Goal: Task Accomplishment & Management: Use online tool/utility

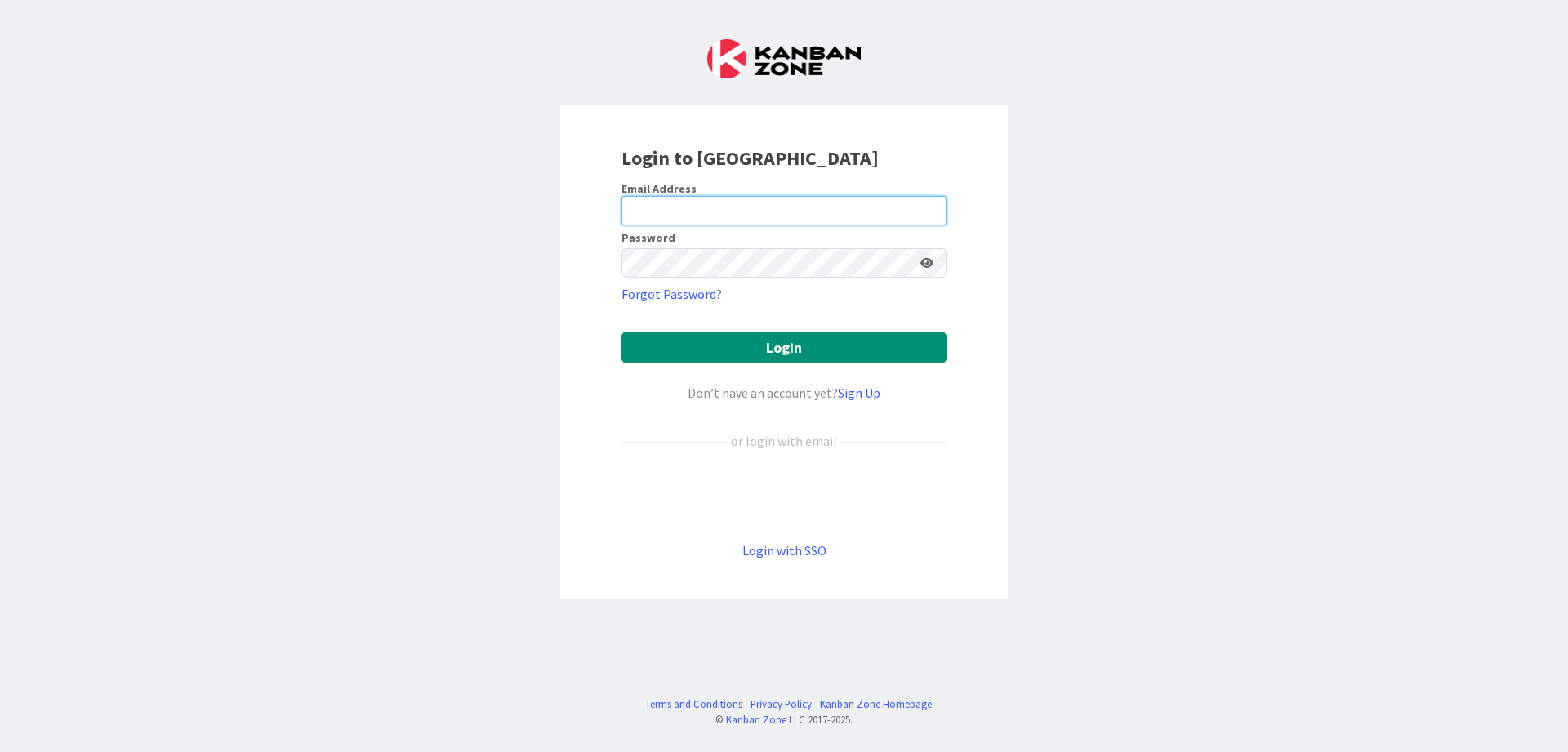
click at [852, 206] on input "email" at bounding box center [784, 210] width 325 height 29
type input "[PERSON_NAME][EMAIL_ADDRESS][DOMAIN_NAME]"
click at [622, 331] on button "Login" at bounding box center [784, 347] width 325 height 32
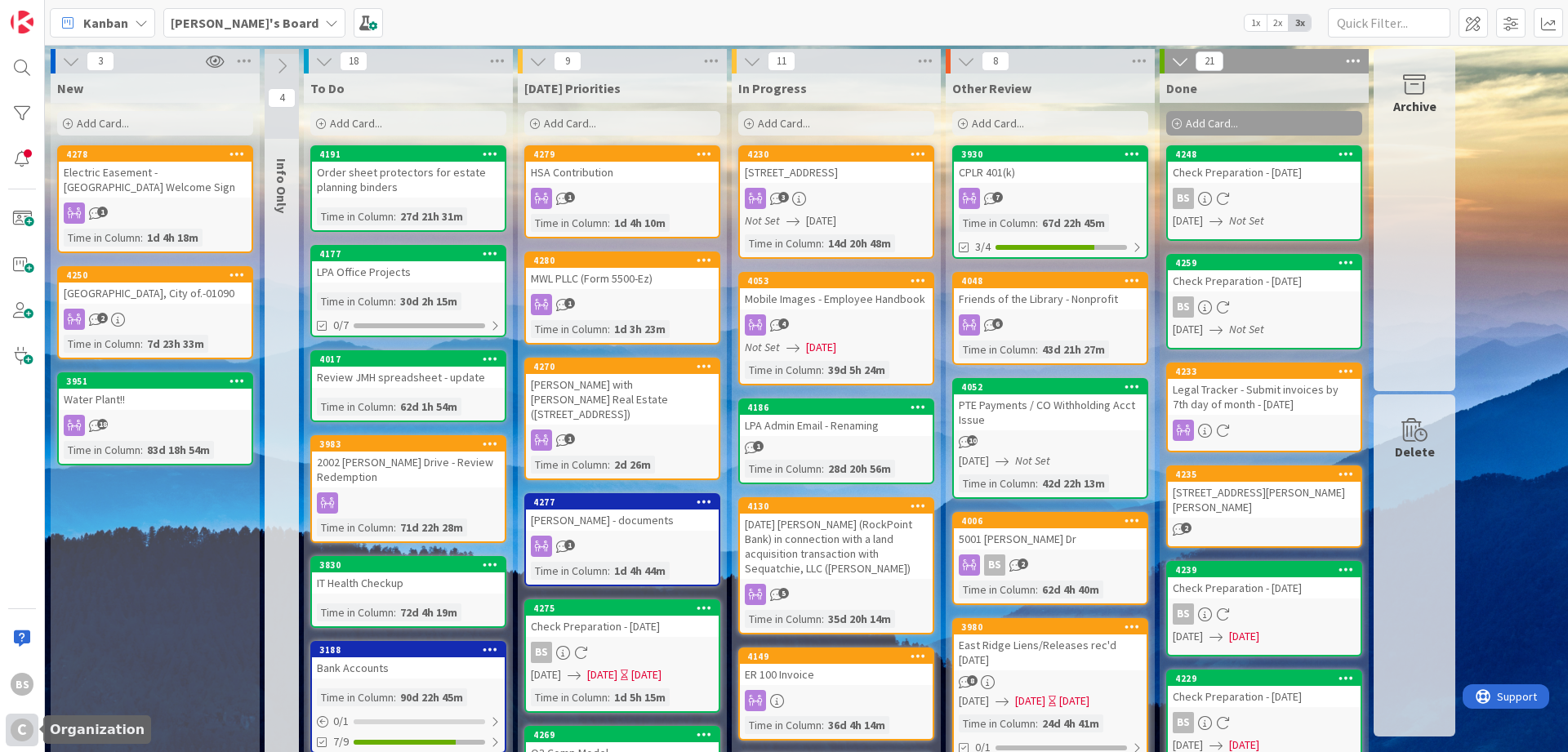
click at [12, 731] on div "C" at bounding box center [22, 731] width 23 height 23
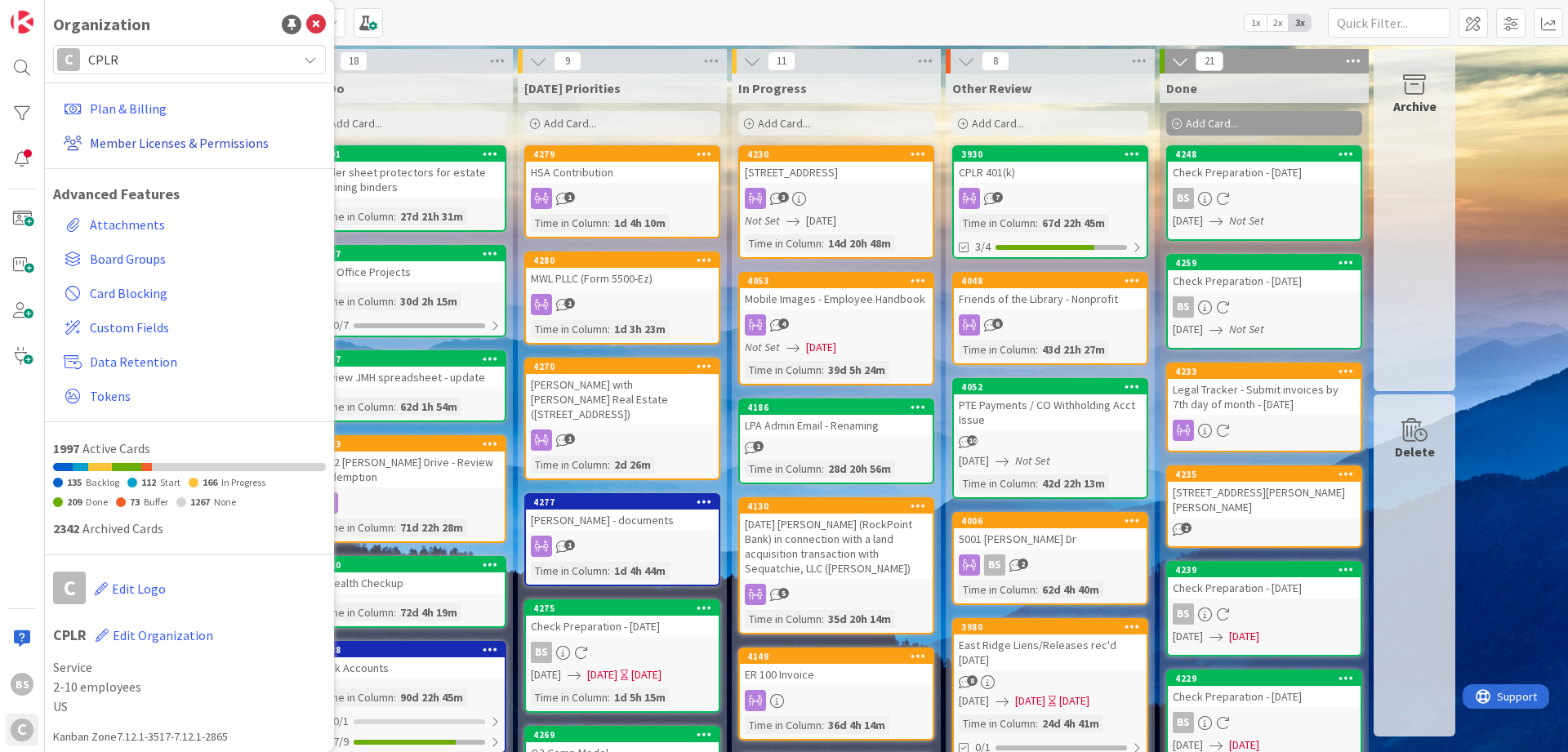
click at [88, 141] on link "Member Licenses & Permissions" at bounding box center [192, 143] width 269 height 29
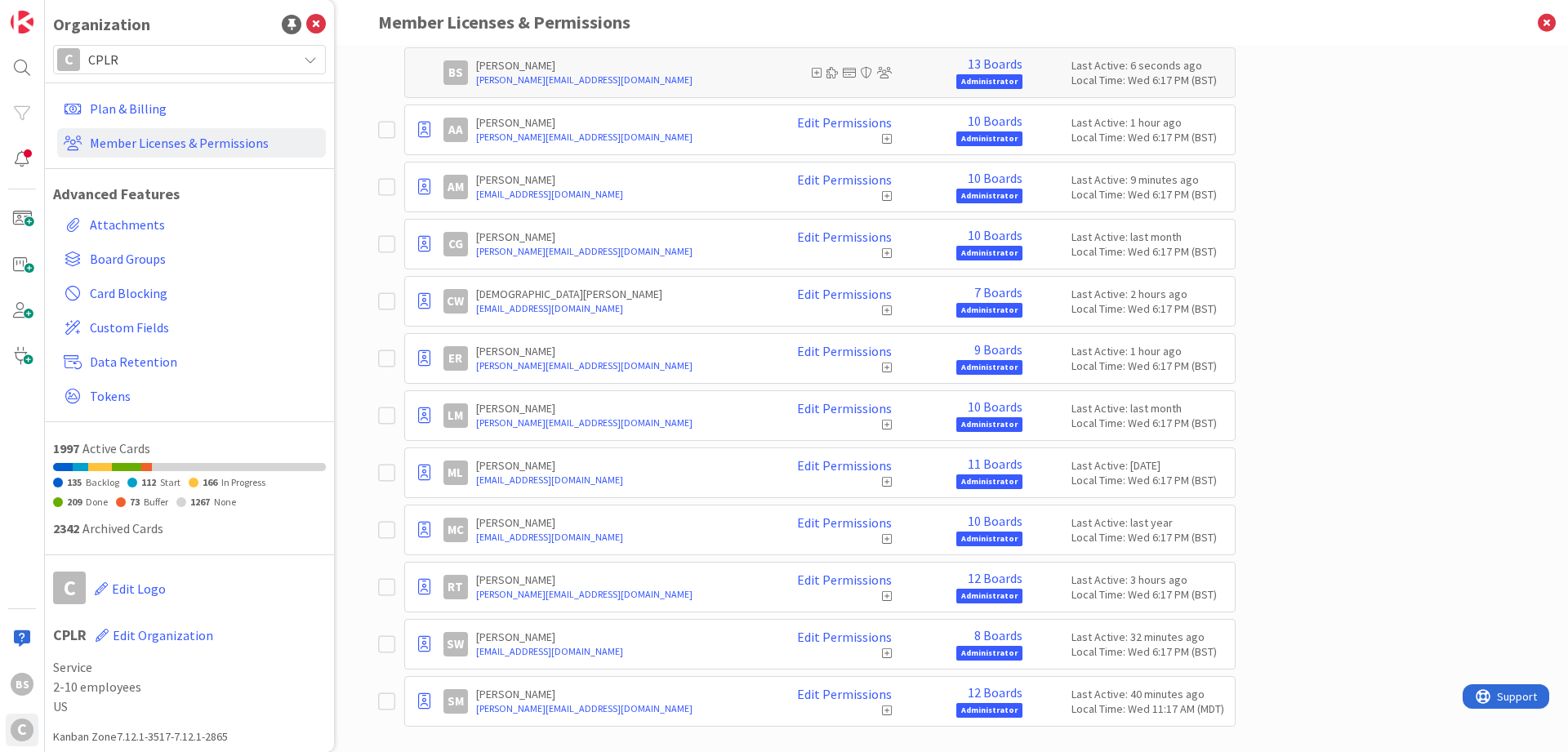
scroll to position [233, 0]
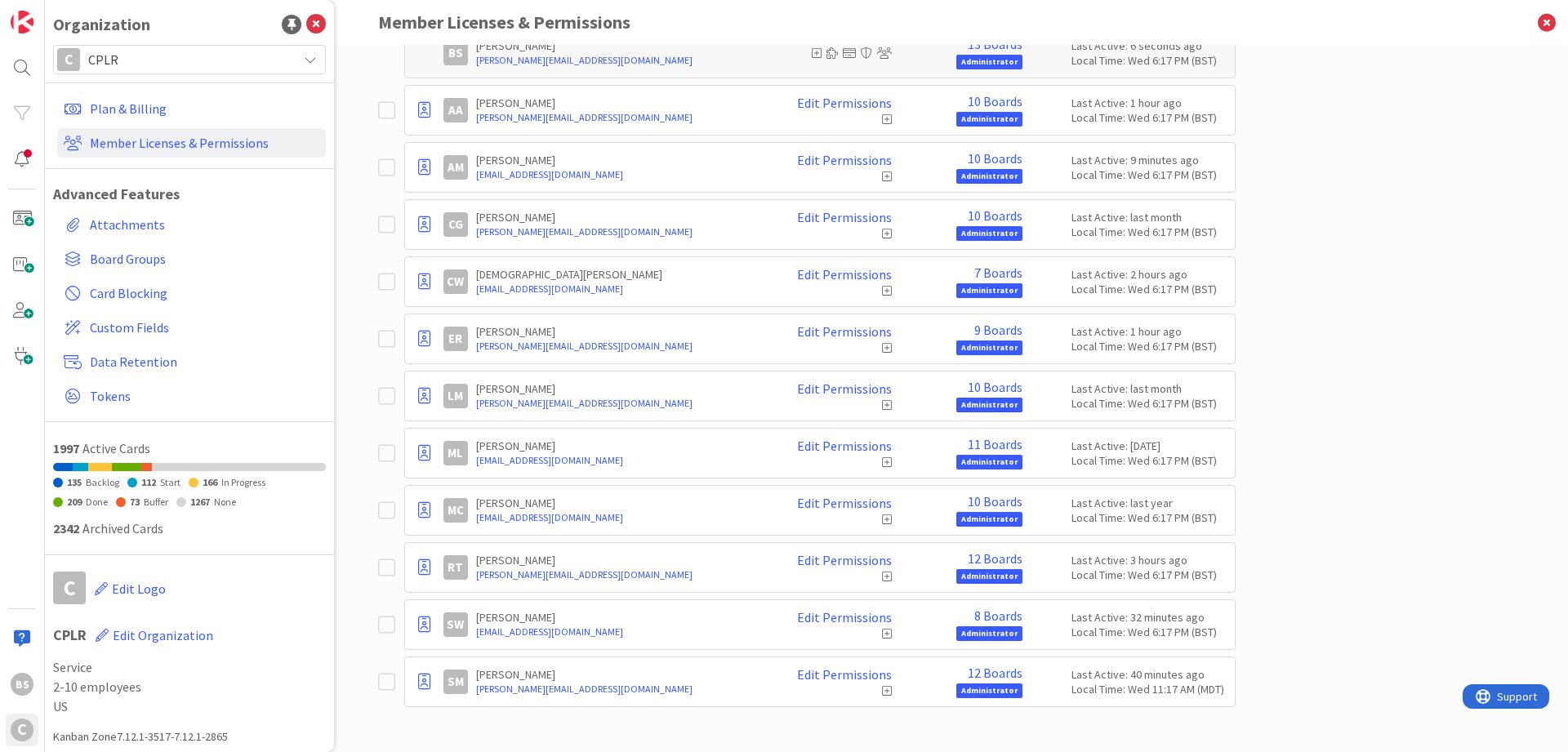
click at [386, 682] on icon at bounding box center [386, 682] width 17 height 20
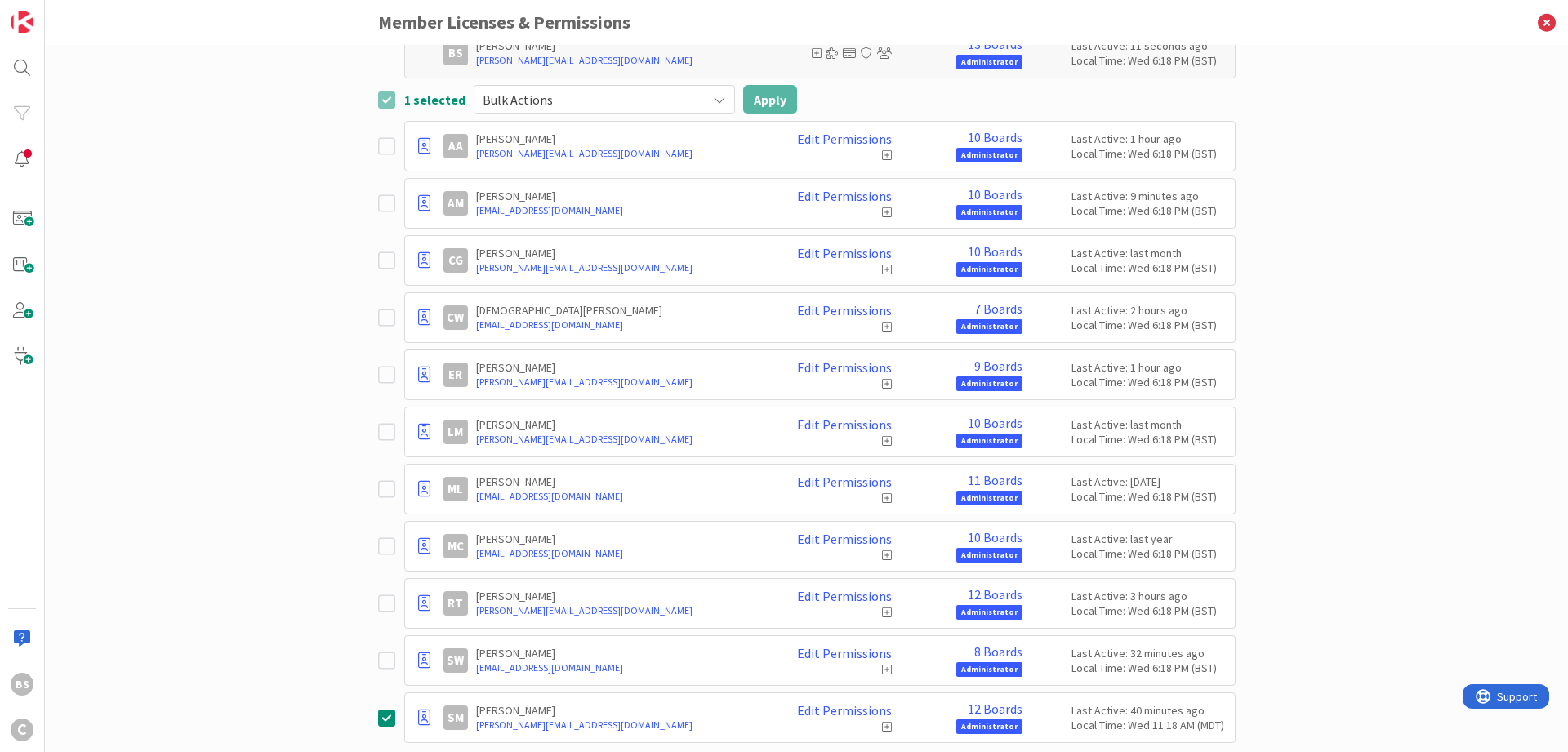
scroll to position [0, 0]
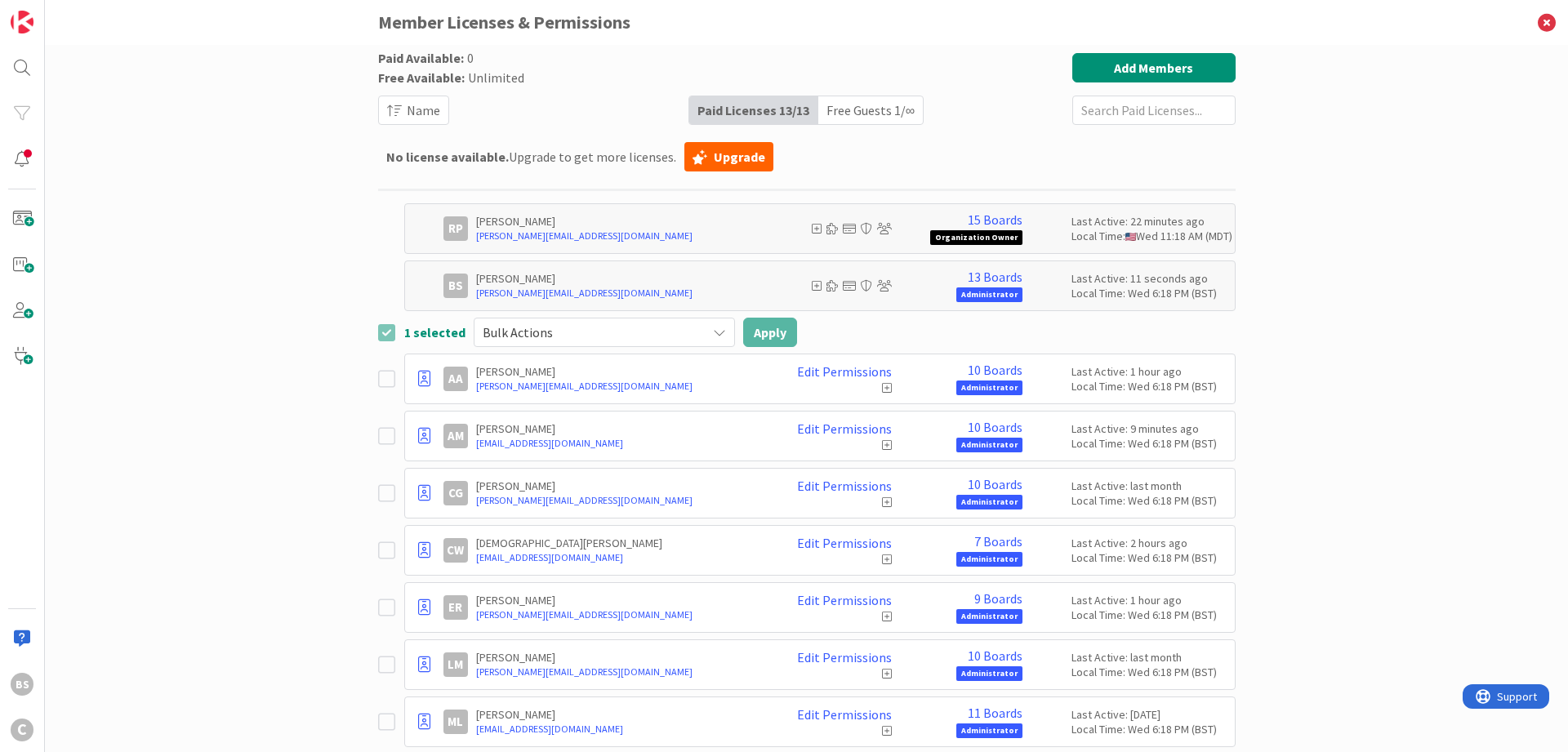
click at [675, 334] on span "Bulk Actions" at bounding box center [591, 332] width 216 height 23
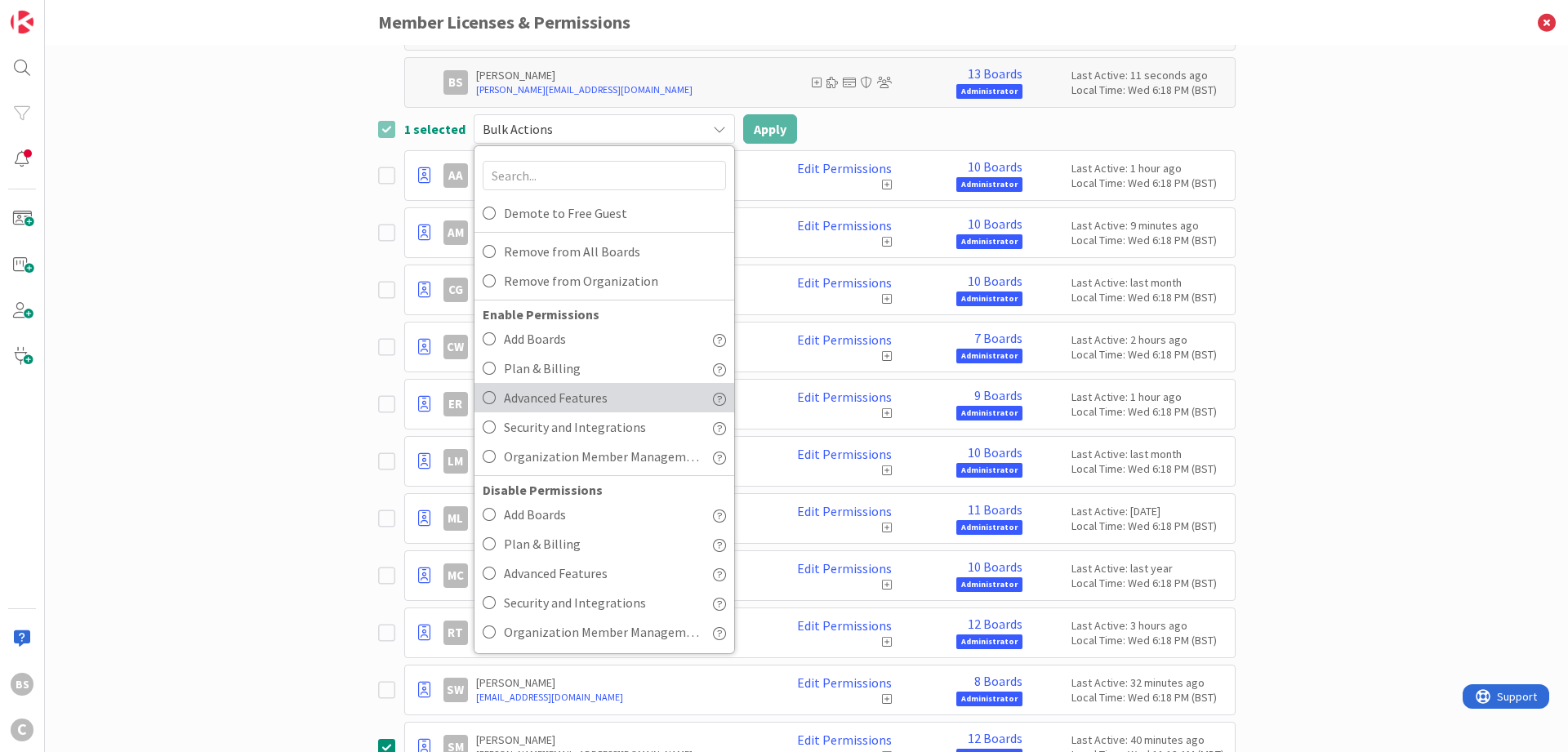
scroll to position [269, 0]
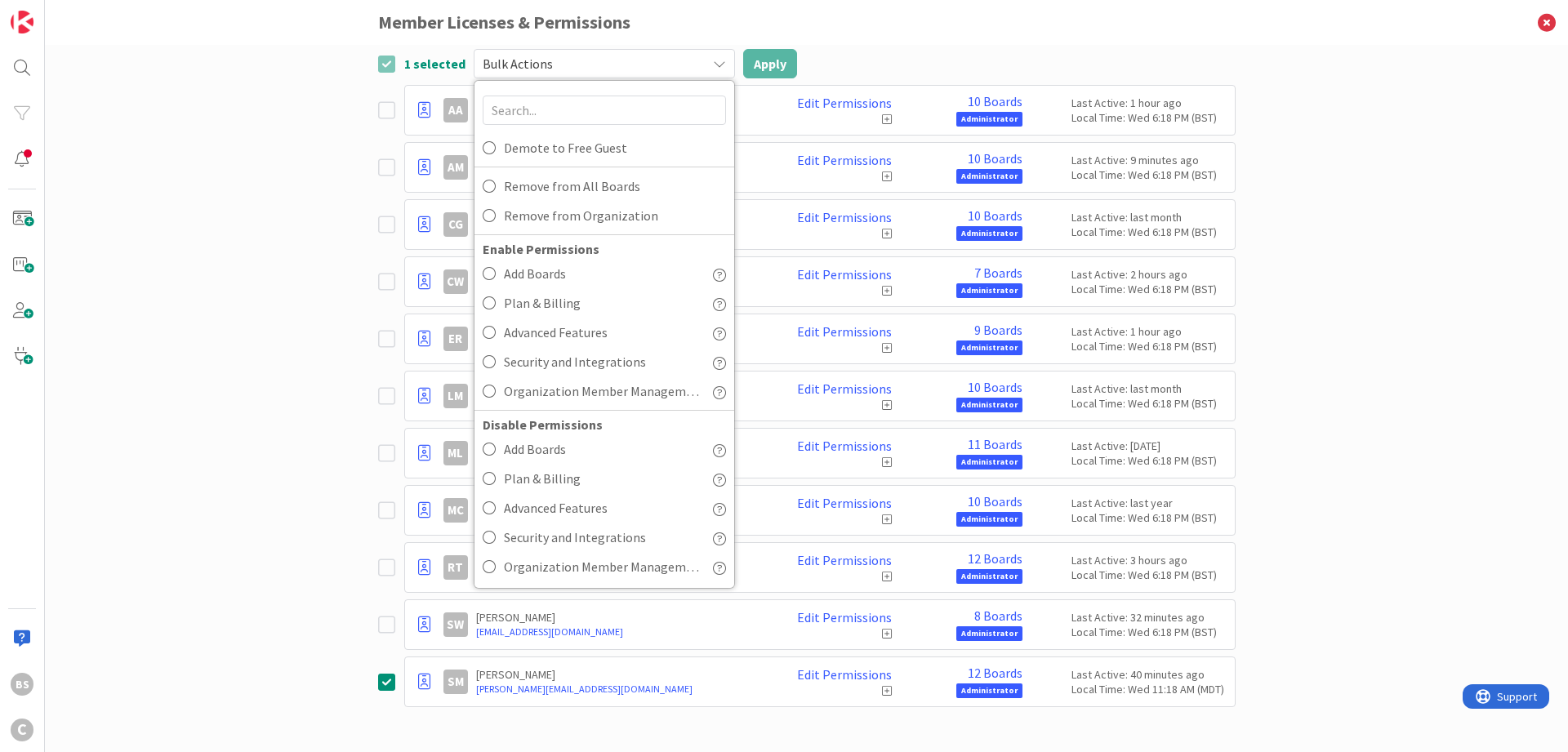
drag, startPoint x: 388, startPoint y: 680, endPoint x: 370, endPoint y: 673, distance: 19.3
click at [388, 680] on icon at bounding box center [386, 682] width 17 height 20
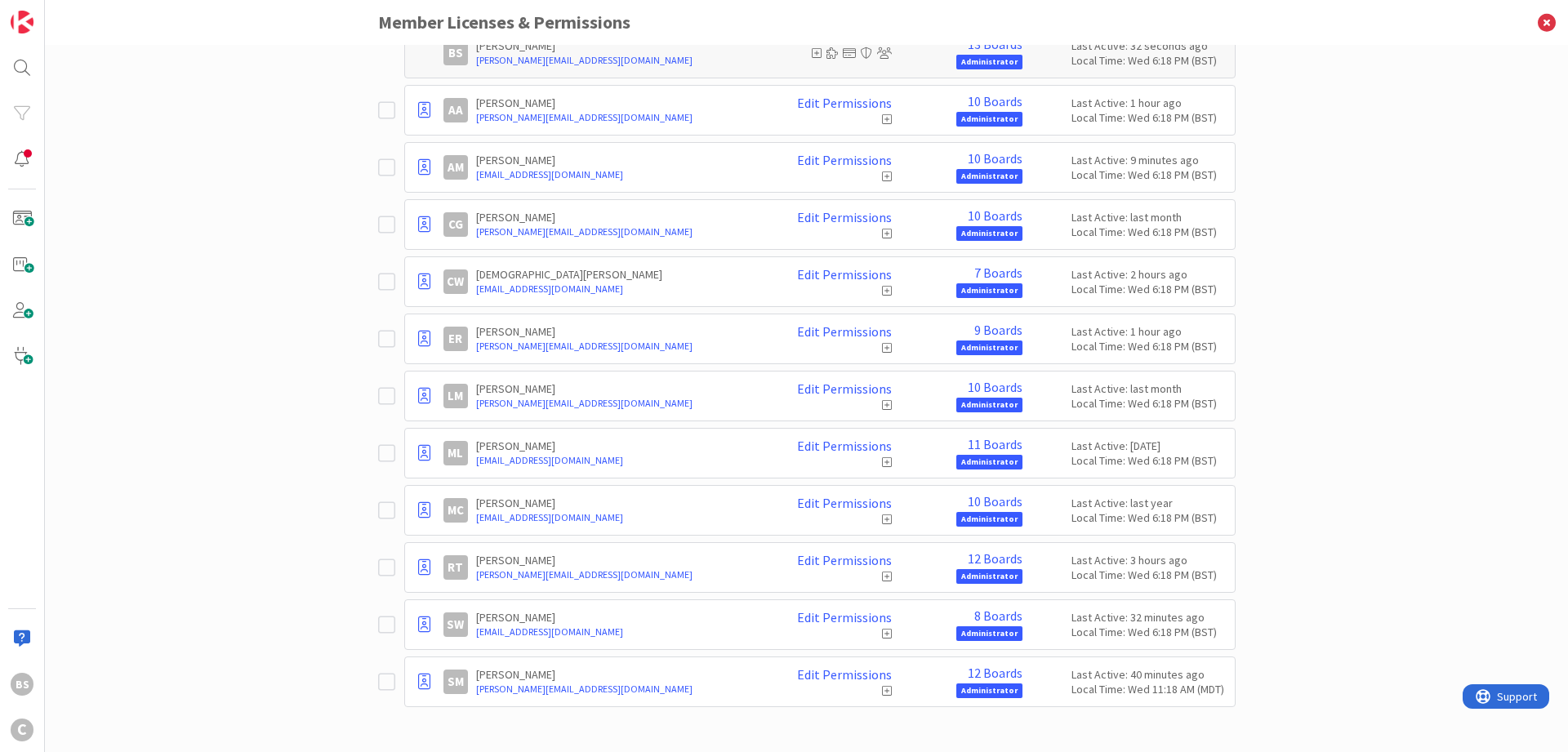
click at [885, 690] on icon at bounding box center [886, 691] width 10 height 12
click at [863, 677] on link "Edit Permissions" at bounding box center [845, 674] width 94 height 15
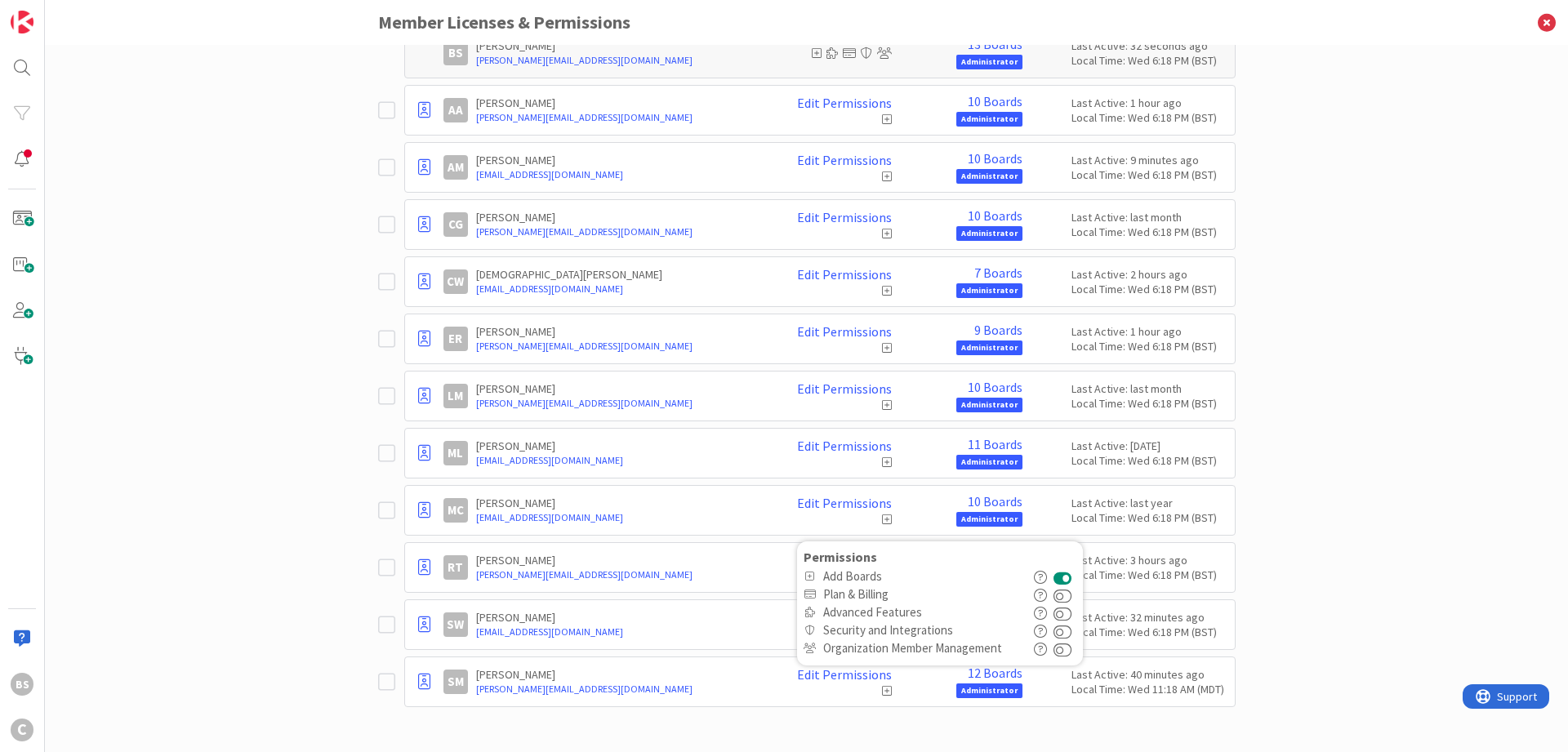
click at [193, 313] on div "Paid Available: 0 Free Available: Unlimited Name Paid Licenses 13 / 13 Free Gue…" at bounding box center [806, 398] width 1523 height 707
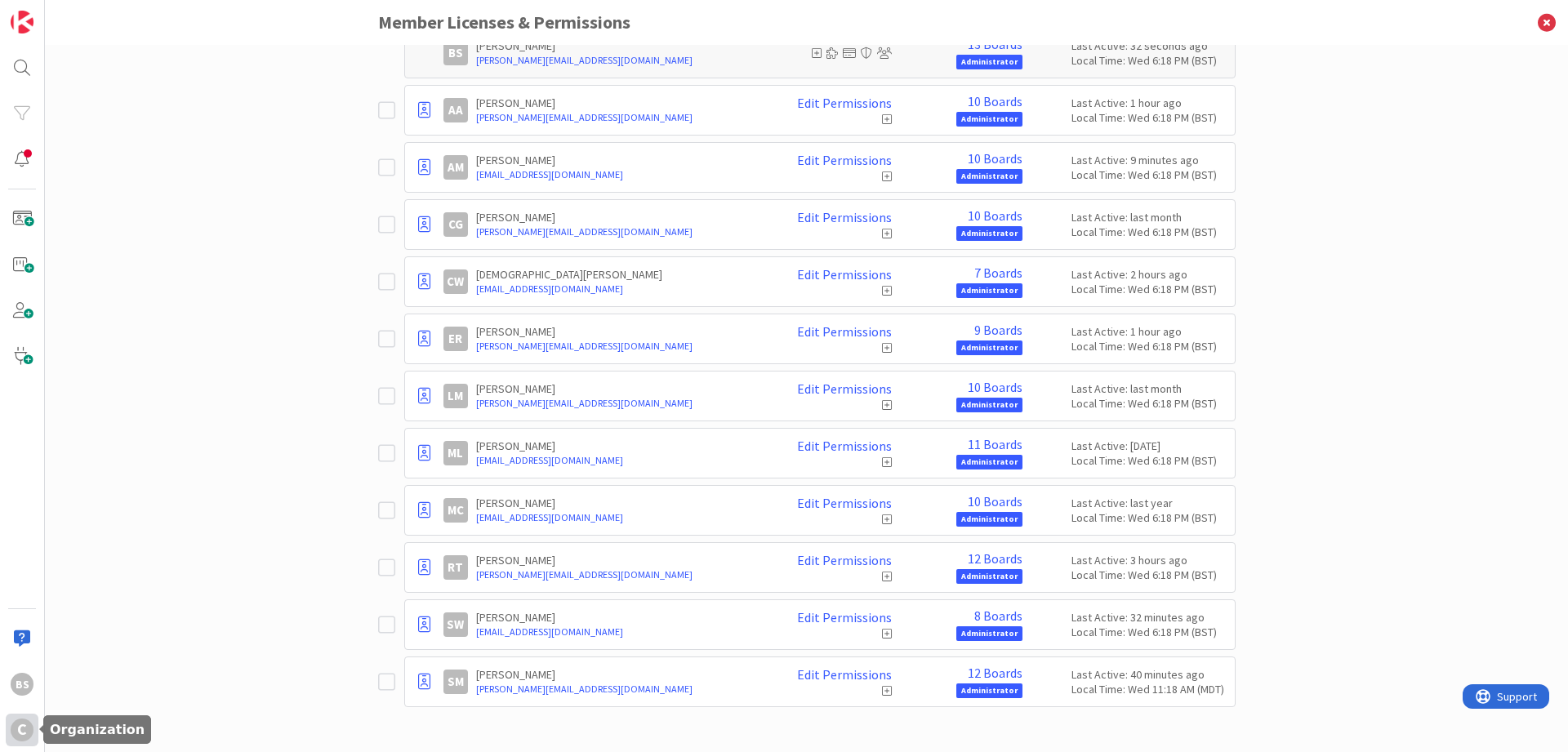
click at [13, 740] on div "C" at bounding box center [21, 730] width 33 height 33
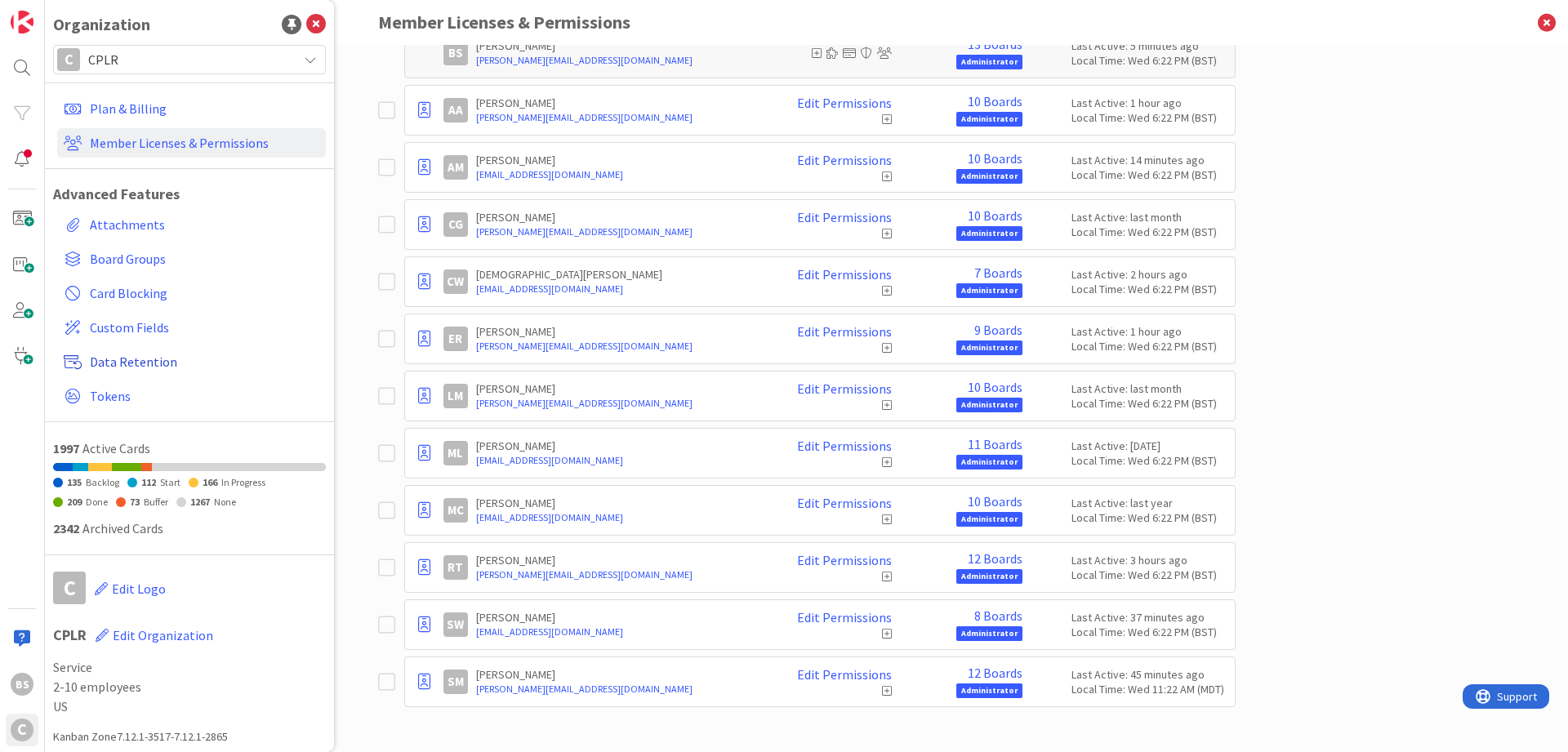
click at [110, 362] on span "Data Retention" at bounding box center [205, 362] width 230 height 20
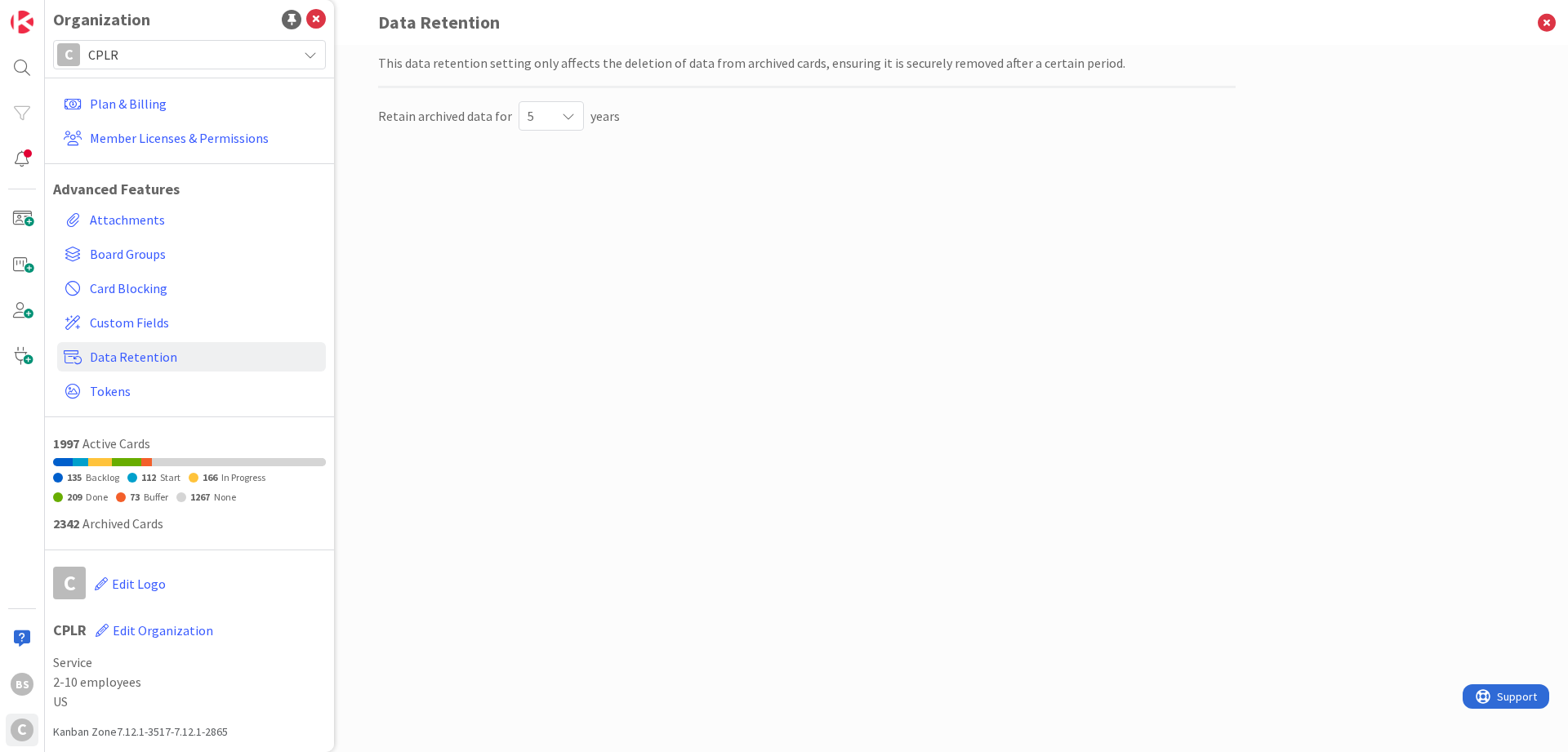
scroll to position [5, 0]
click at [144, 139] on link "Member Licenses & Permissions" at bounding box center [192, 137] width 269 height 29
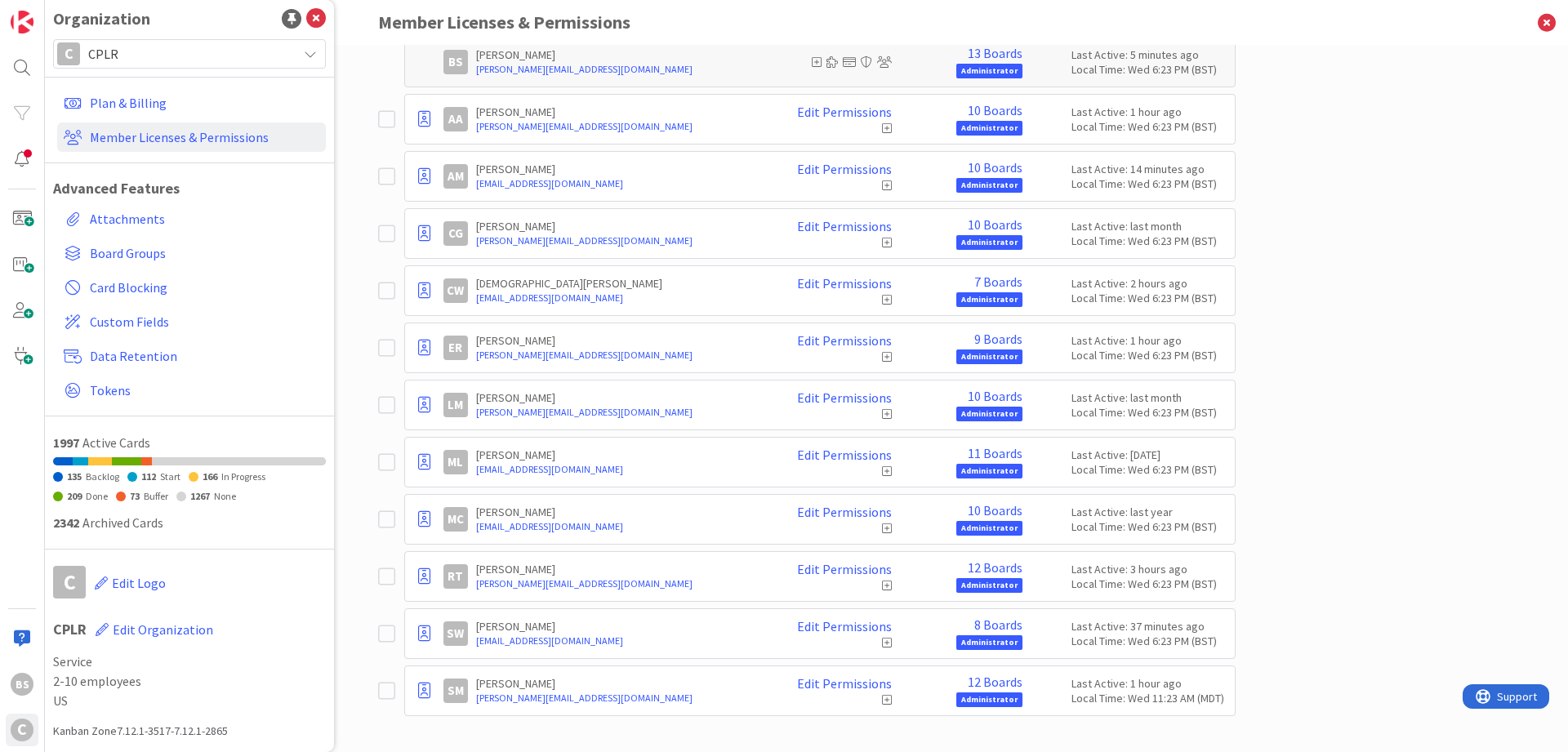
scroll to position [233, 0]
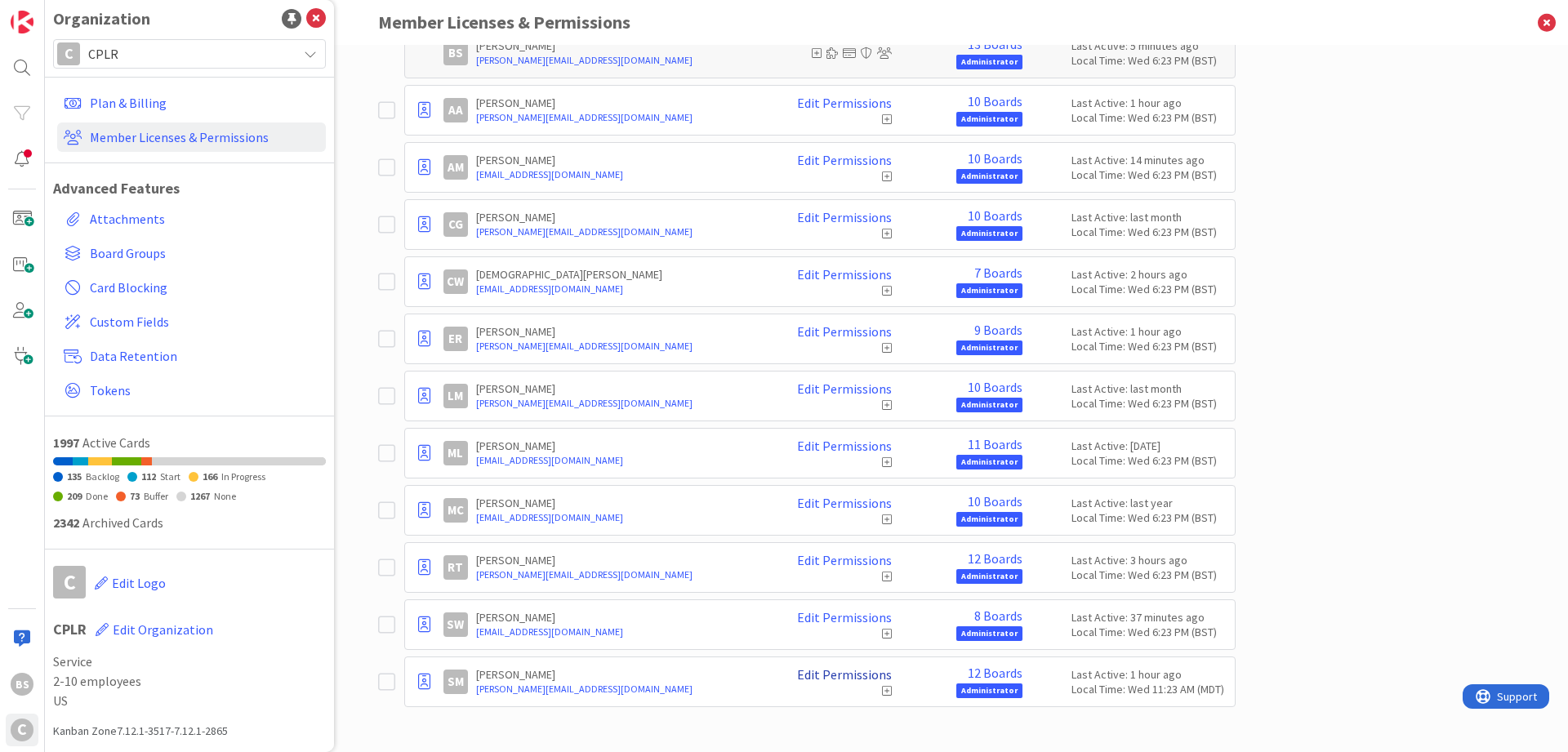
click at [827, 679] on link "Edit Permissions" at bounding box center [845, 674] width 94 height 15
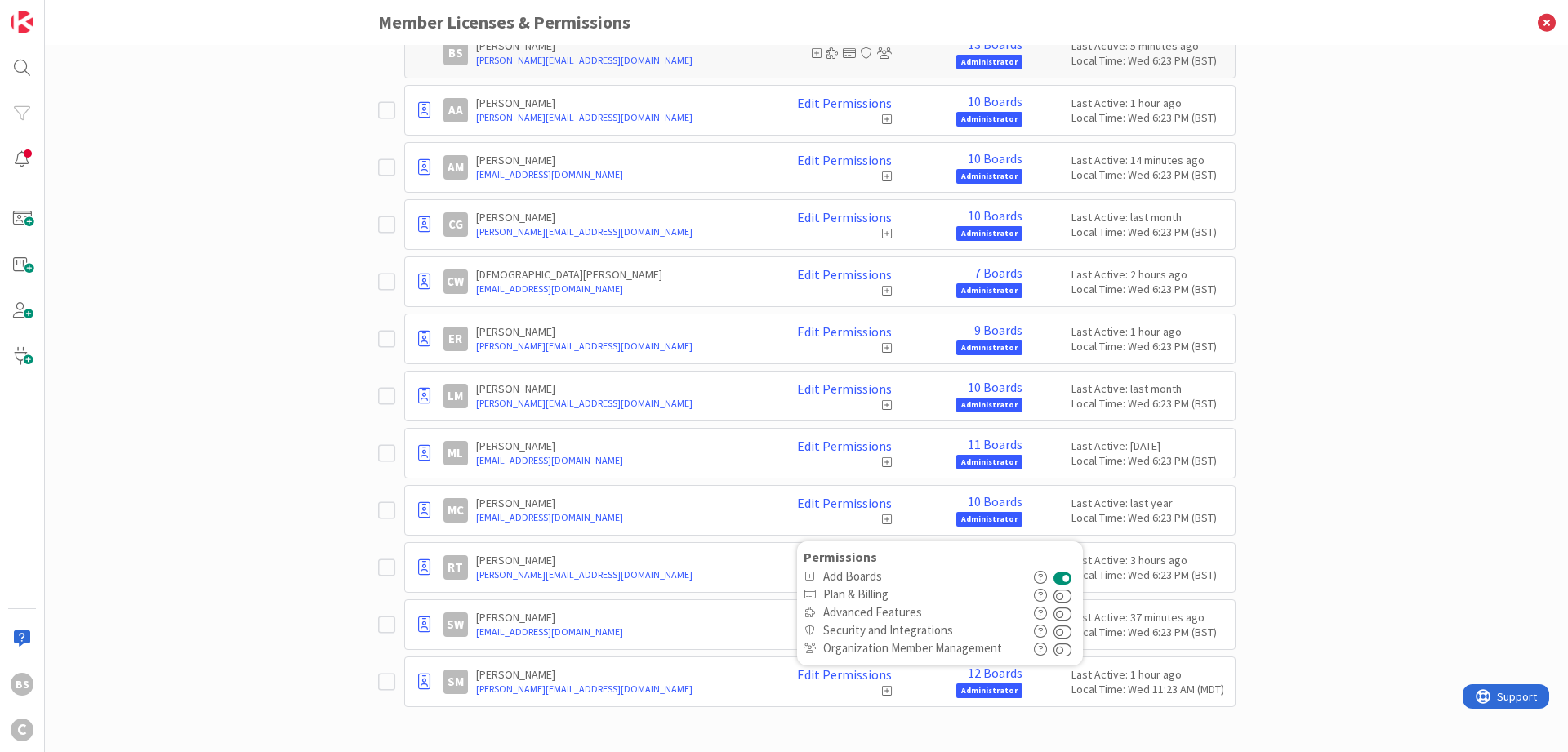
click at [1359, 454] on div "Paid Available: 0 Free Available: Unlimited Name Paid Licenses 13 / 13 Free Gue…" at bounding box center [806, 398] width 1523 height 707
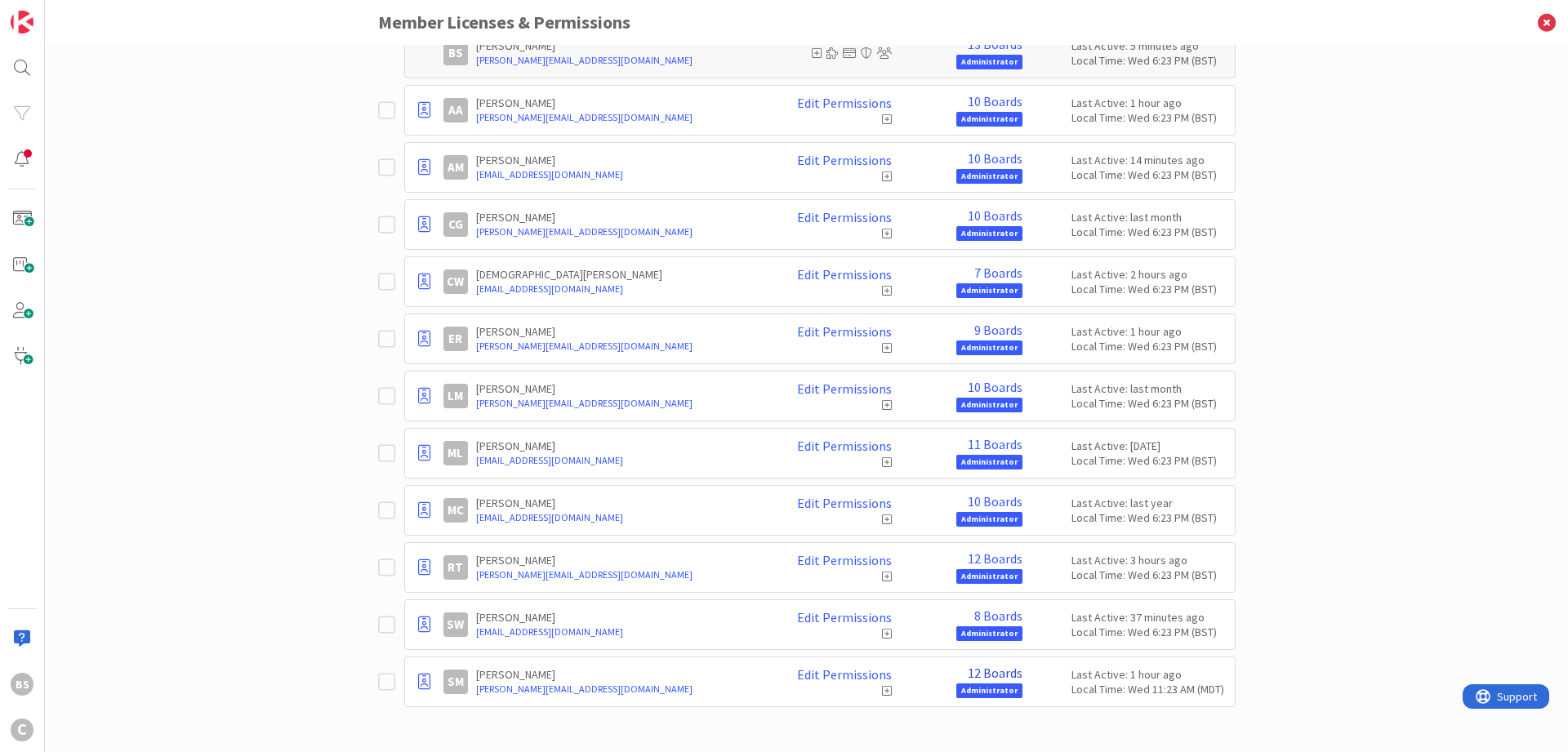
click at [998, 678] on link "12 Boards" at bounding box center [994, 673] width 54 height 15
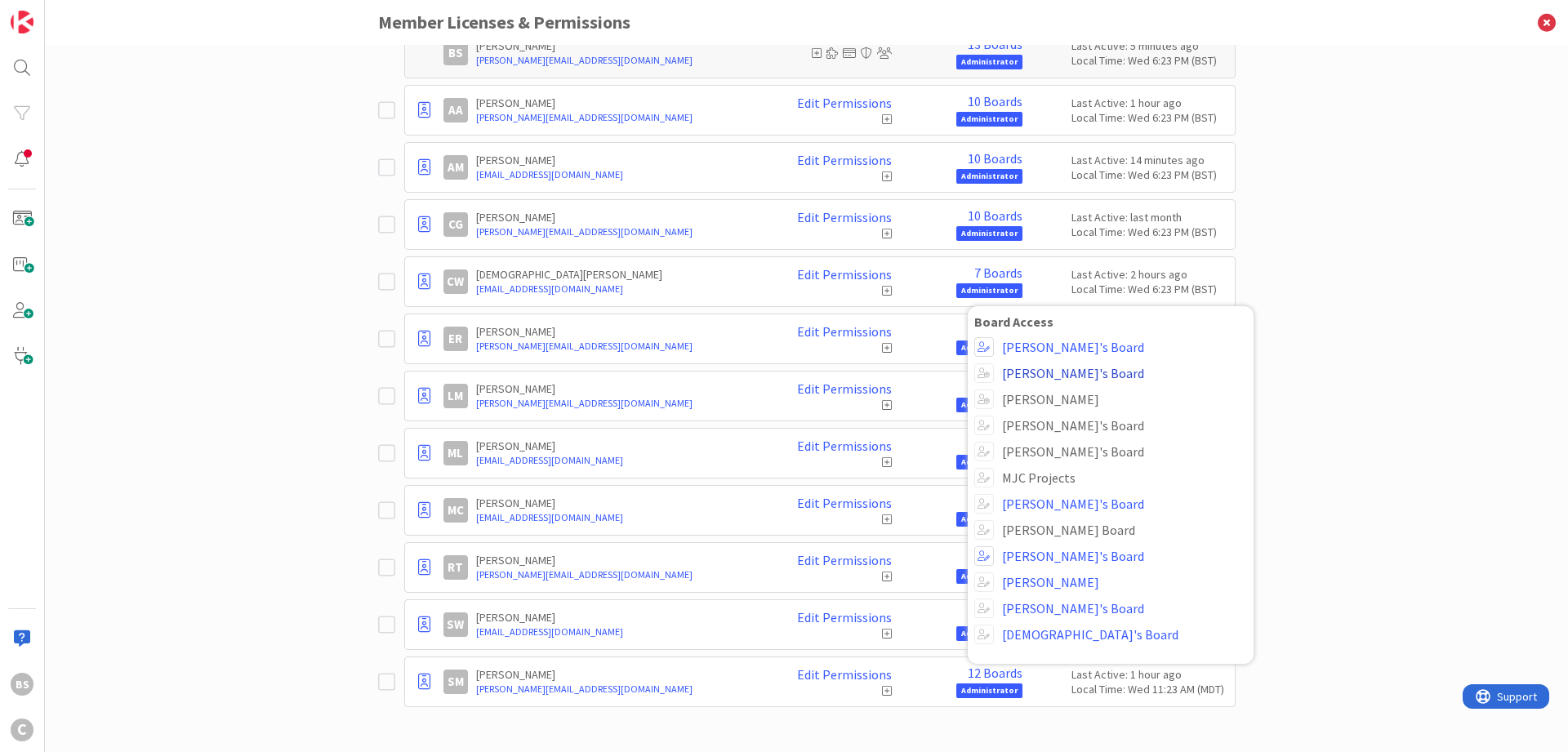
click at [1034, 378] on link "[PERSON_NAME]'s Board" at bounding box center [1074, 373] width 143 height 15
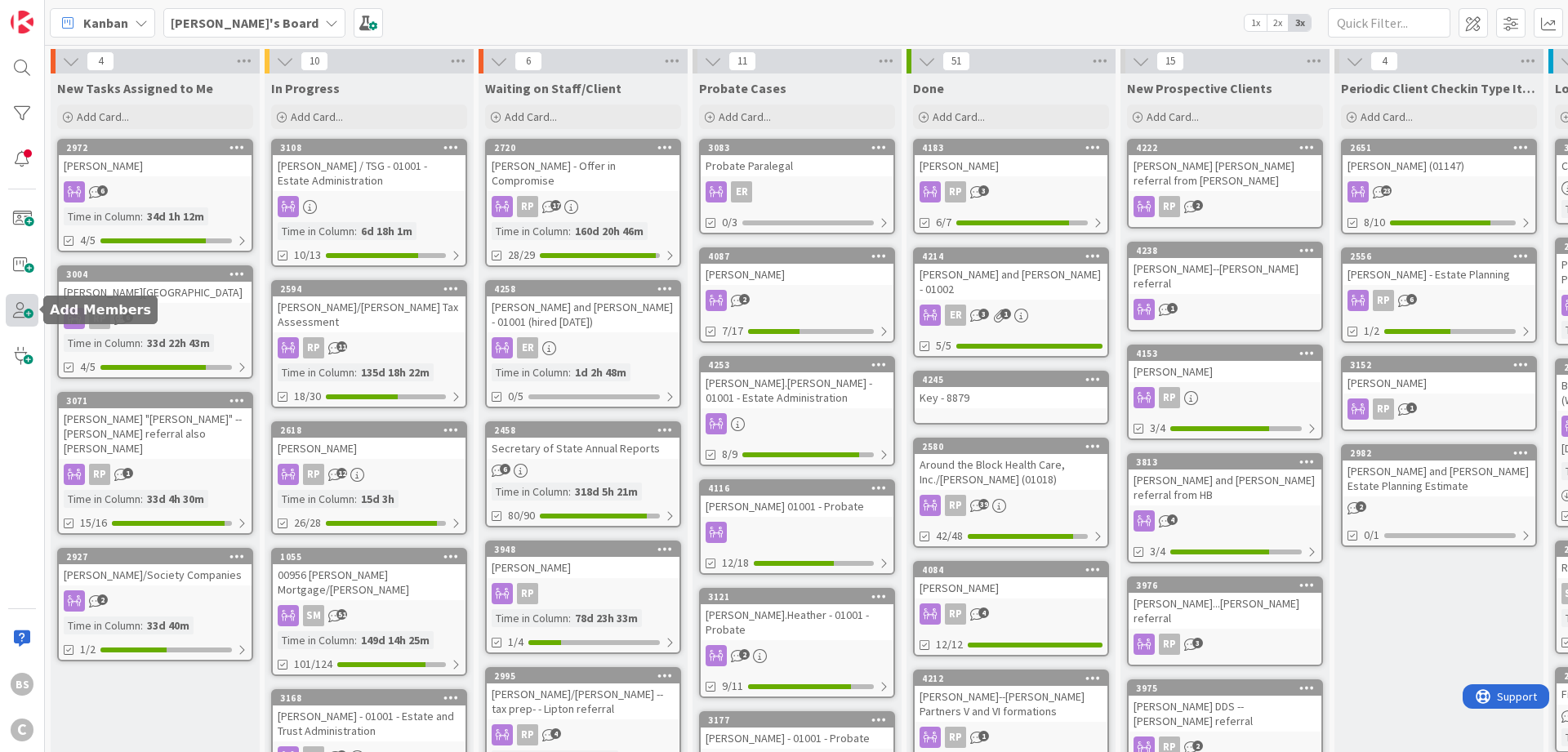
click at [13, 311] on span at bounding box center [21, 310] width 33 height 33
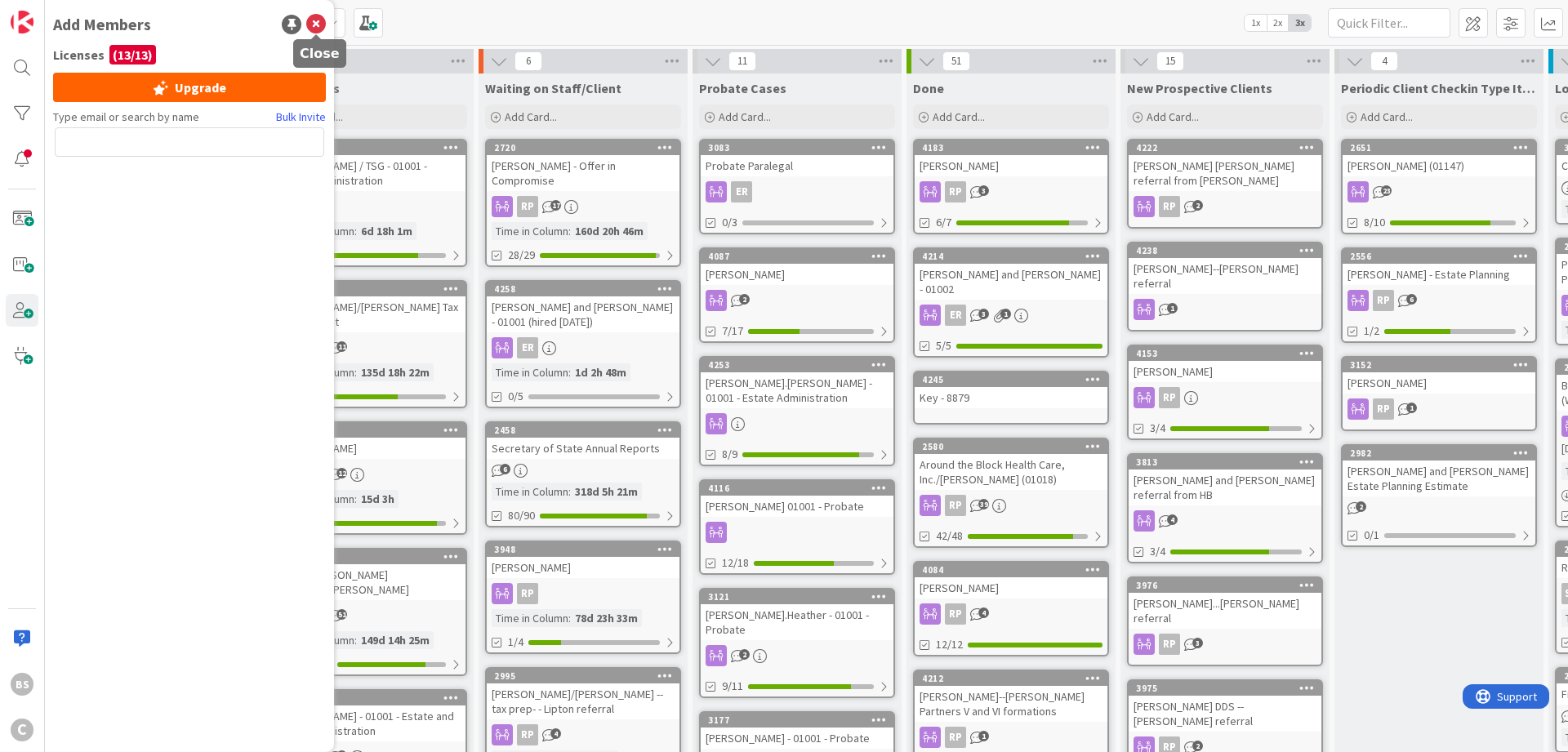
click at [313, 22] on icon at bounding box center [316, 25] width 20 height 20
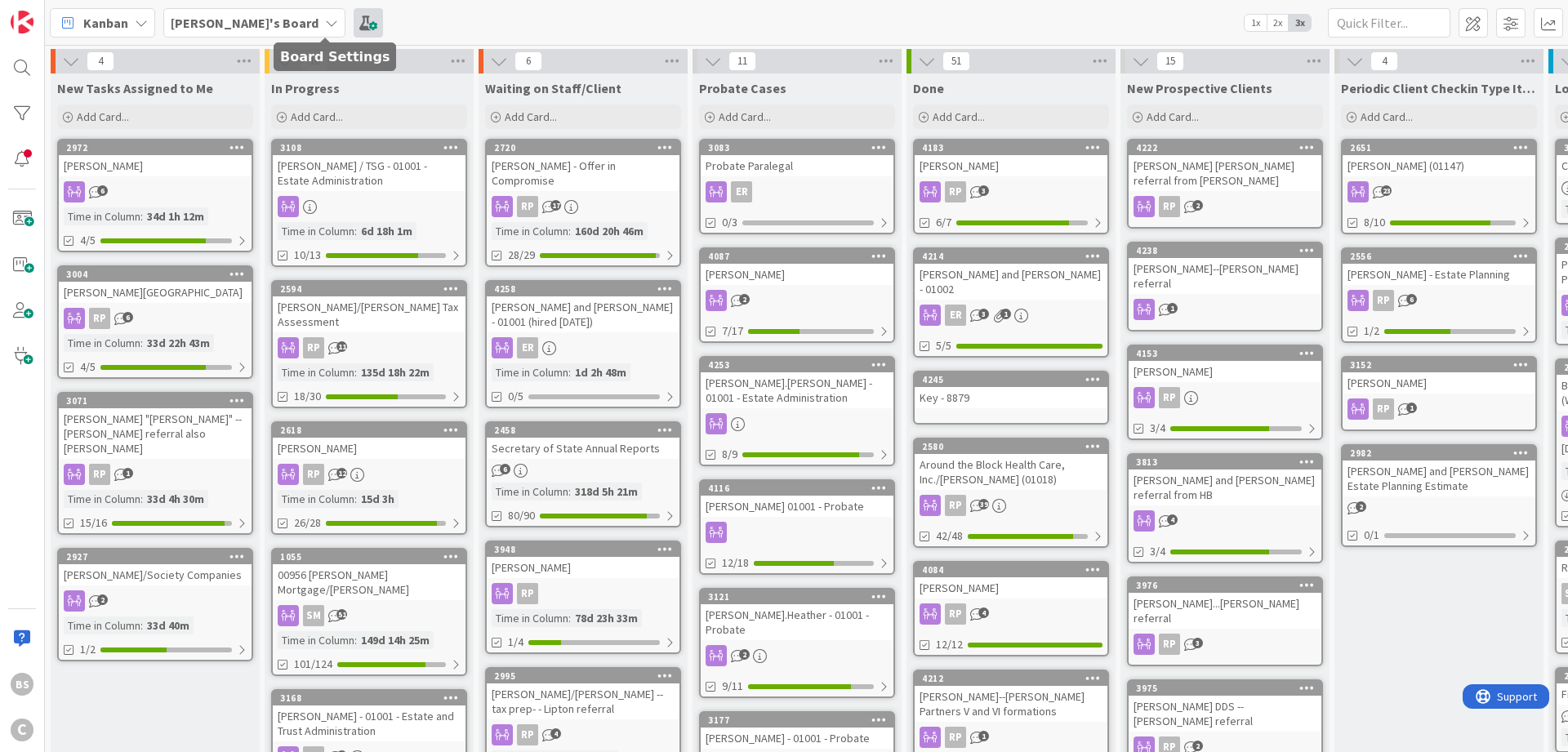
click at [354, 20] on span at bounding box center [368, 22] width 29 height 29
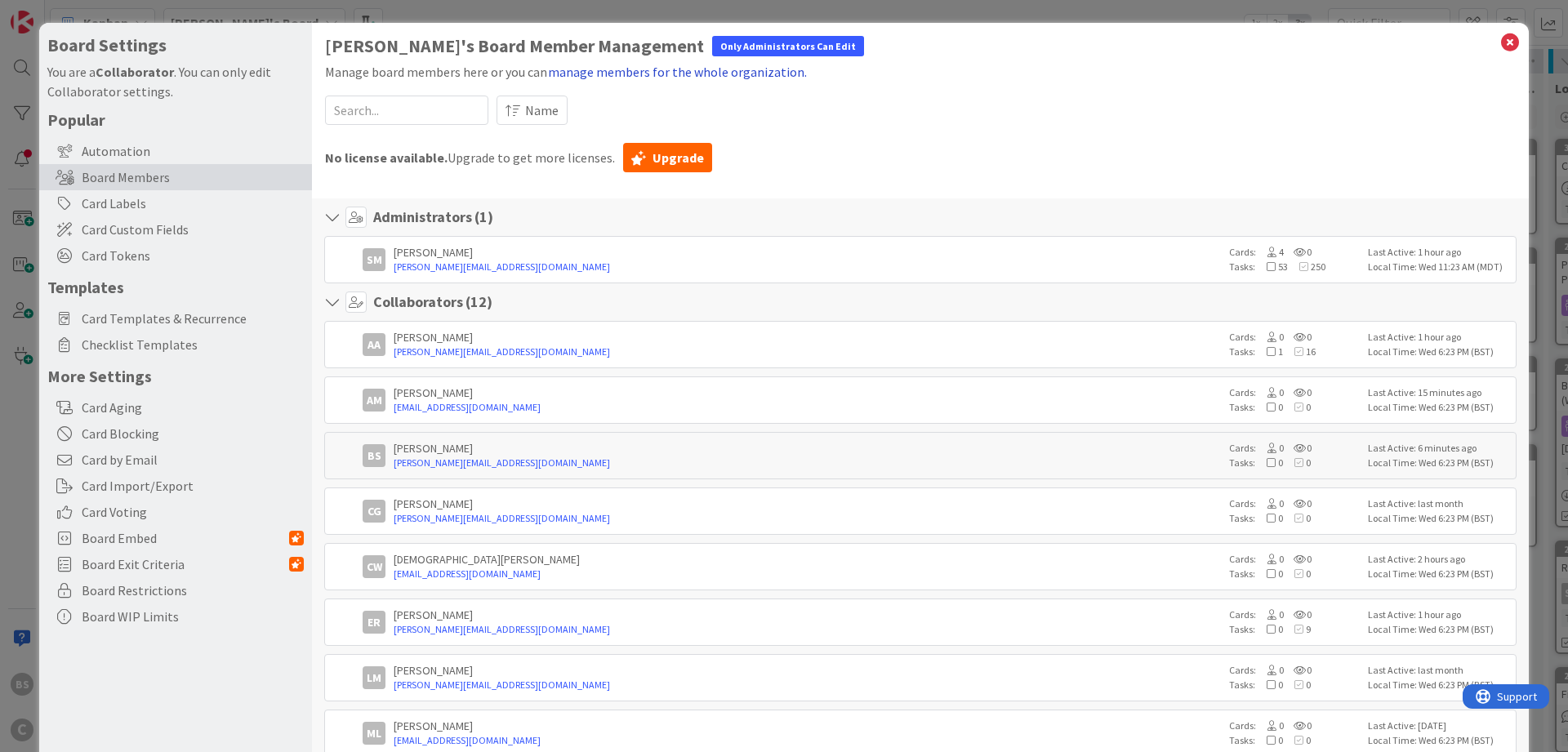
click at [733, 76] on button "manage members for the whole organization." at bounding box center [677, 72] width 260 height 21
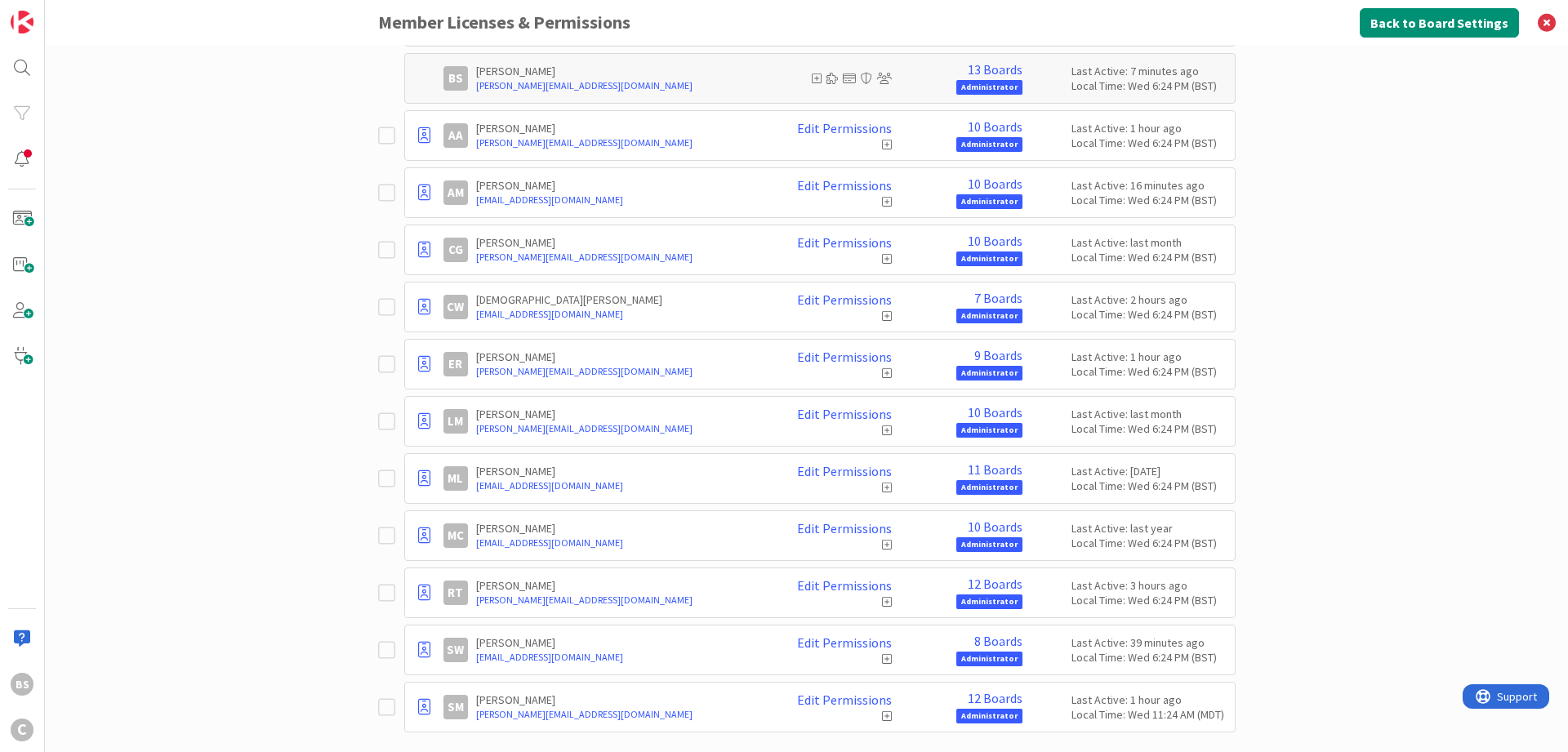
scroll to position [233, 0]
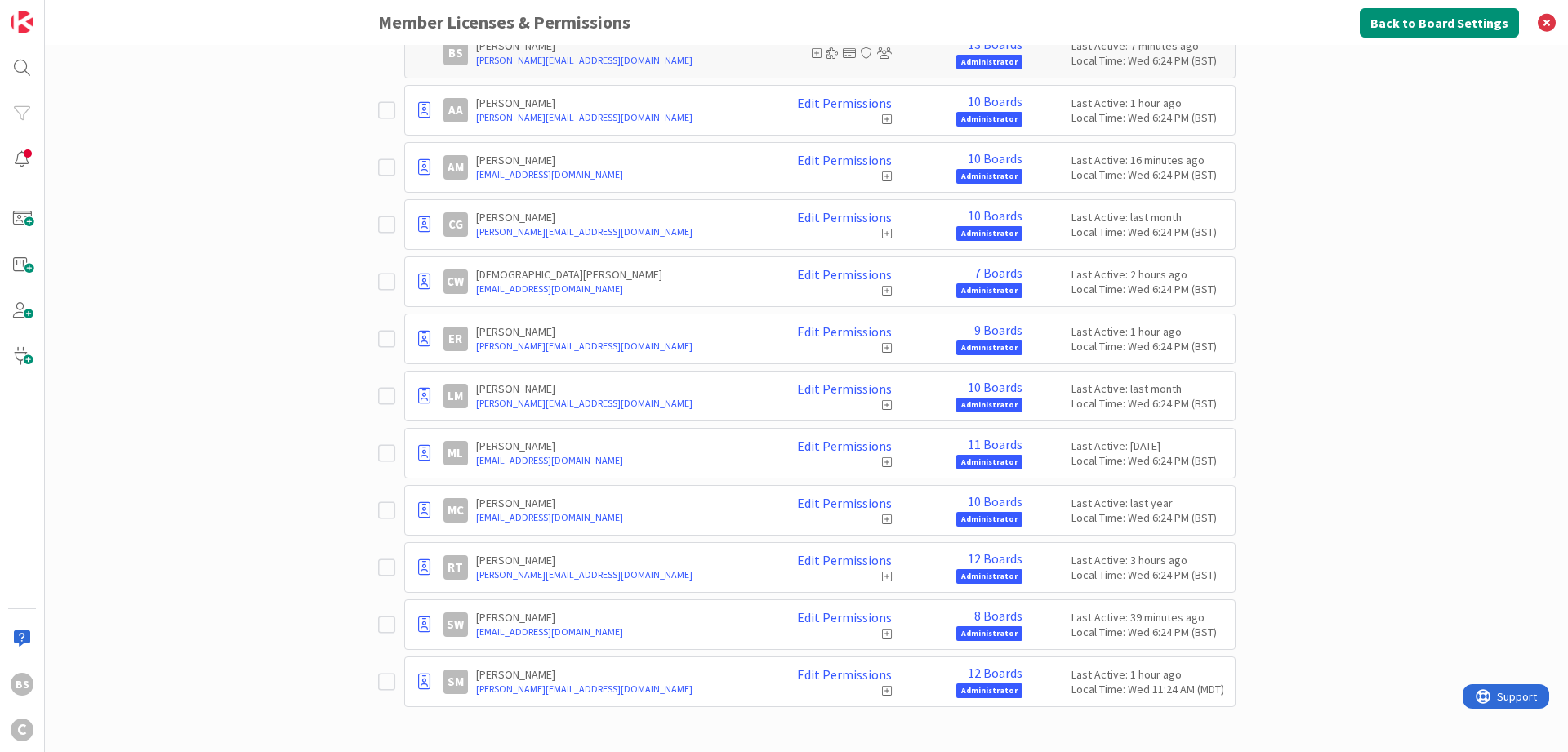
click at [384, 682] on icon at bounding box center [386, 682] width 17 height 20
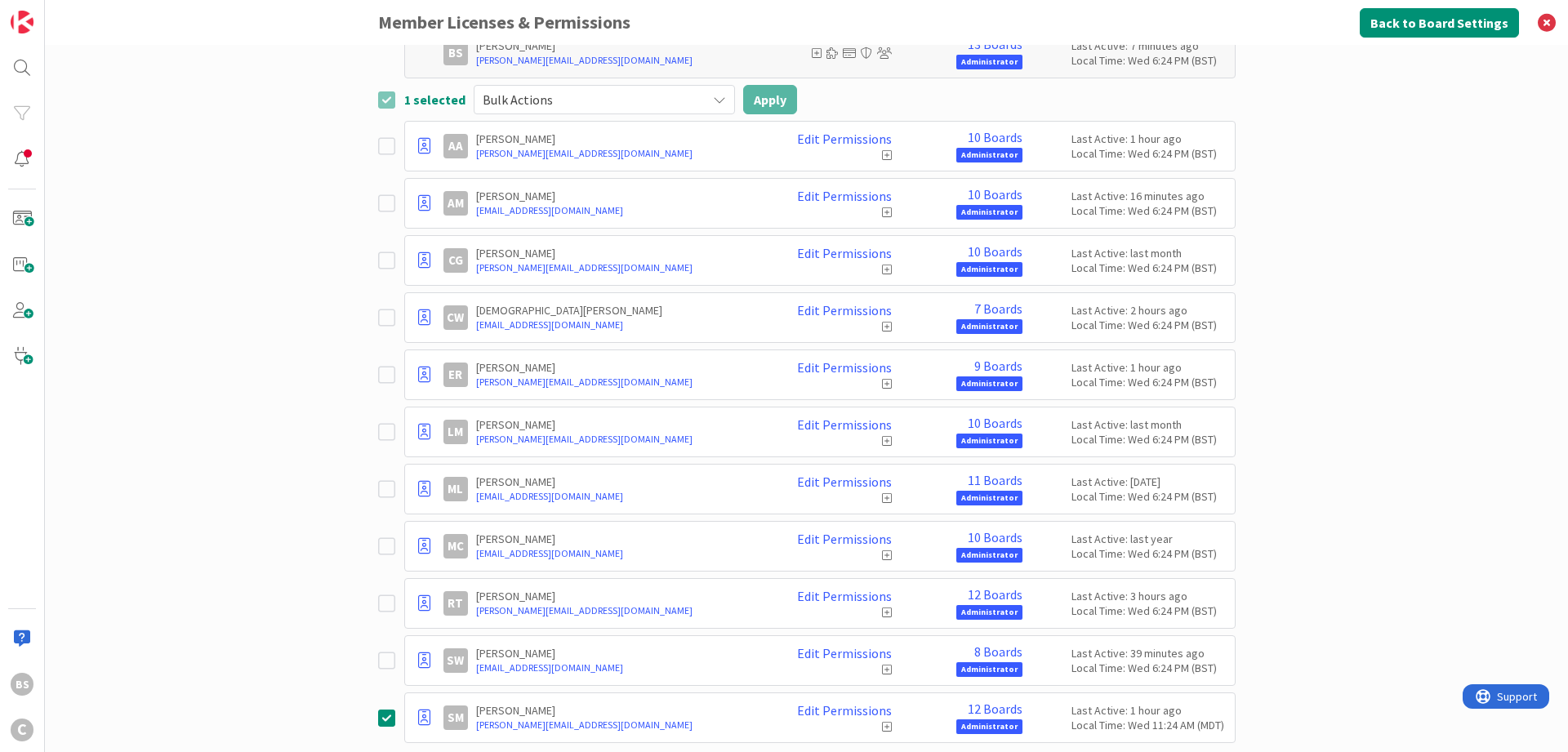
click at [676, 99] on span "Bulk Actions" at bounding box center [591, 100] width 216 height 23
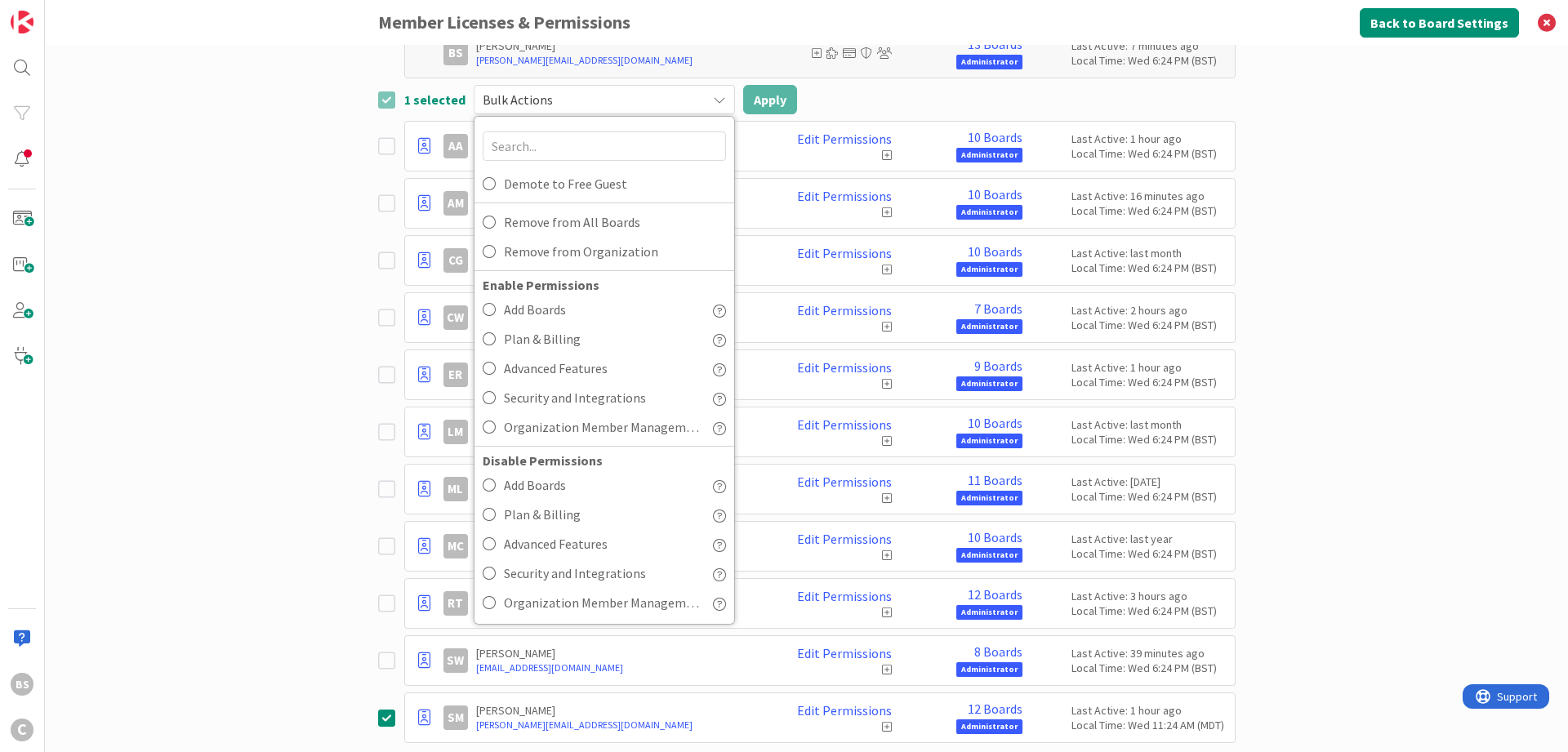
click at [123, 548] on div "Paid Available: 0 Free Available: Unlimited Name Paid Licenses 13 / 13 Free Gue…" at bounding box center [806, 398] width 1523 height 707
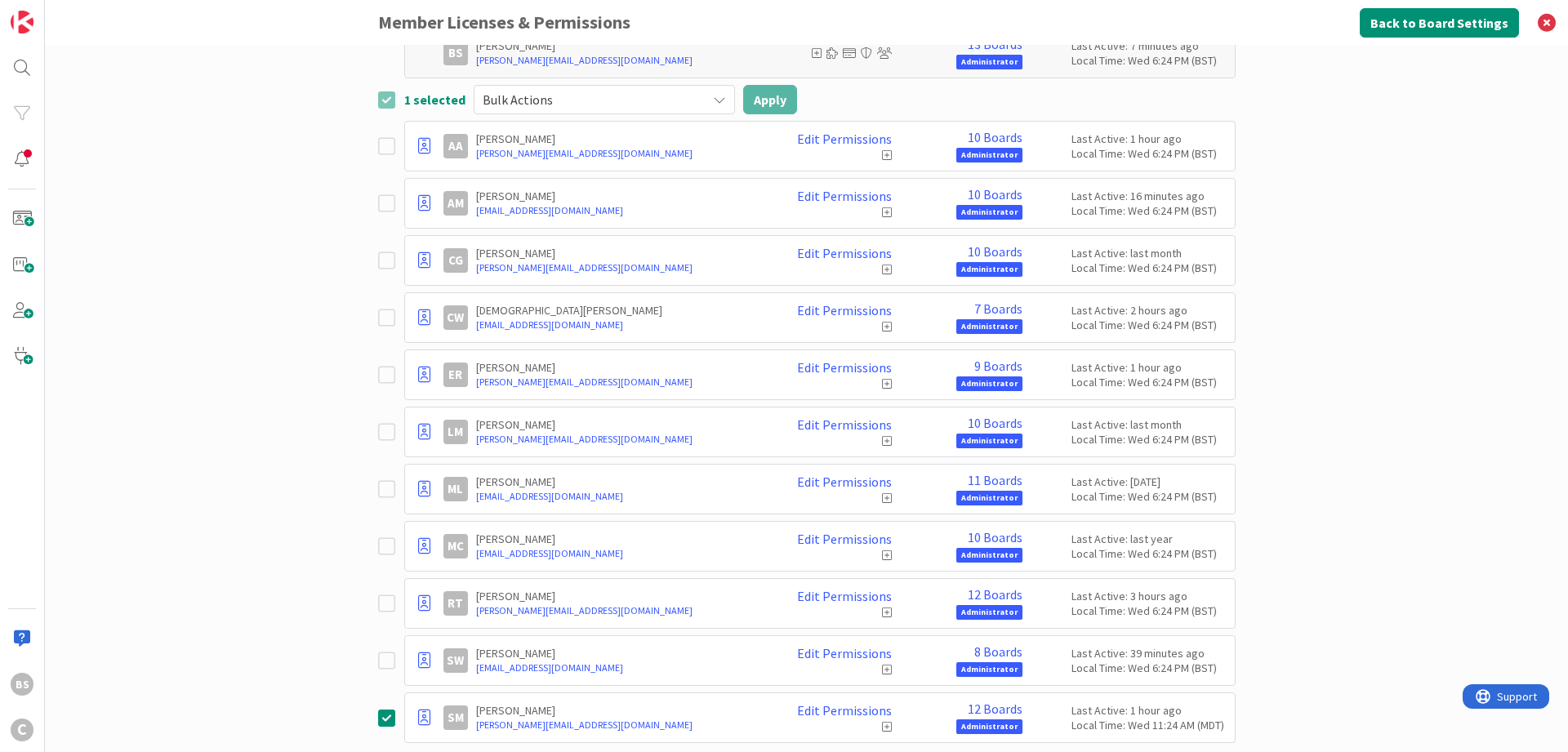
click at [383, 715] on icon at bounding box center [386, 718] width 17 height 20
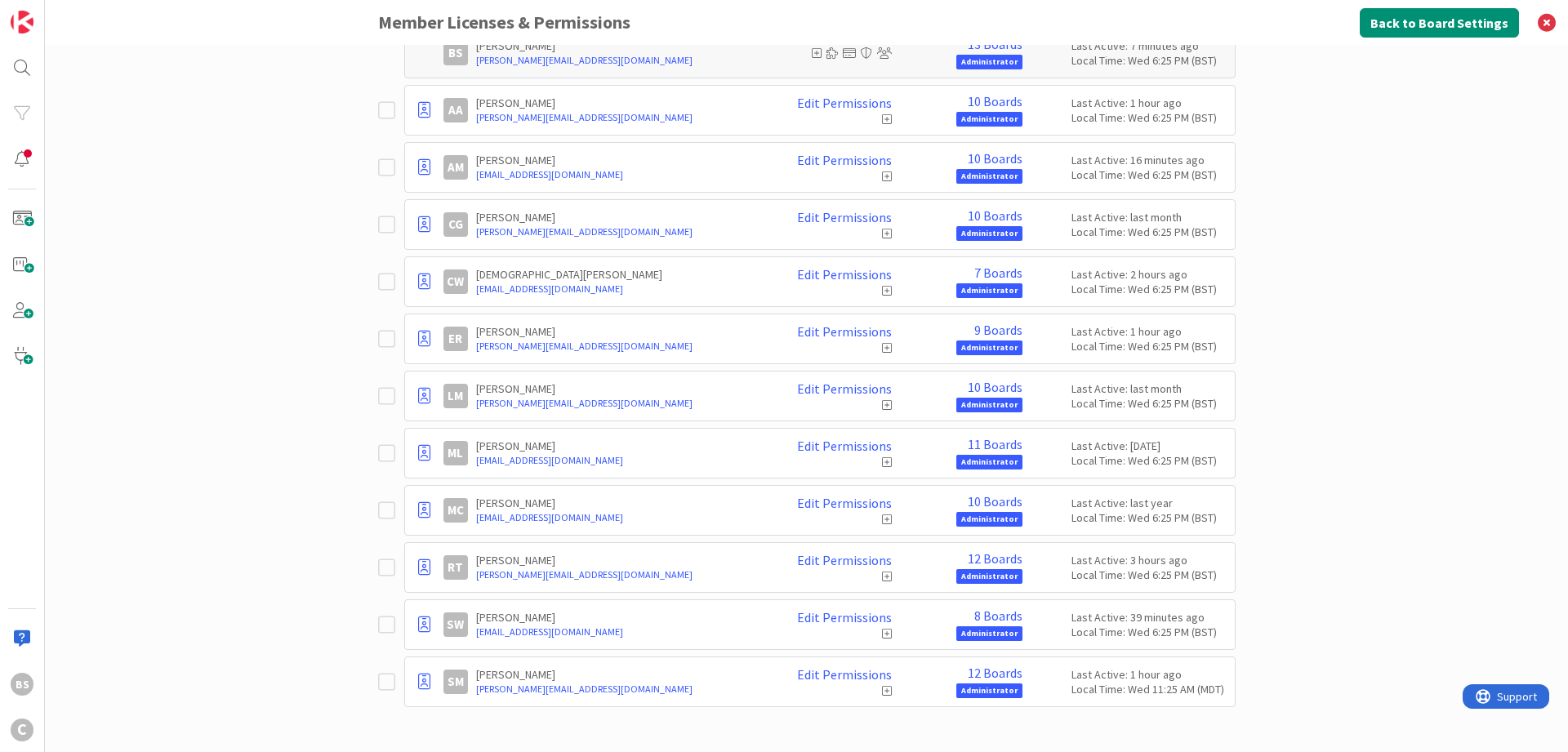
scroll to position [0, 0]
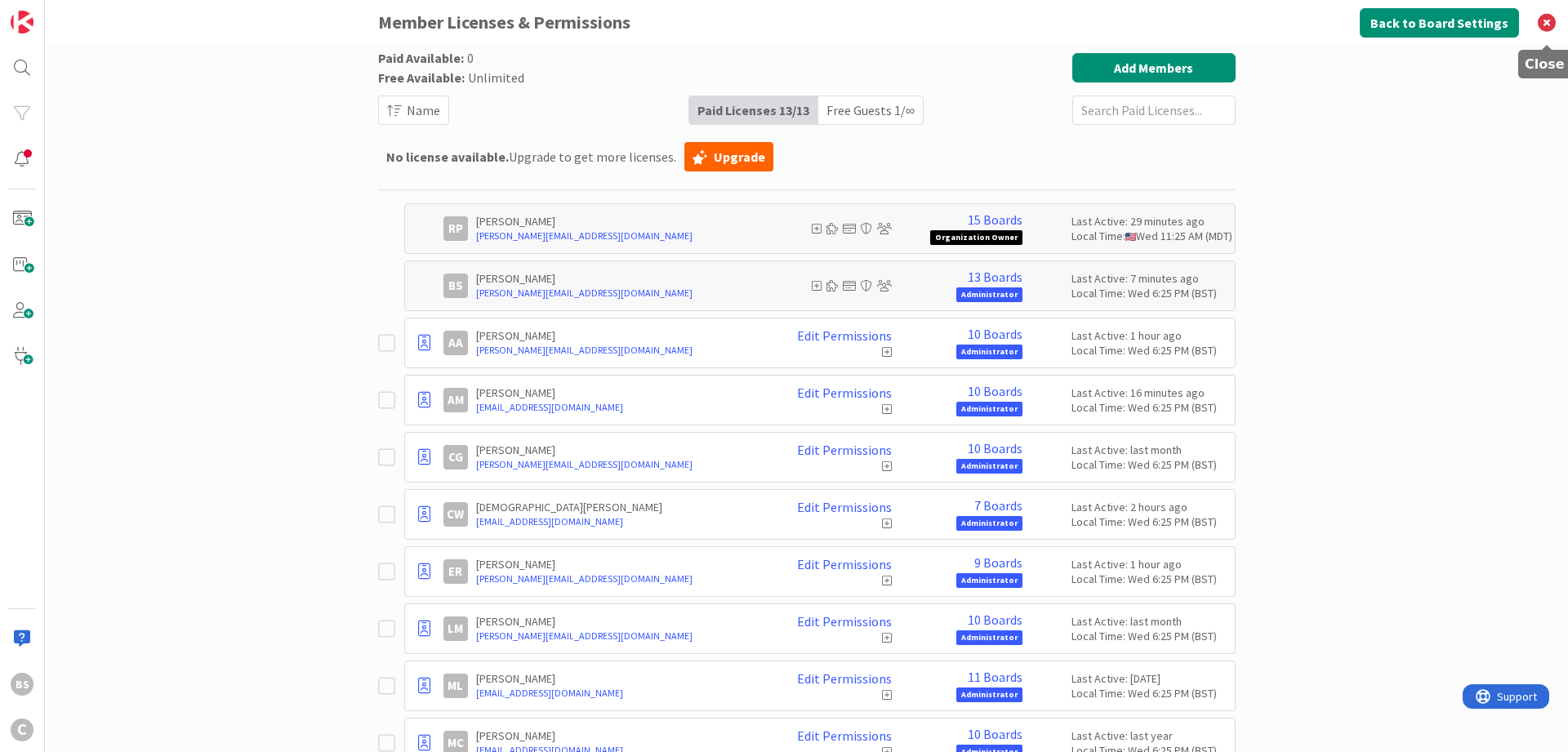
click at [1543, 25] on icon at bounding box center [1547, 22] width 43 height 45
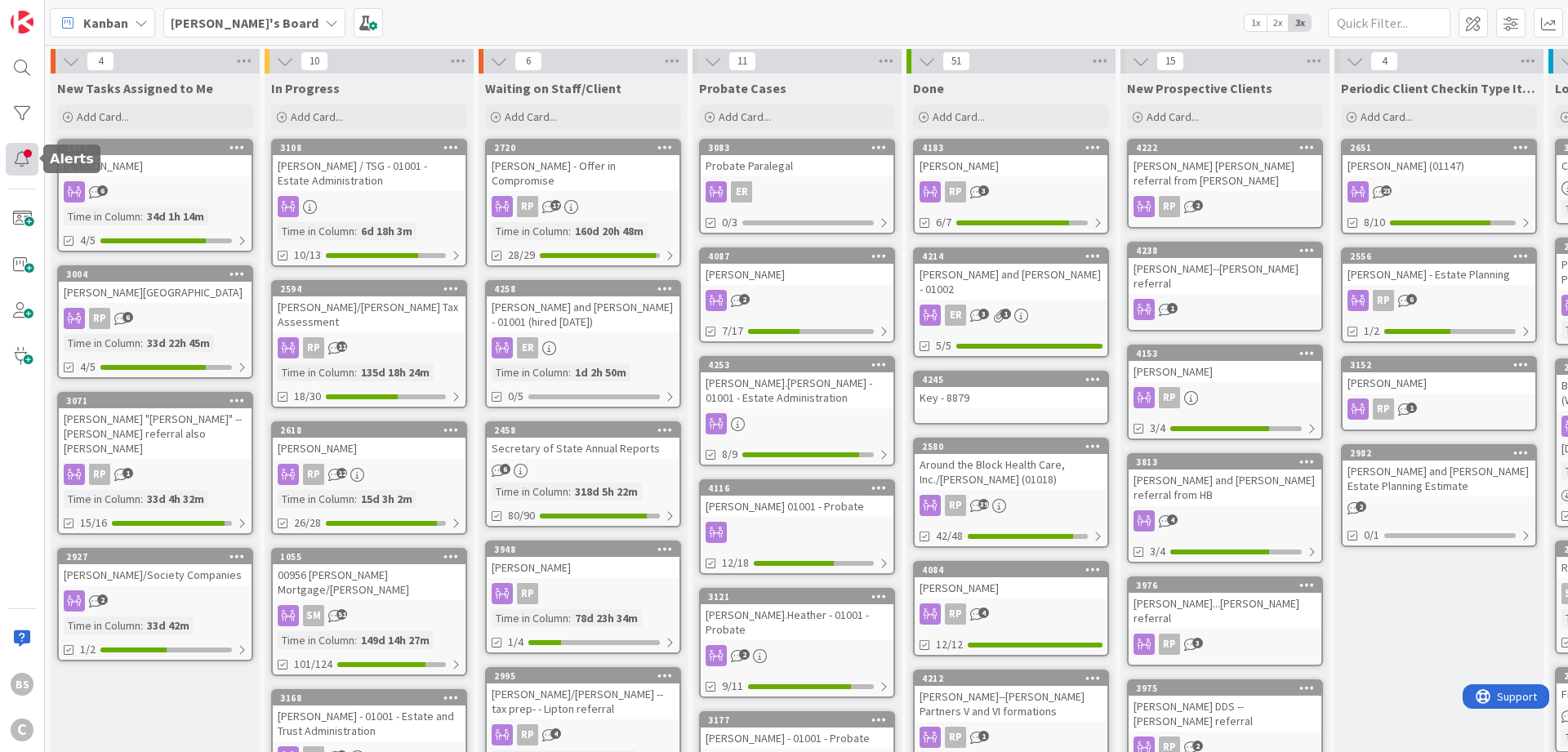
click at [17, 165] on div at bounding box center [21, 159] width 33 height 33
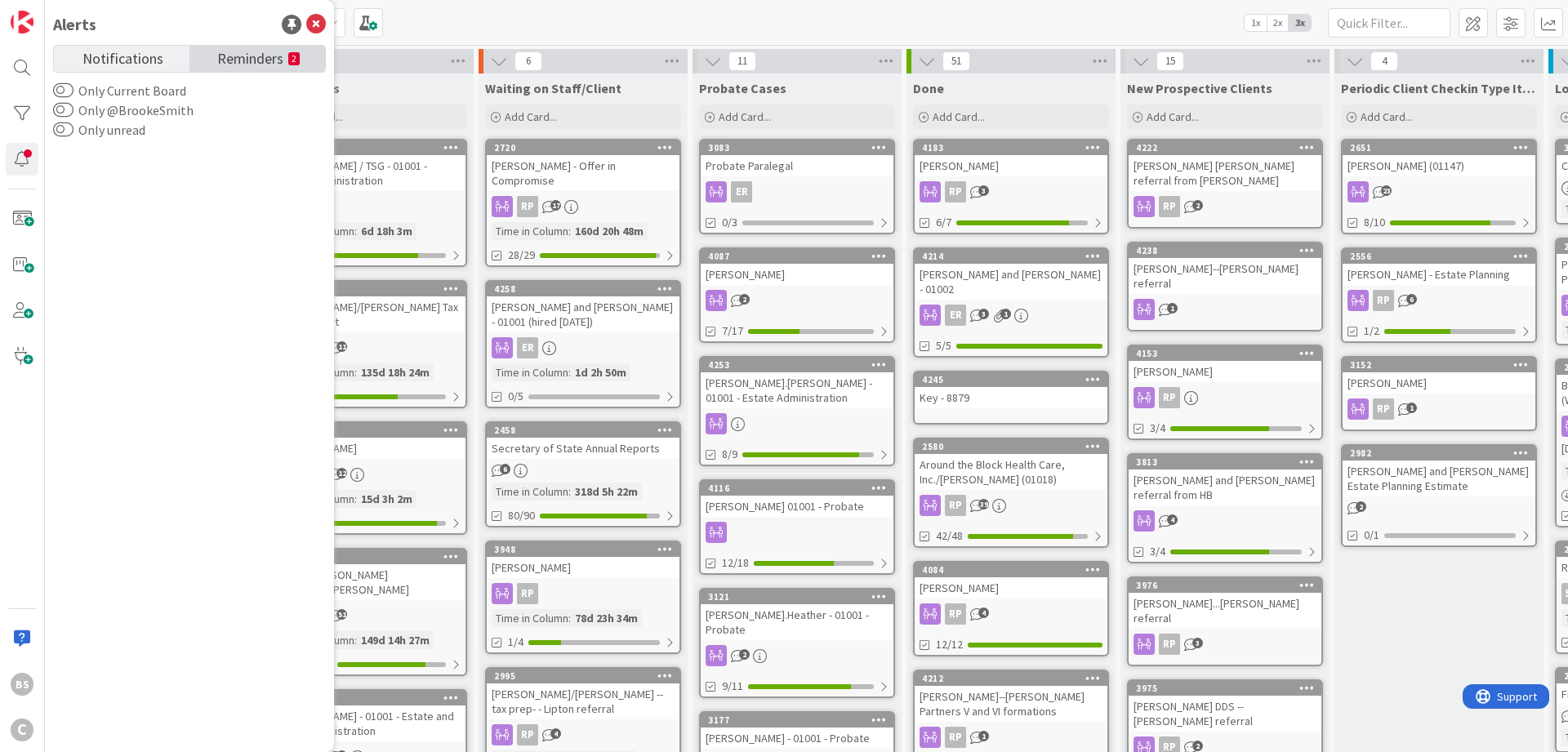
click at [231, 63] on span "Reminders" at bounding box center [250, 57] width 66 height 23
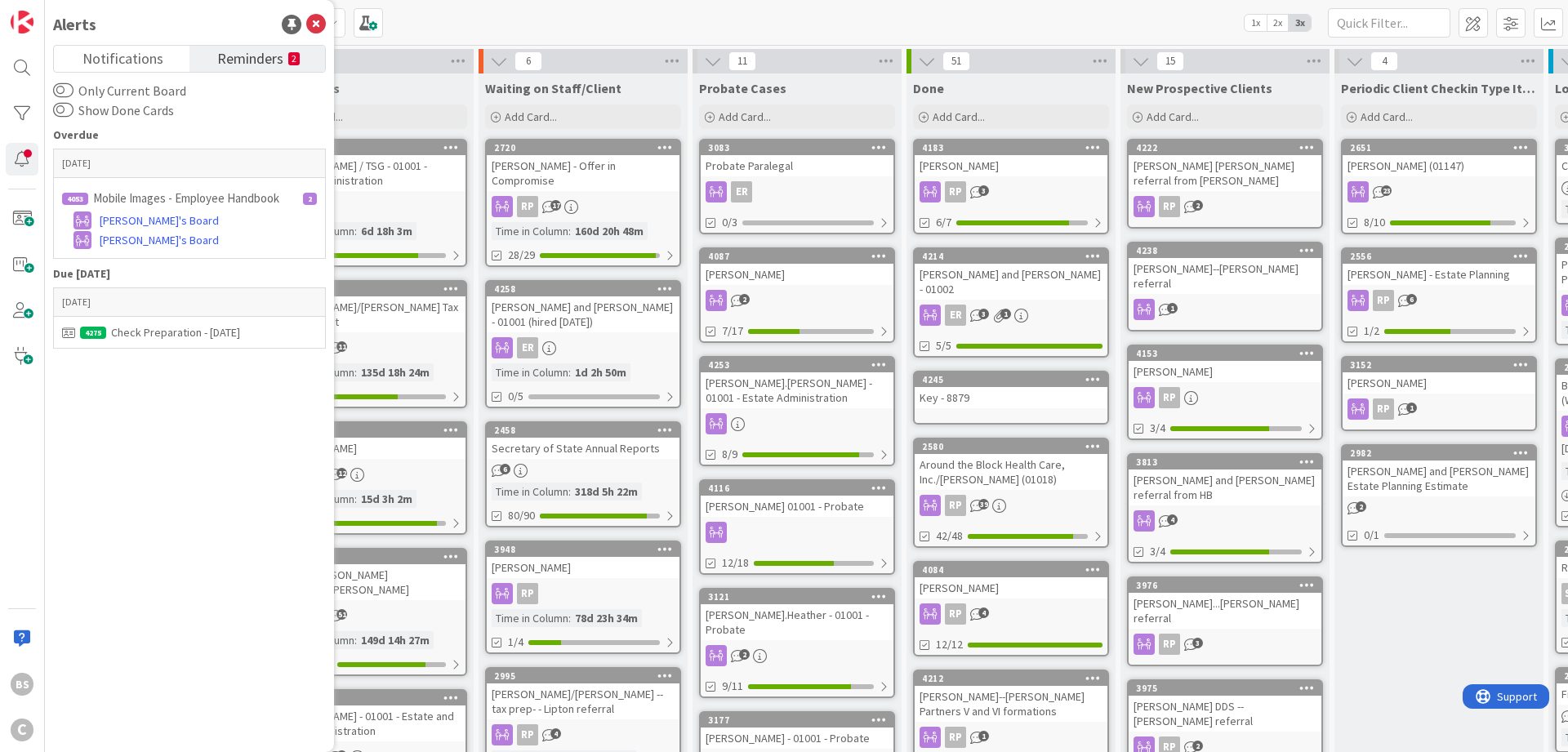
click at [830, 5] on div "Kanban [PERSON_NAME]'s Board 1x 2x 3x" at bounding box center [806, 22] width 1523 height 45
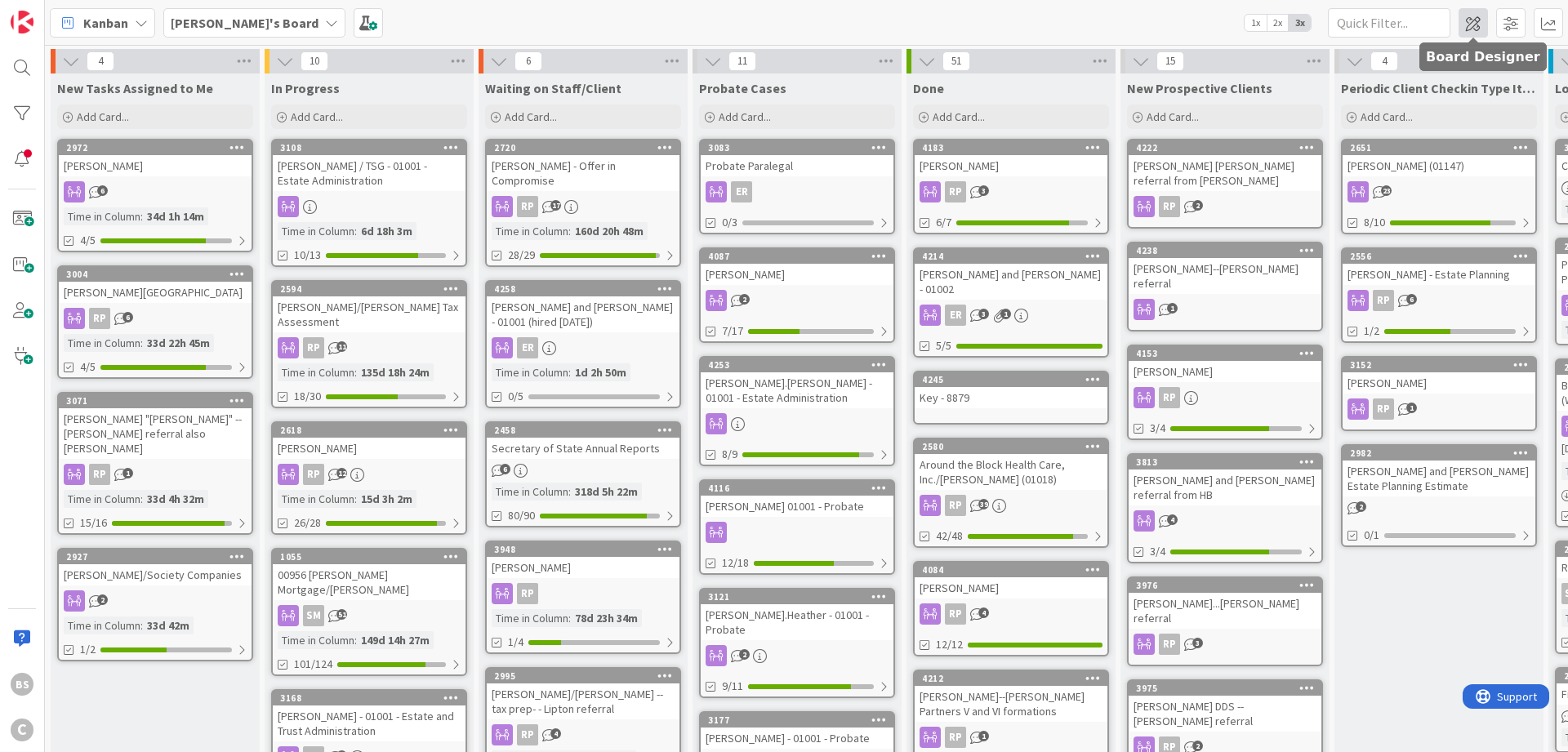
click at [1481, 28] on span at bounding box center [1473, 22] width 29 height 29
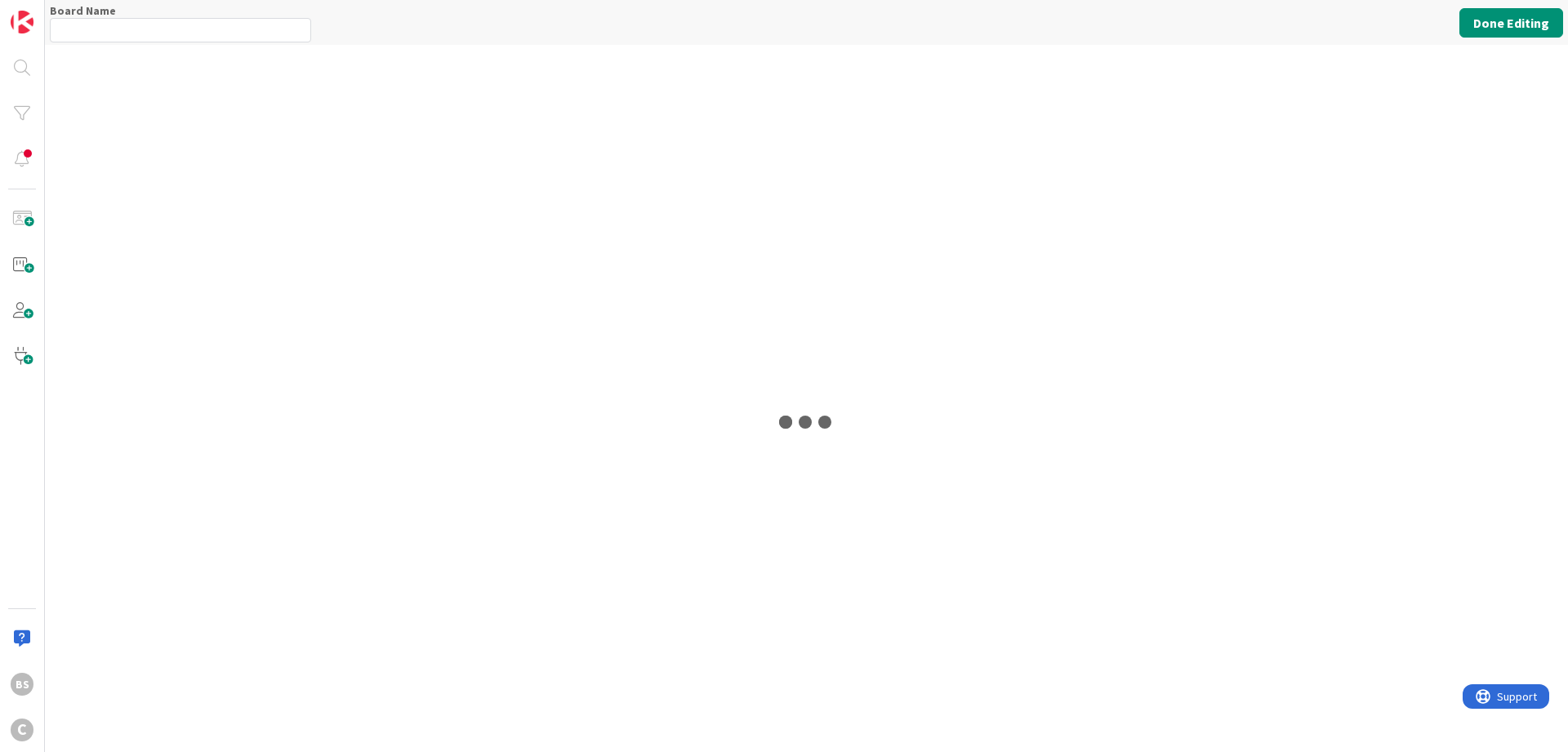
type input "[PERSON_NAME]'s Board"
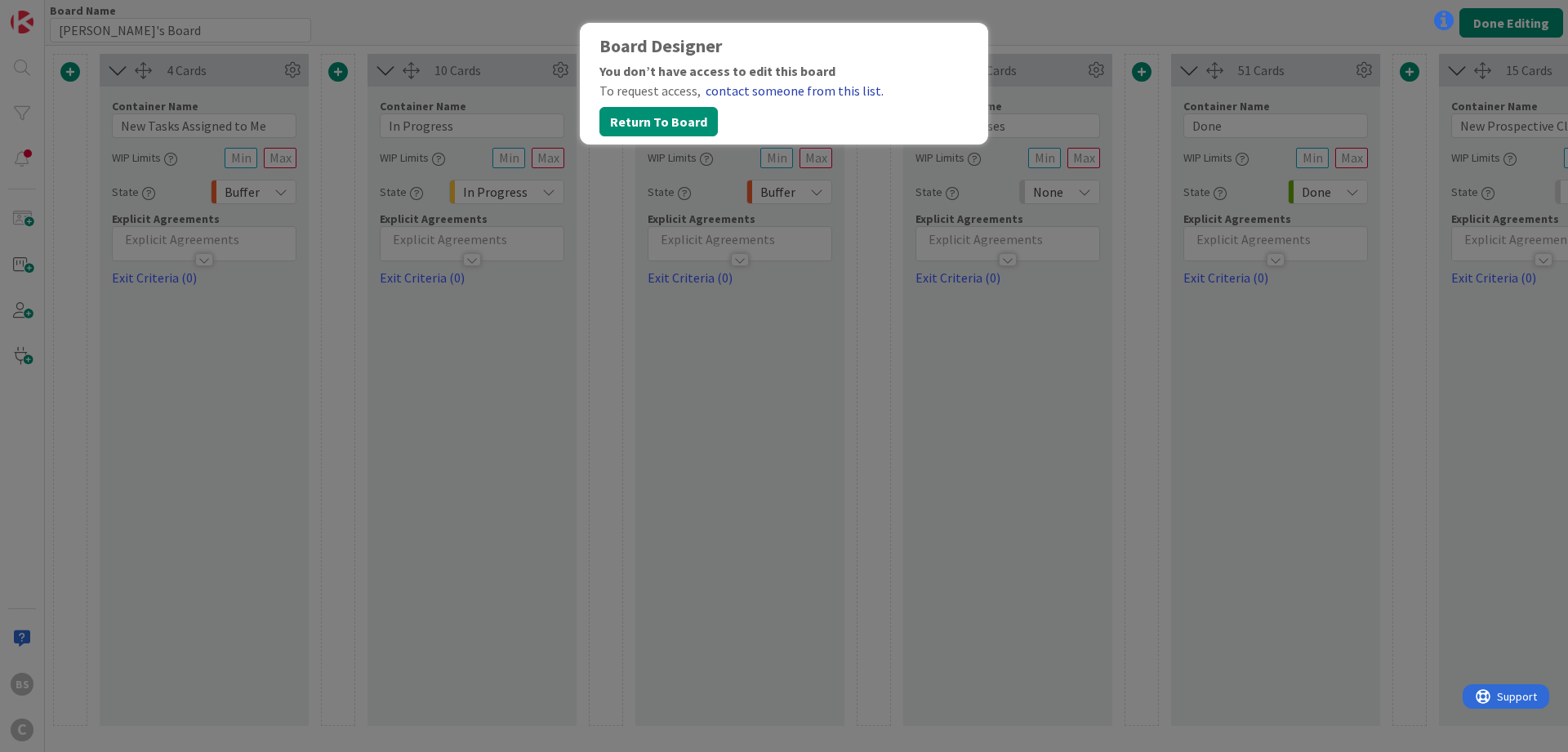
click at [736, 92] on link "contact someone from this list." at bounding box center [795, 91] width 178 height 20
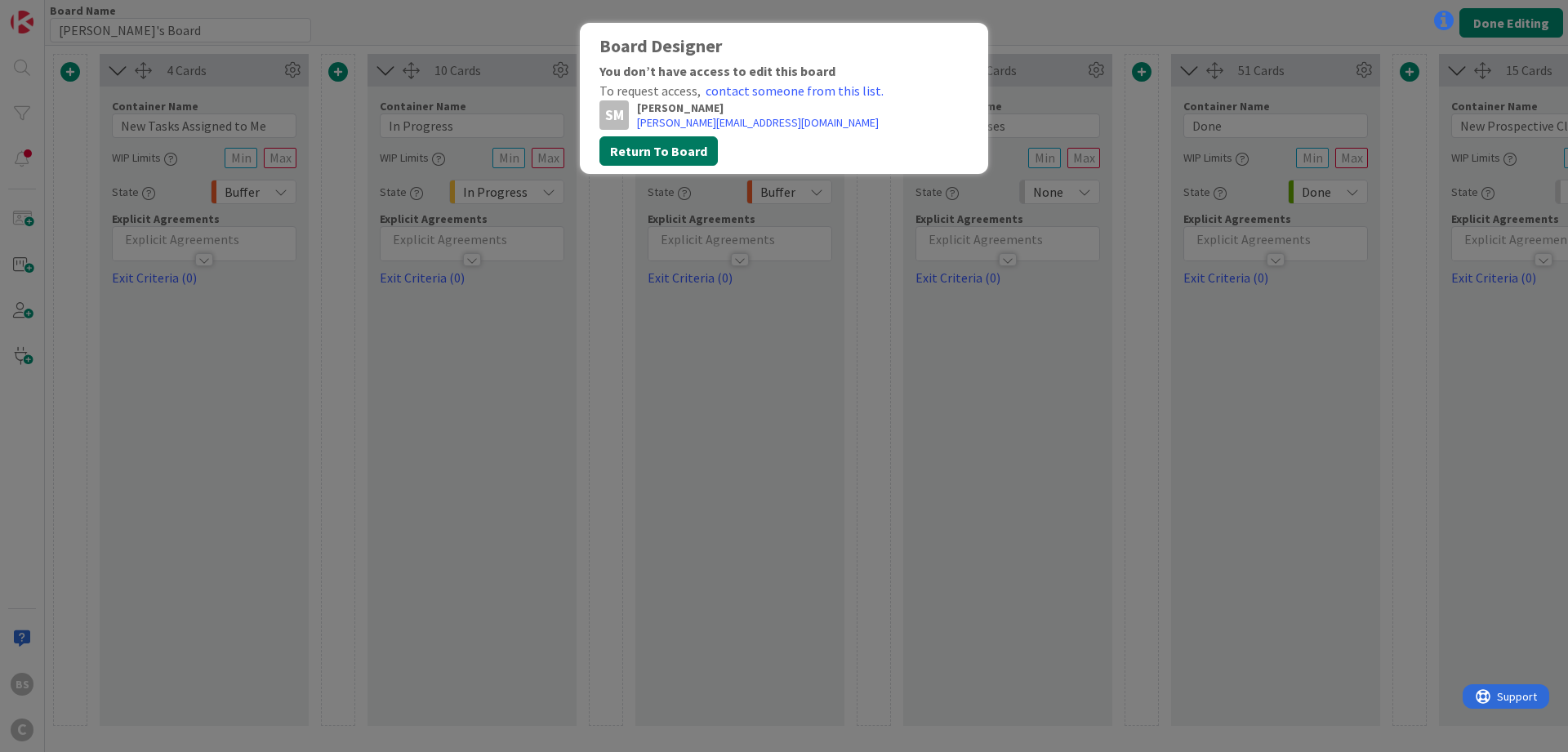
click at [669, 159] on button "Return To Board" at bounding box center [658, 151] width 118 height 29
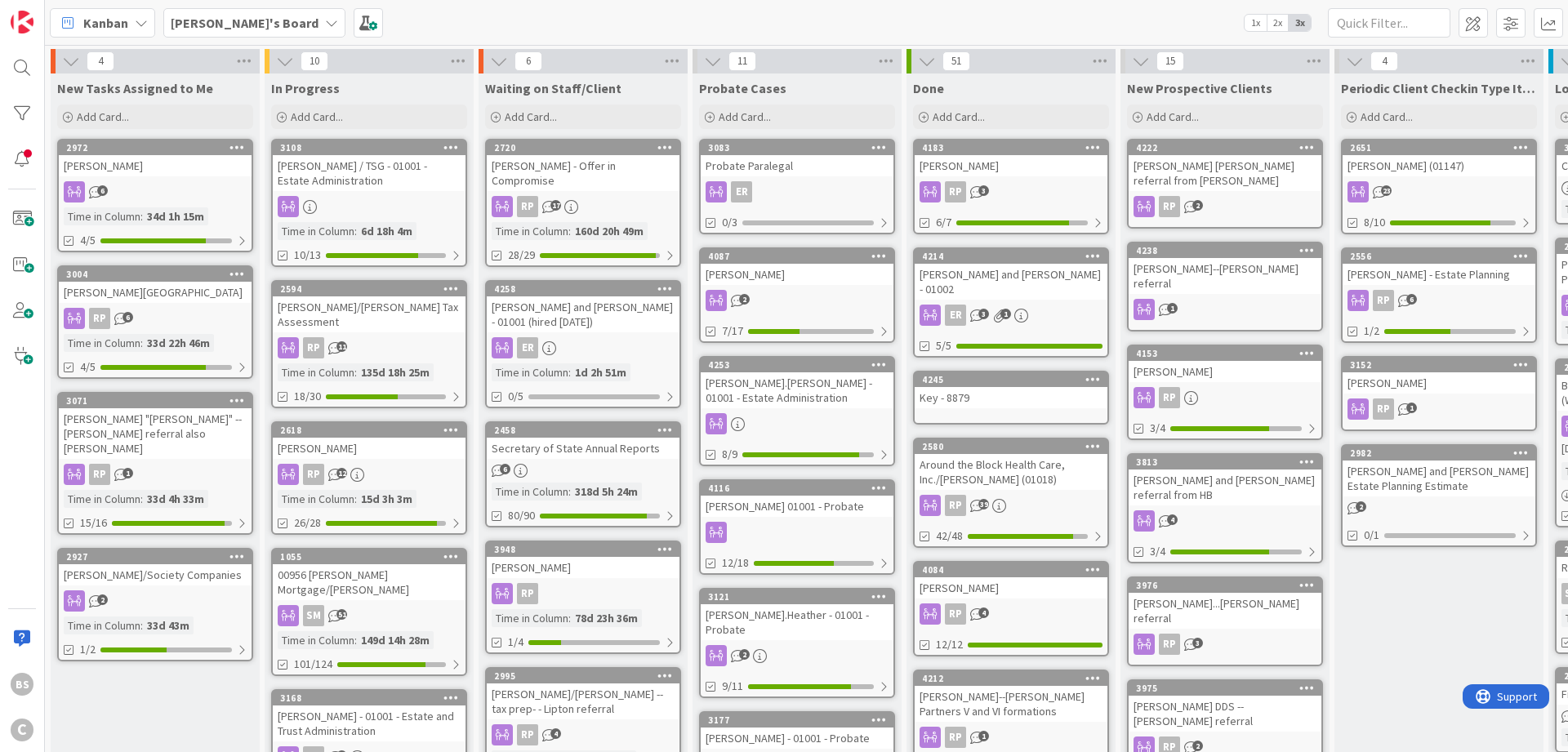
click at [161, 163] on div "[PERSON_NAME]" at bounding box center [155, 166] width 192 height 21
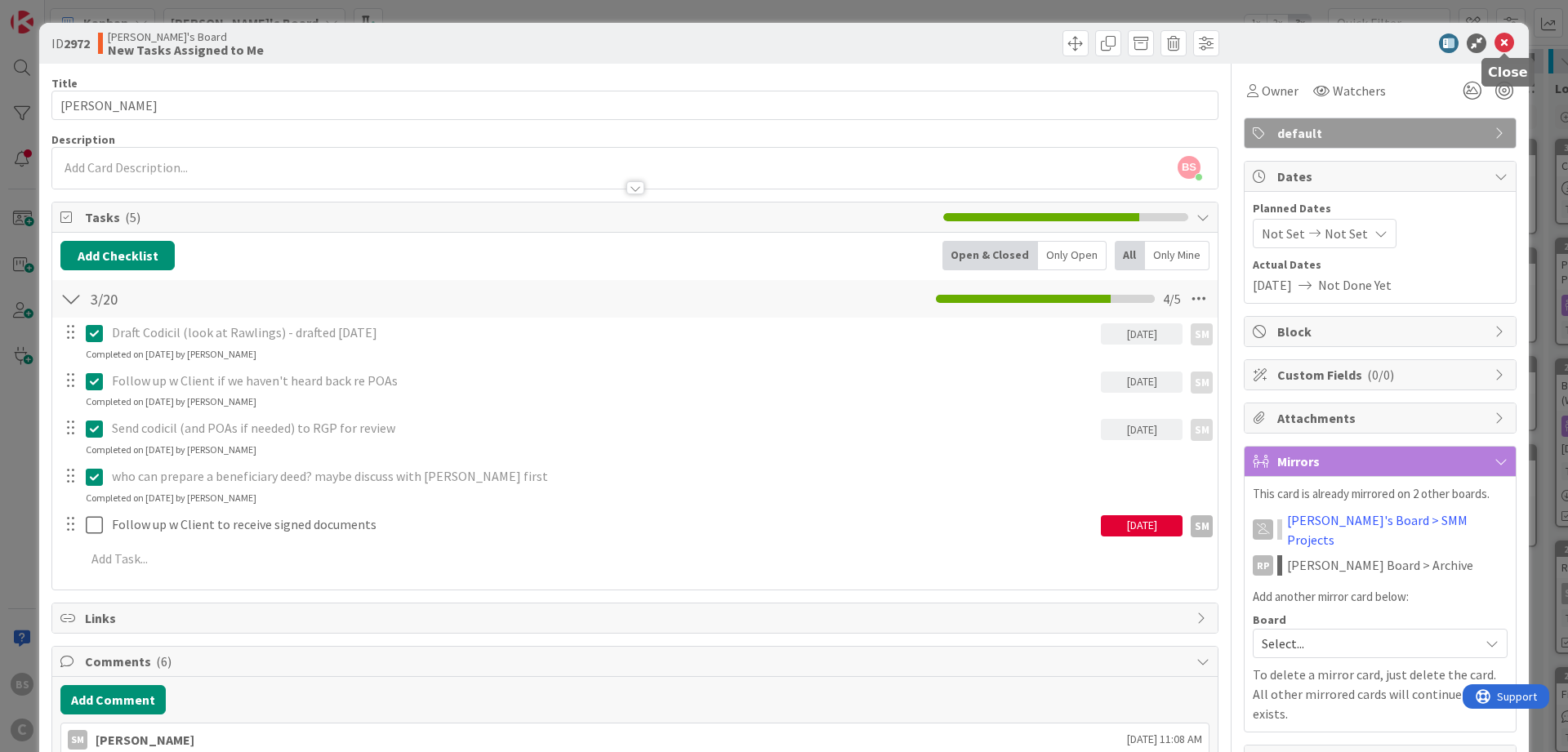
click at [1513, 45] on icon at bounding box center [1505, 44] width 20 height 20
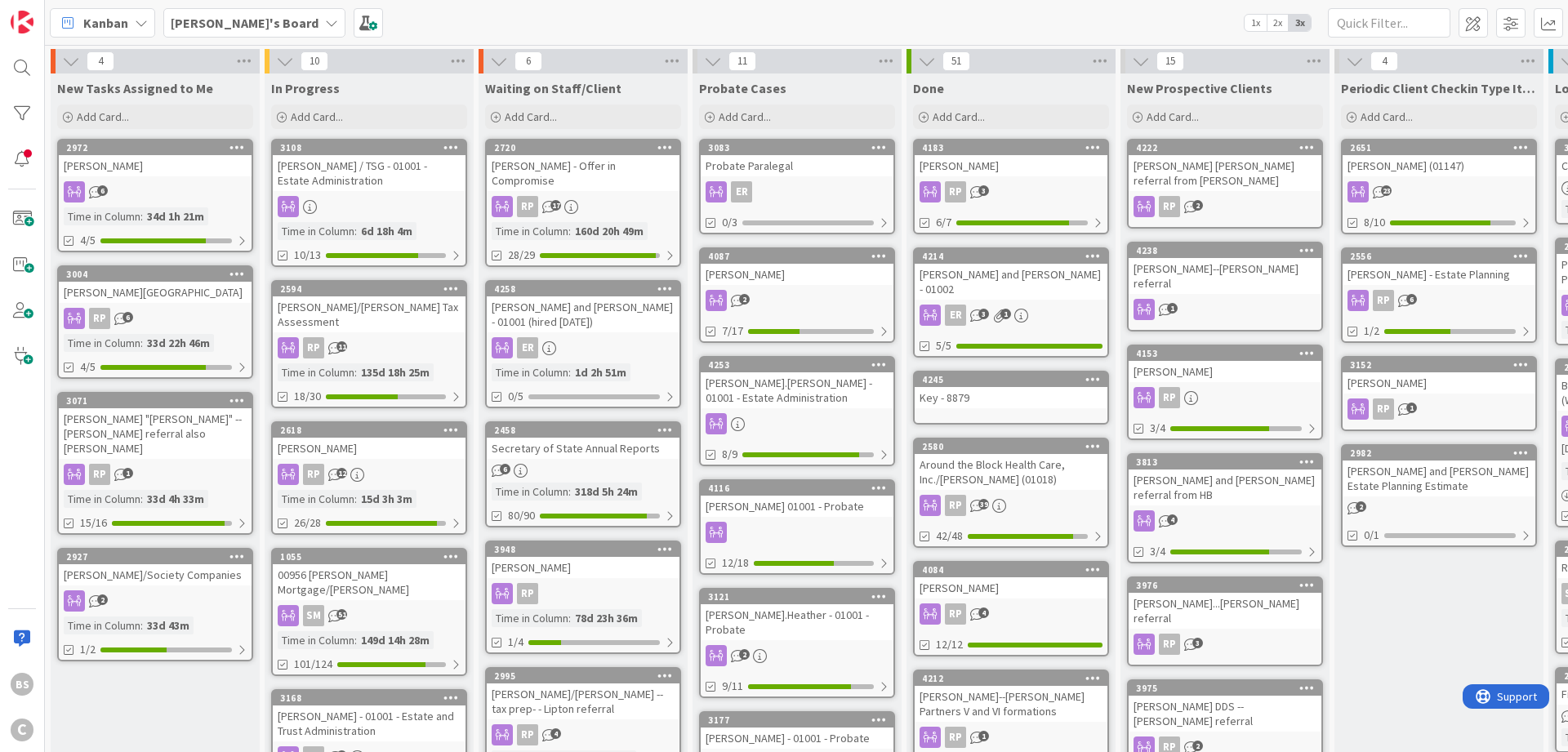
click at [144, 281] on div "3004" at bounding box center [155, 274] width 192 height 15
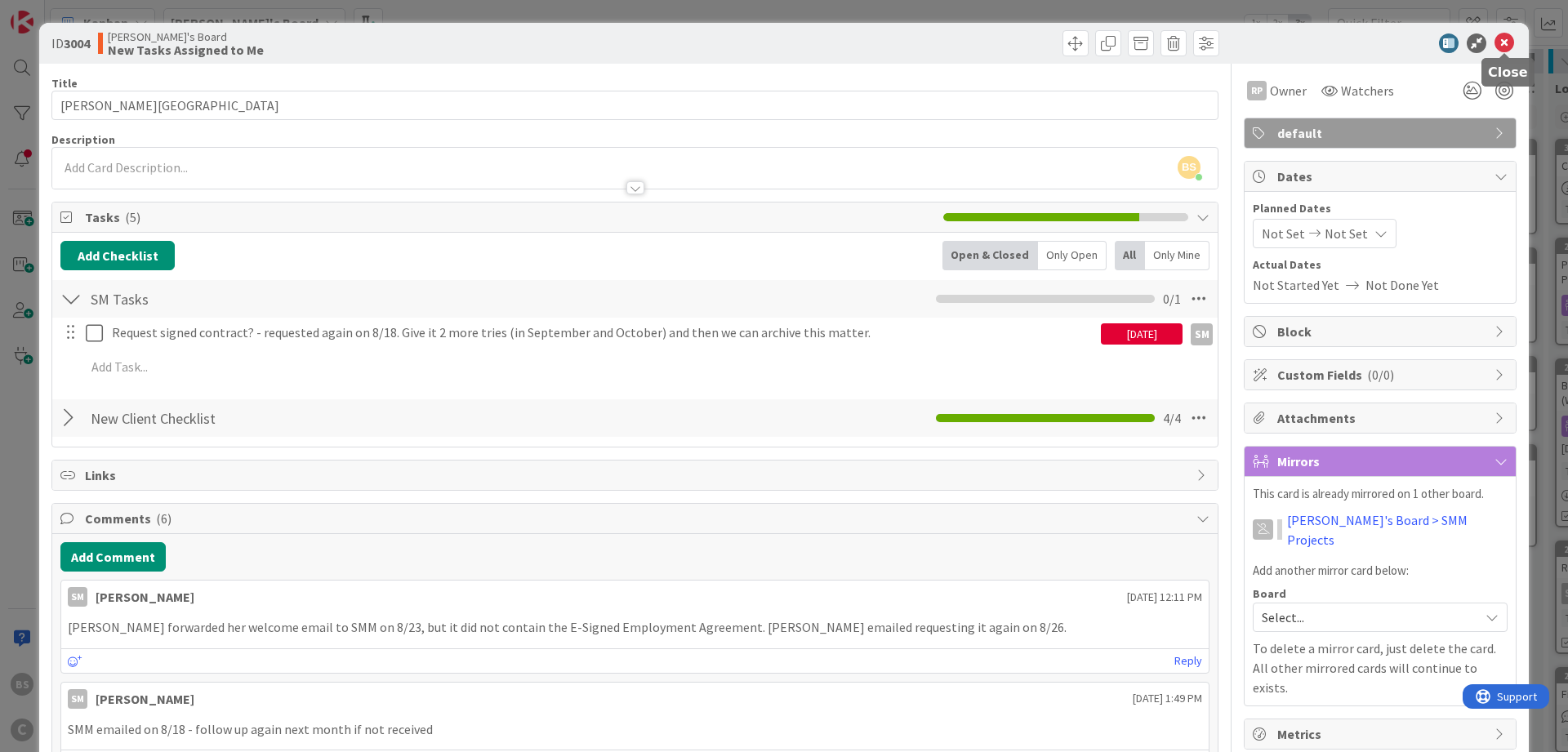
click at [1510, 40] on icon at bounding box center [1505, 44] width 20 height 20
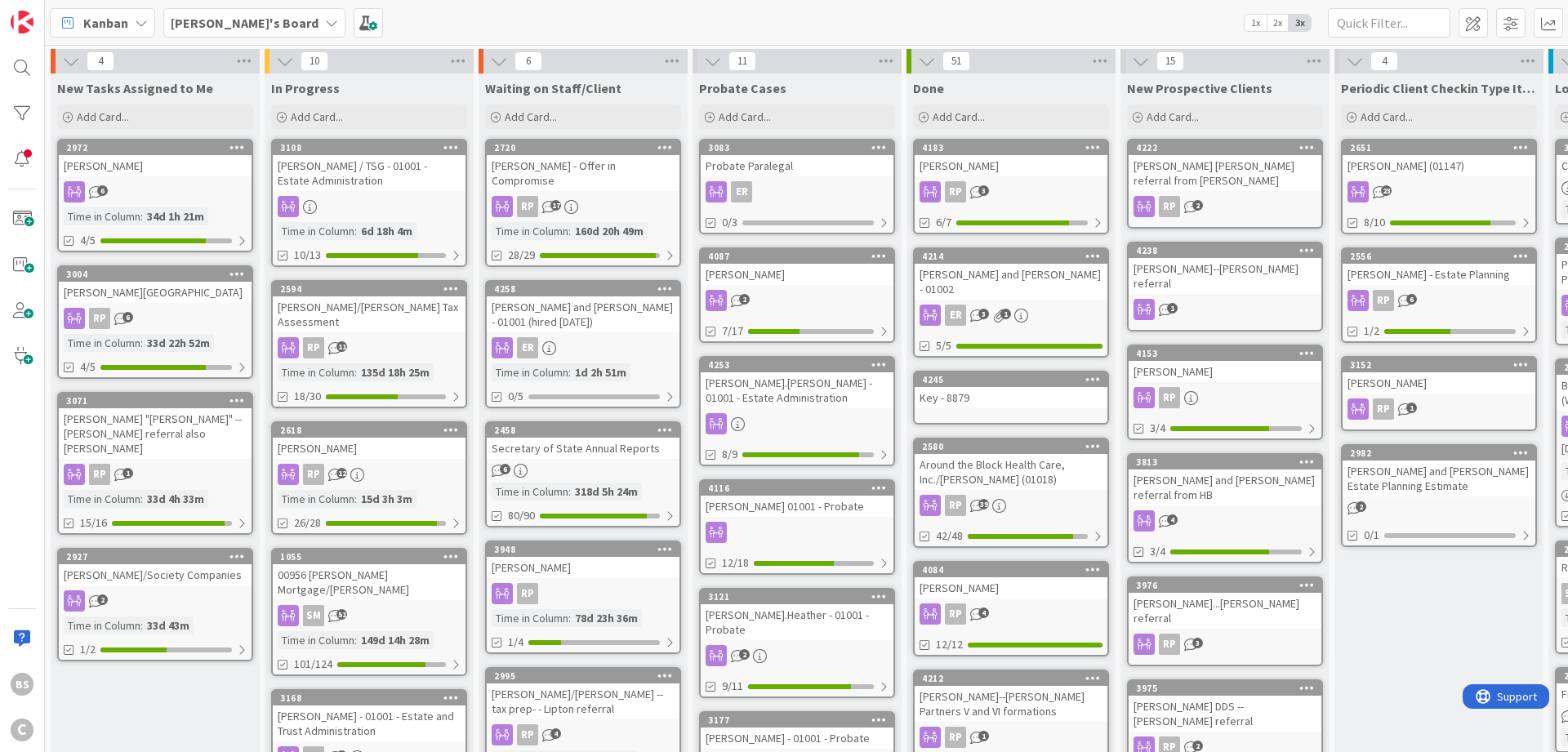
click at [132, 405] on div "3071" at bounding box center [159, 401] width 185 height 12
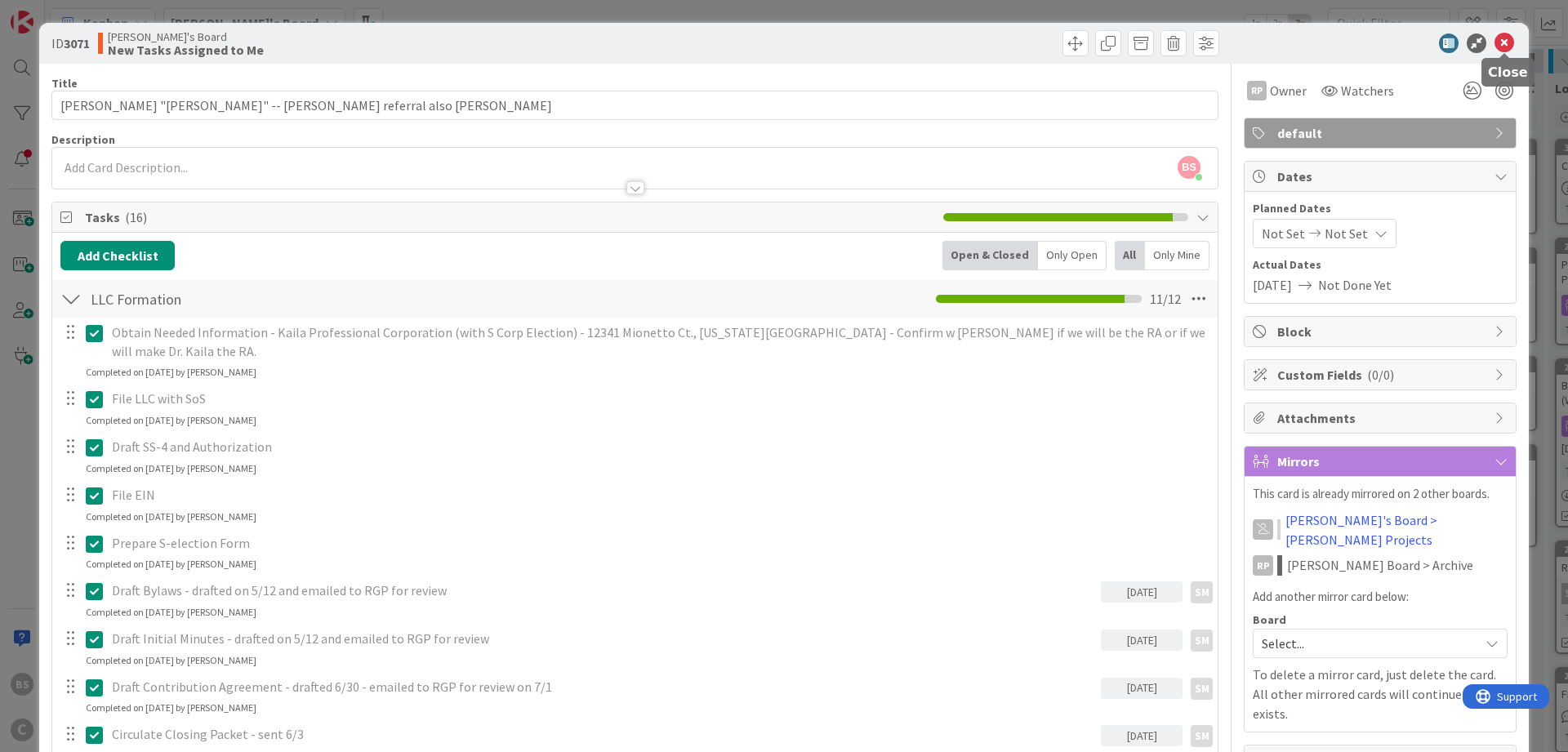
click at [1507, 45] on icon at bounding box center [1505, 44] width 20 height 20
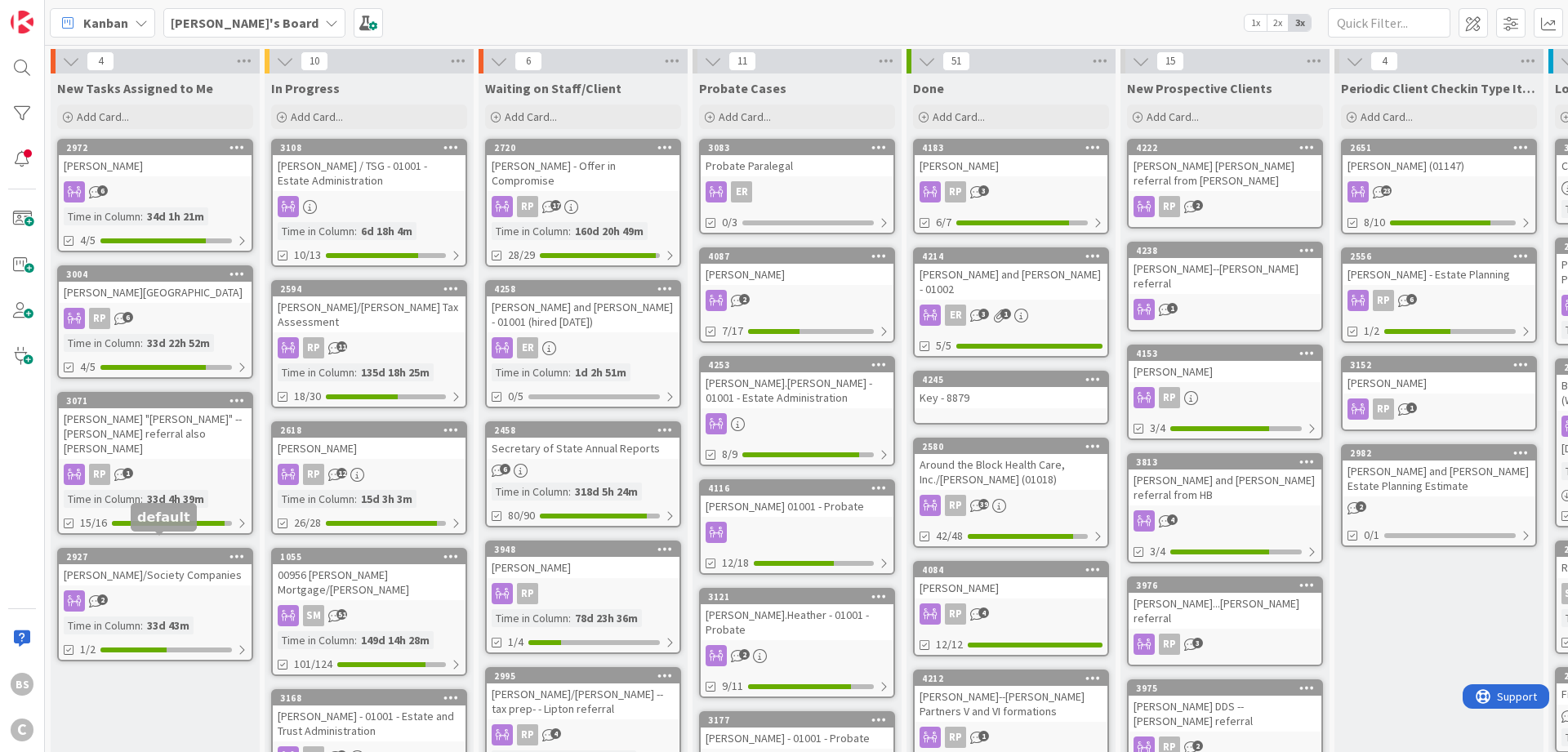
click at [137, 552] on div "2927" at bounding box center [159, 557] width 185 height 12
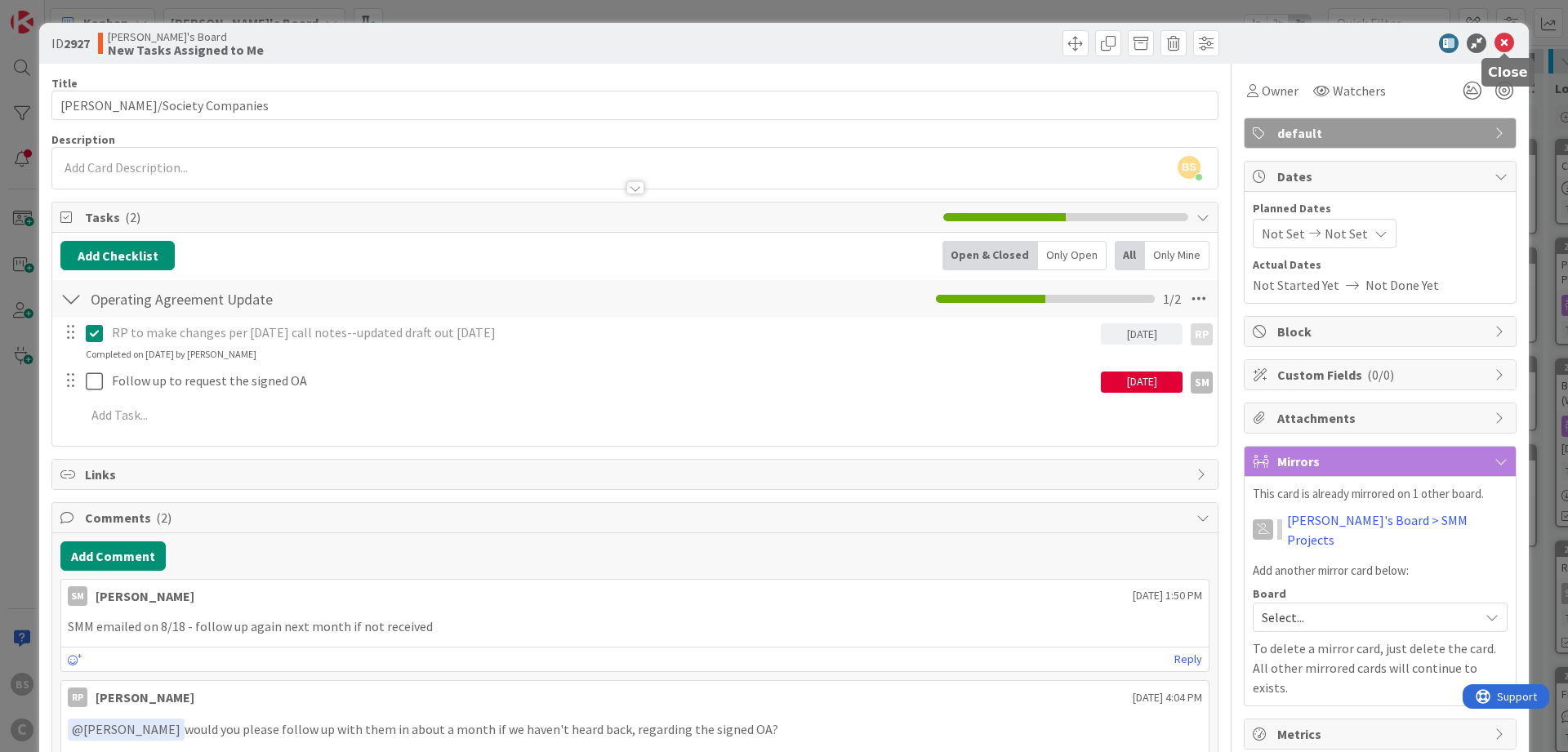
click at [1504, 44] on icon at bounding box center [1505, 44] width 20 height 20
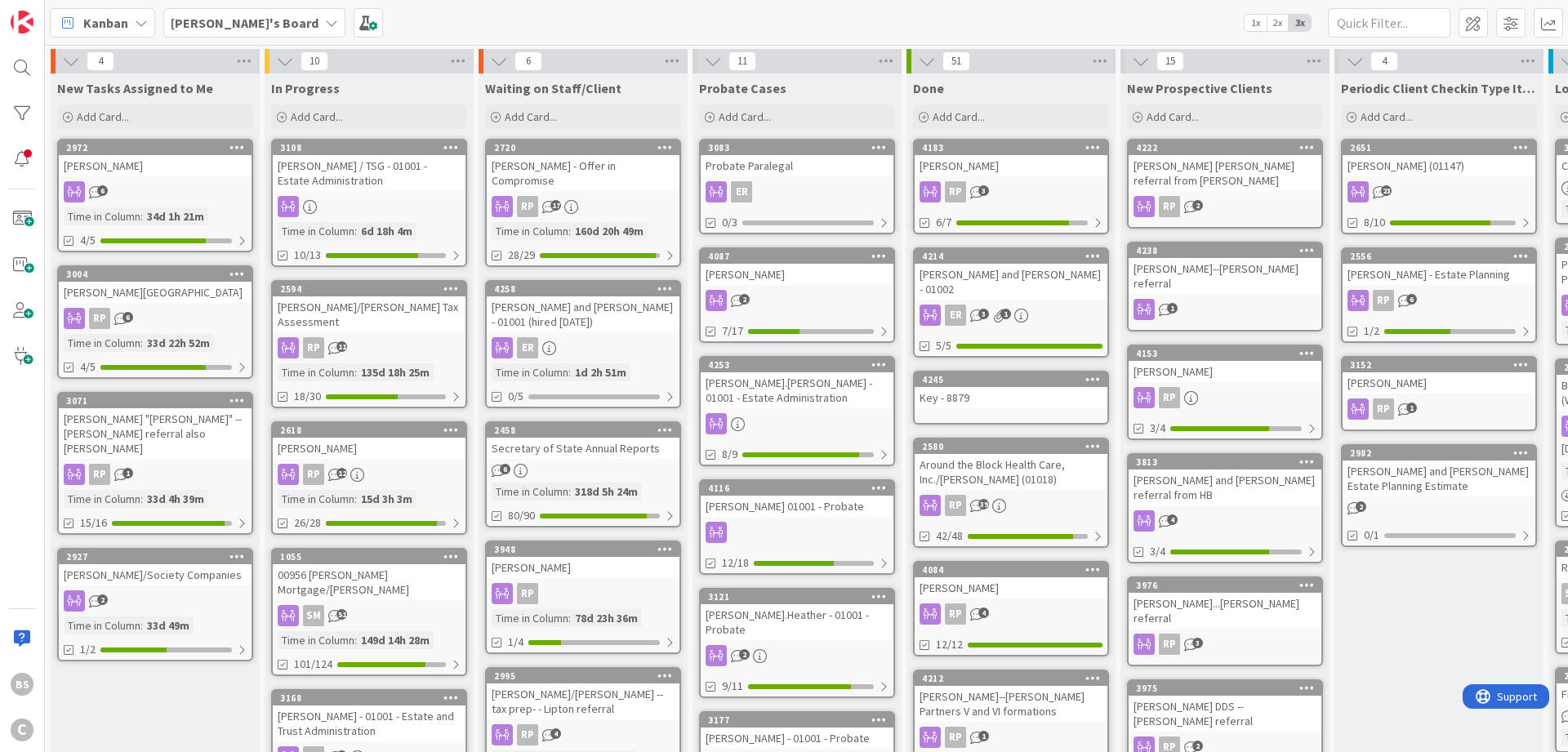
click at [575, 155] on div "[PERSON_NAME] - Offer in Compromise" at bounding box center [583, 173] width 192 height 36
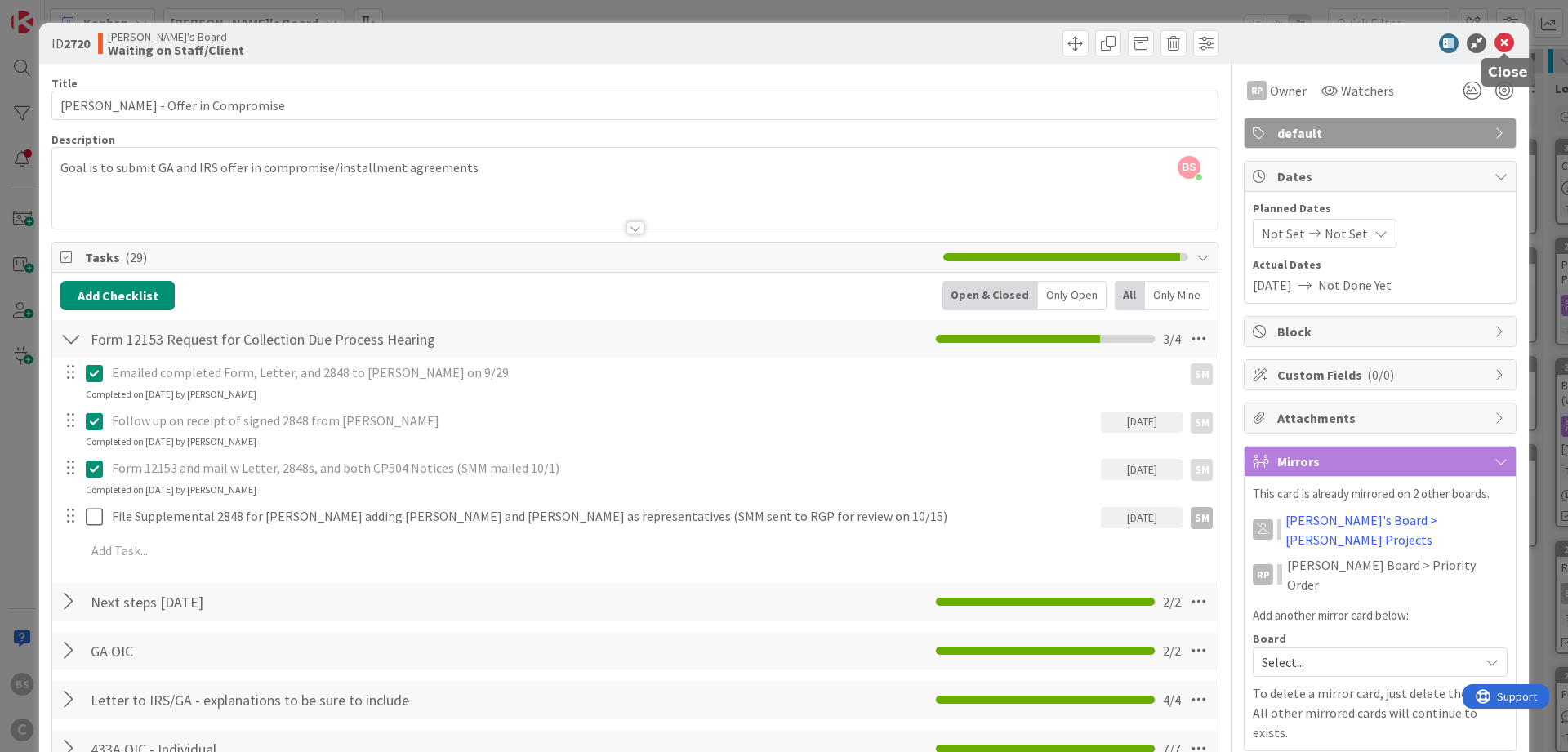
click at [1505, 40] on icon at bounding box center [1505, 44] width 20 height 20
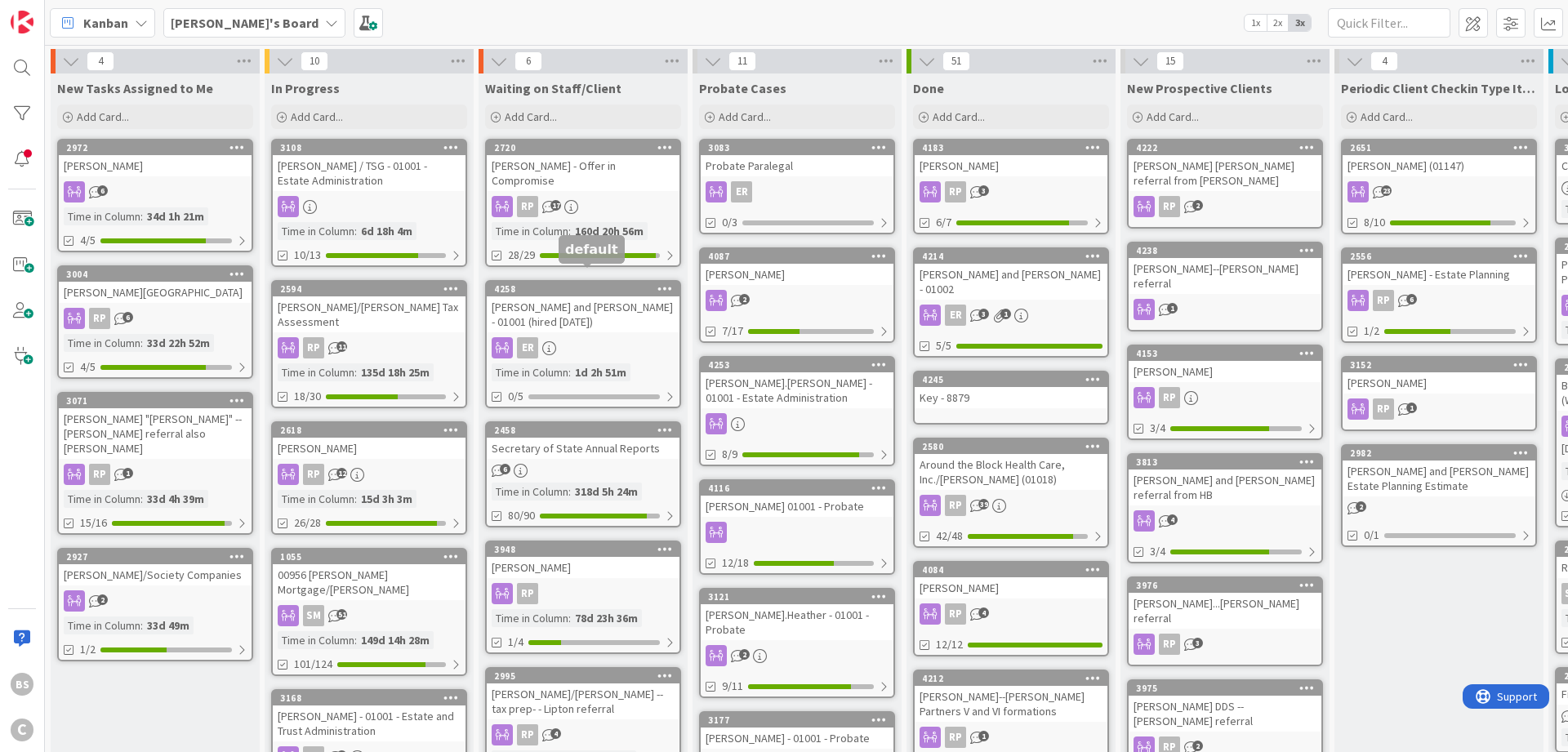
click at [569, 283] on div "4258" at bounding box center [587, 289] width 185 height 12
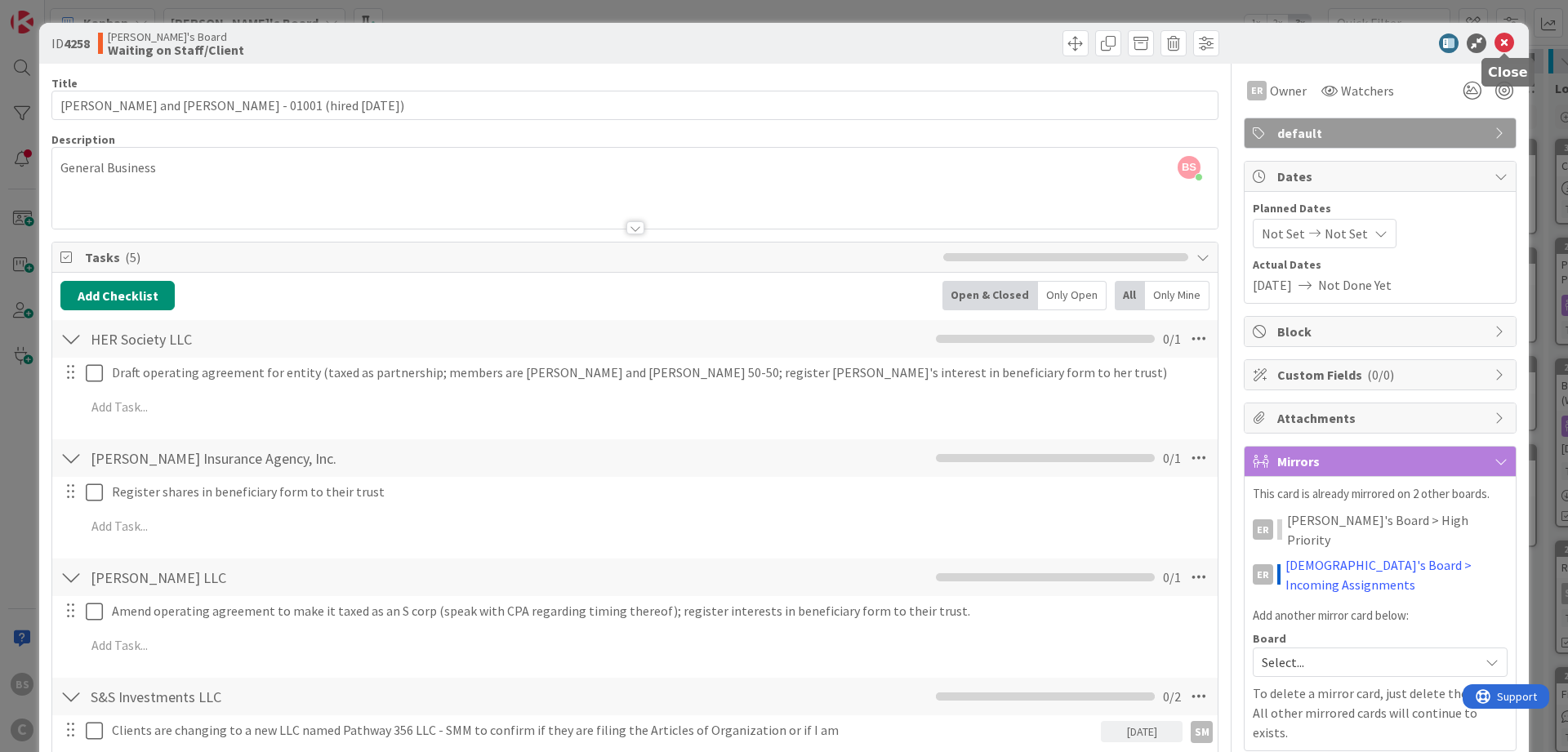
click at [1507, 44] on icon at bounding box center [1505, 44] width 20 height 20
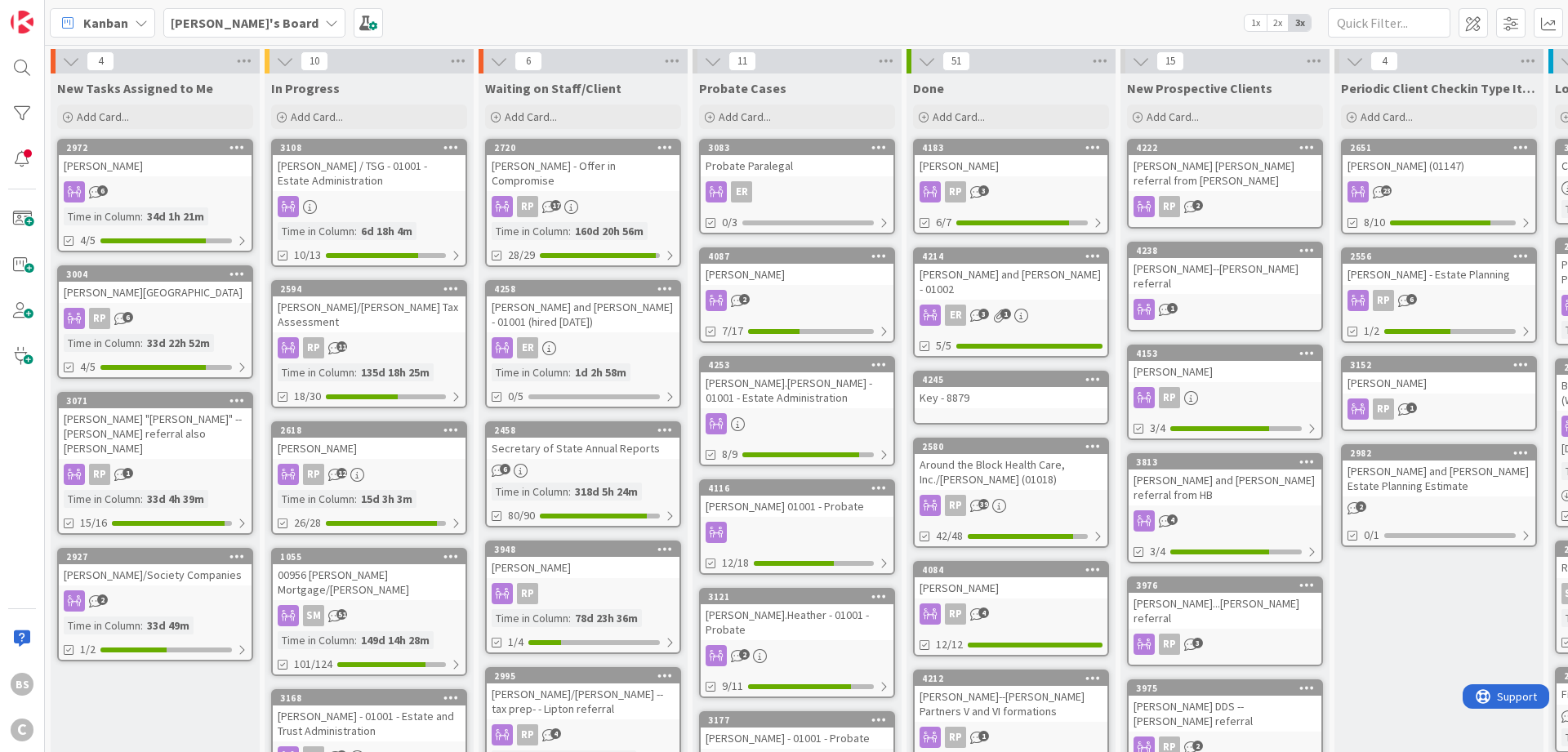
click at [246, 16] on b "[PERSON_NAME]'s Board" at bounding box center [245, 23] width 148 height 16
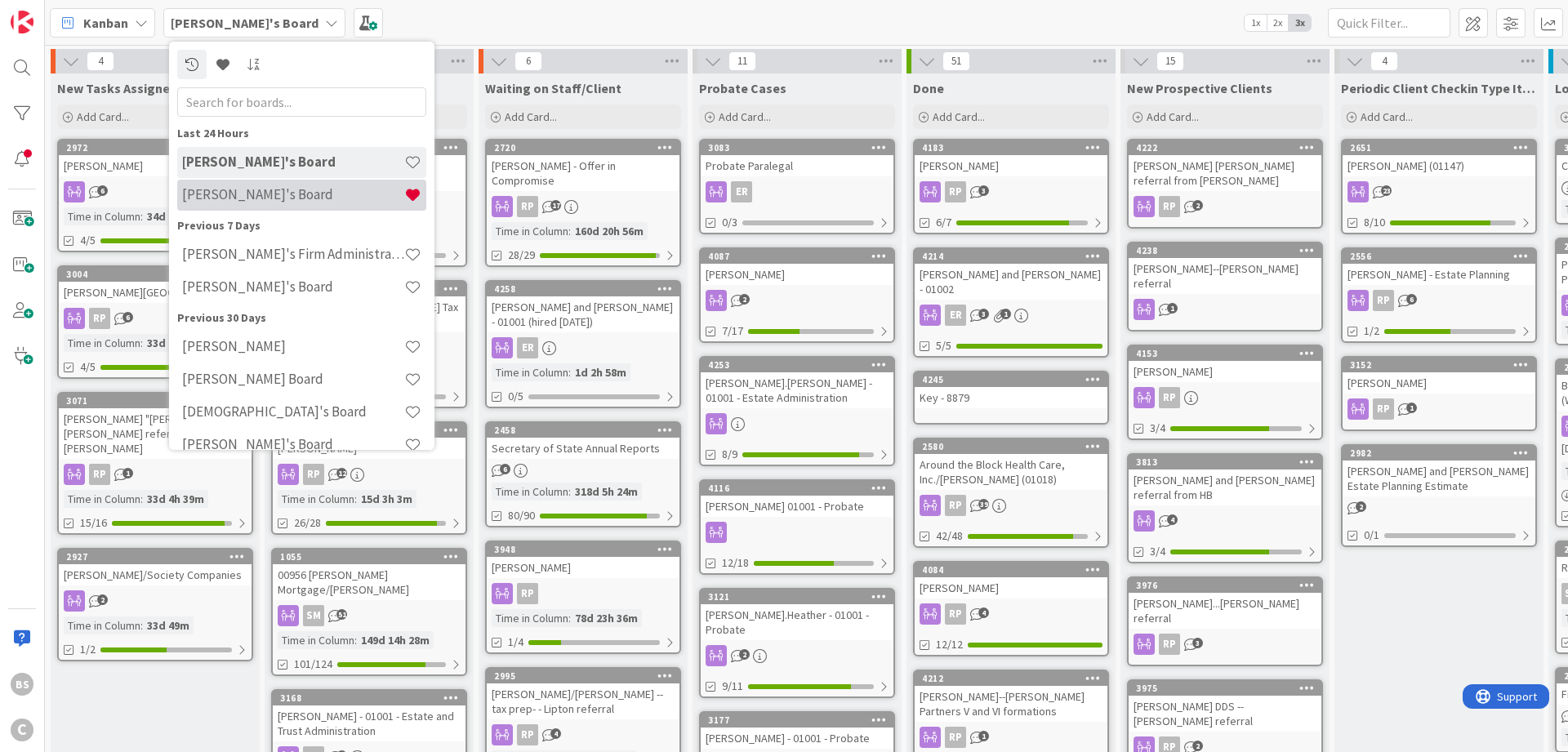
click at [221, 189] on h4 "[PERSON_NAME]'s Board" at bounding box center [292, 194] width 222 height 16
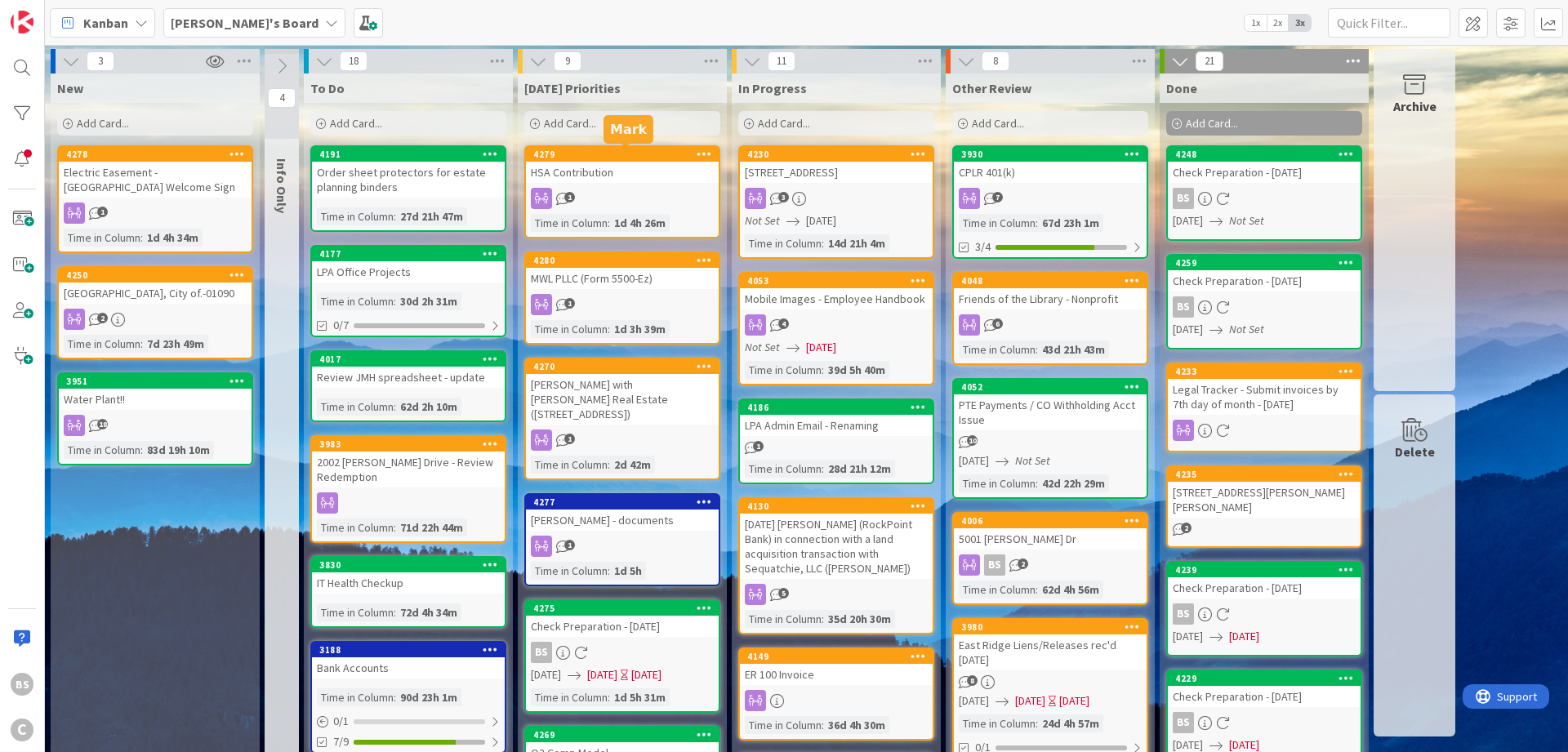
click at [591, 152] on div "4279" at bounding box center [626, 154] width 185 height 12
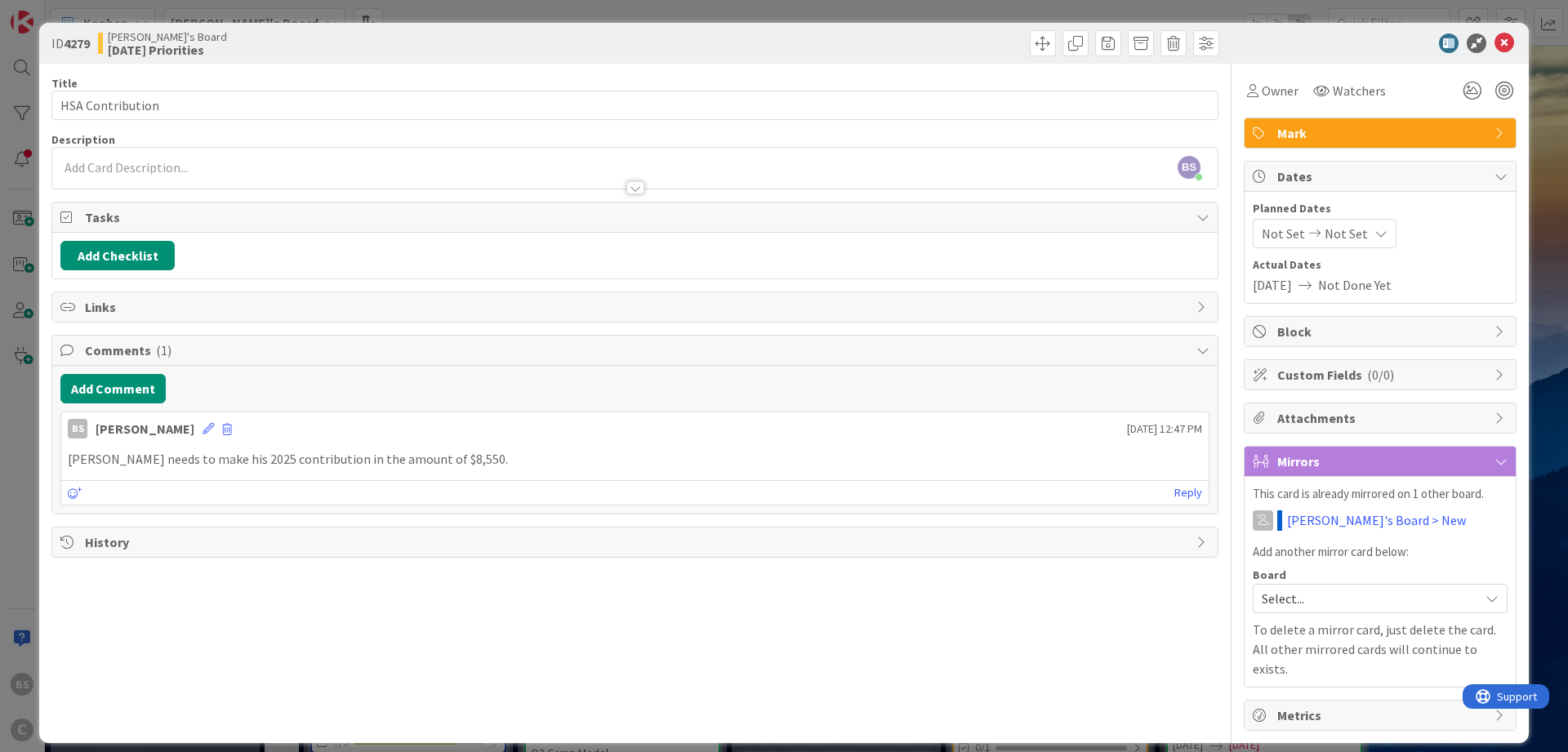
click at [1305, 236] on icon at bounding box center [1315, 233] width 20 height 12
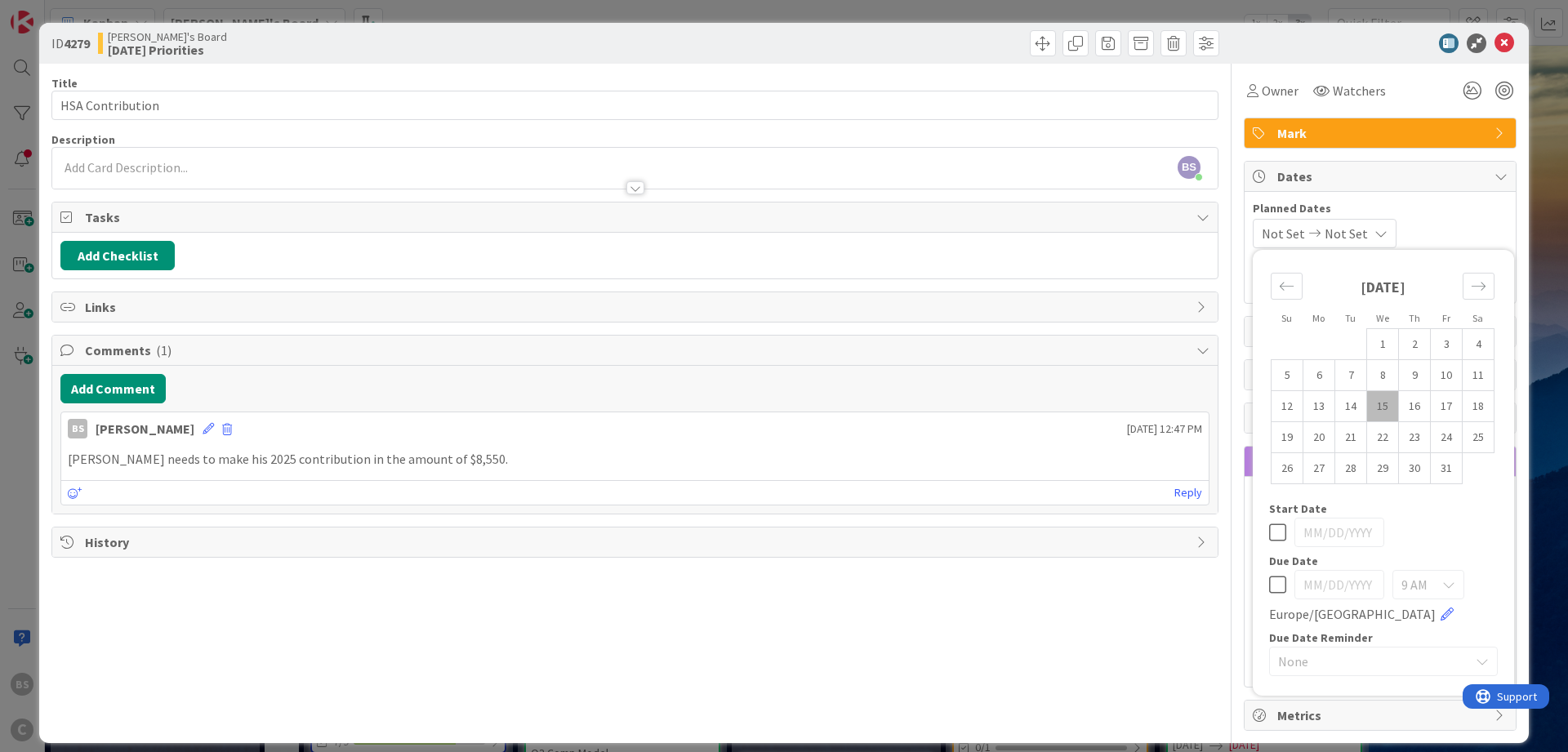
click at [1271, 586] on icon at bounding box center [1278, 584] width 17 height 20
type input "[DATE]"
click at [1346, 442] on td "21" at bounding box center [1352, 437] width 32 height 31
type input "[DATE]"
click at [1278, 592] on icon at bounding box center [1278, 584] width 17 height 20
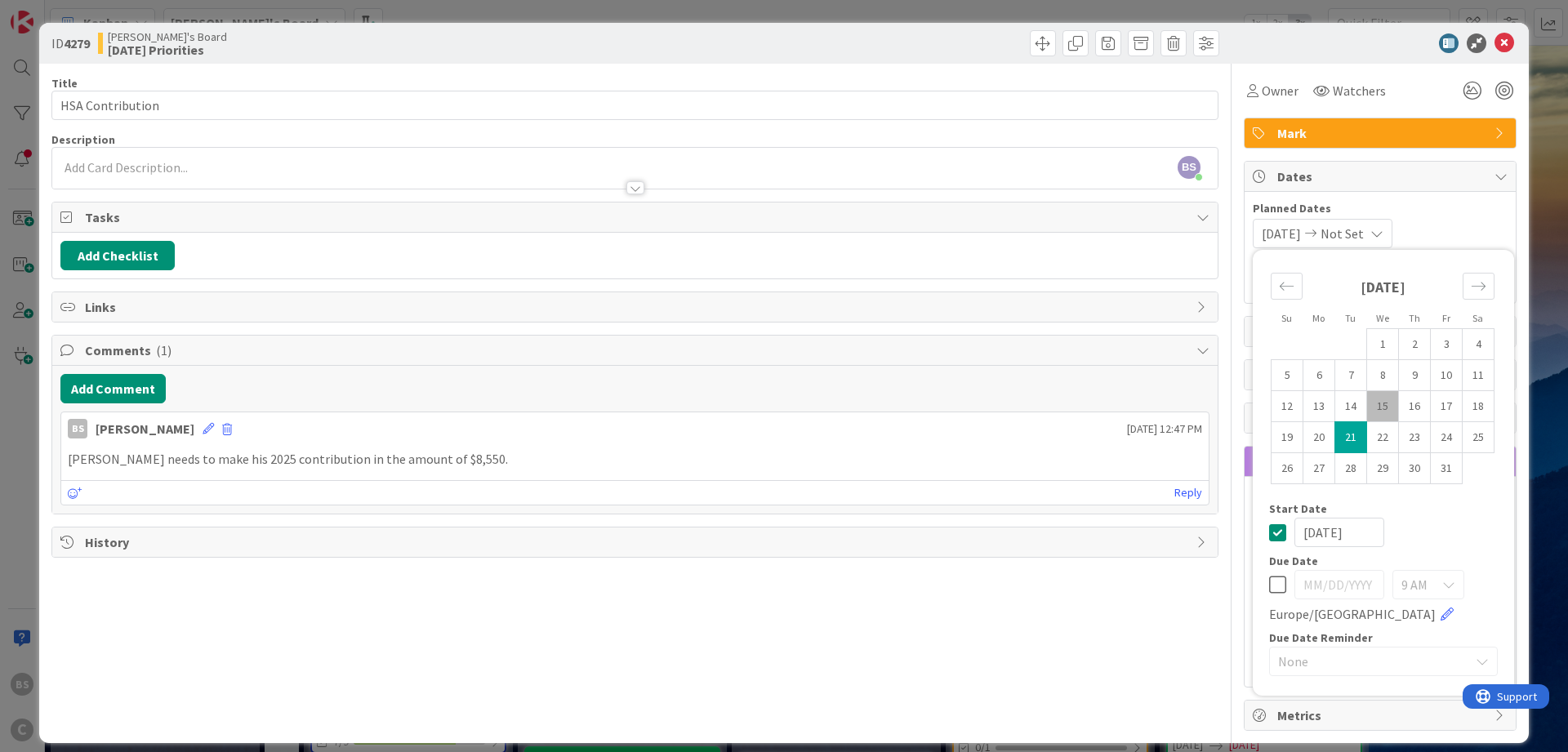
type input "[DATE]"
click at [1267, 529] on div "Su Mo Tu We Th Fr Sa [DATE] 1 2 3 4 5 6 7 8 9 10 11 12 13 14 15 16 17 18 19 20 …" at bounding box center [1383, 473] width 245 height 429
click at [1276, 533] on icon at bounding box center [1278, 533] width 17 height 20
click at [905, 575] on div "Title 16 / 128 HSA Contribution Description BS [PERSON_NAME] just joined Owner …" at bounding box center [635, 397] width 1167 height 667
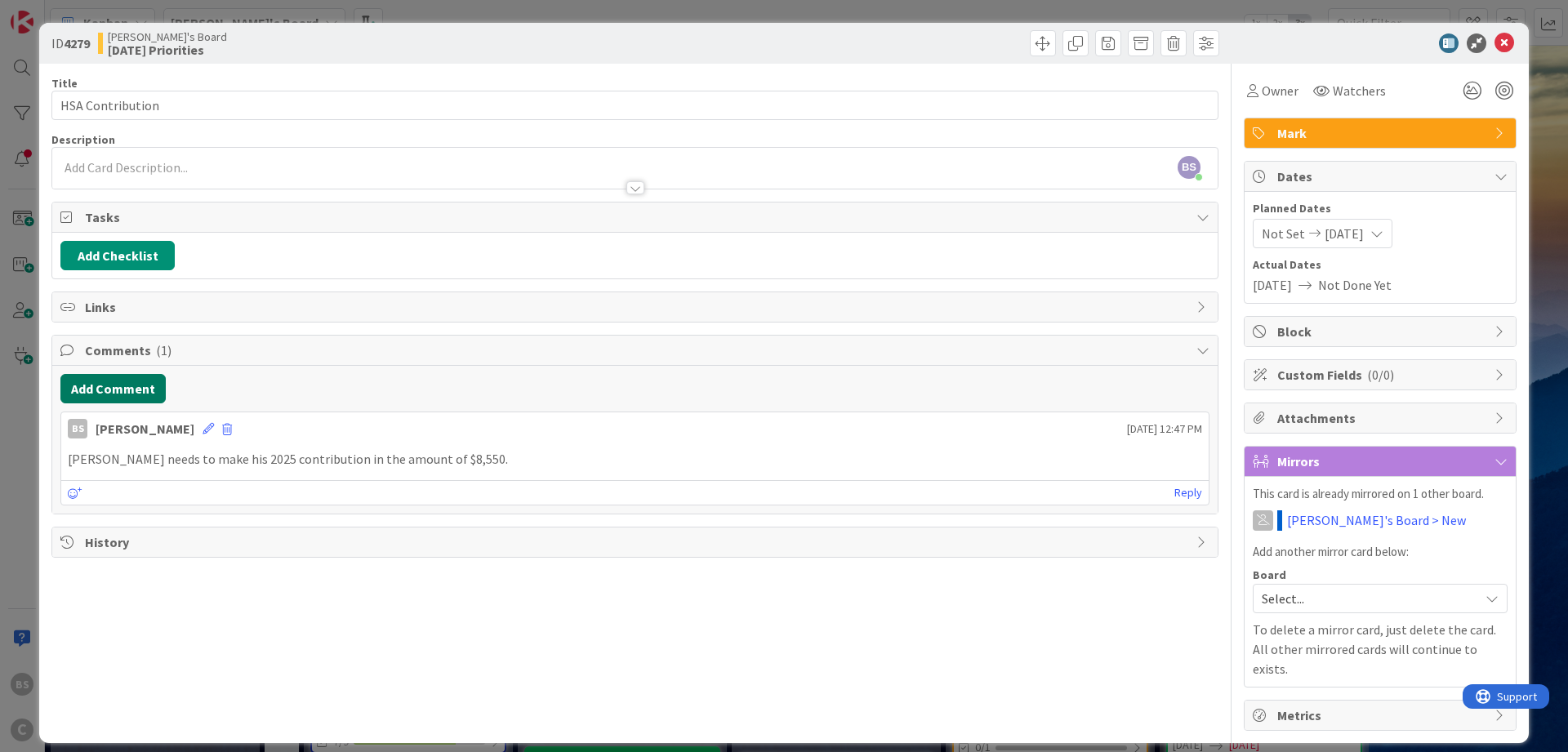
click at [75, 383] on button "Add Comment" at bounding box center [113, 388] width 105 height 29
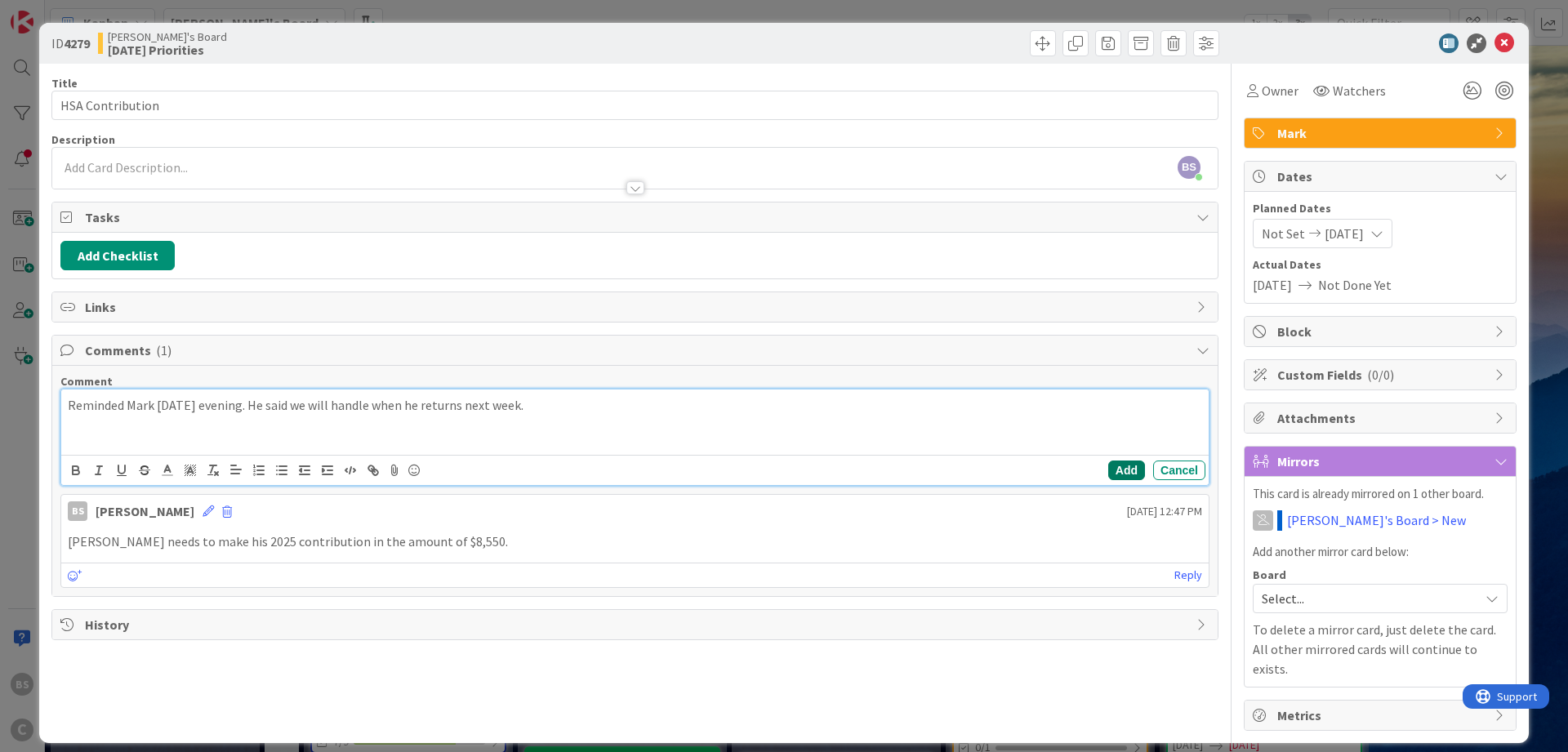
click at [1123, 470] on button "Add" at bounding box center [1126, 470] width 37 height 20
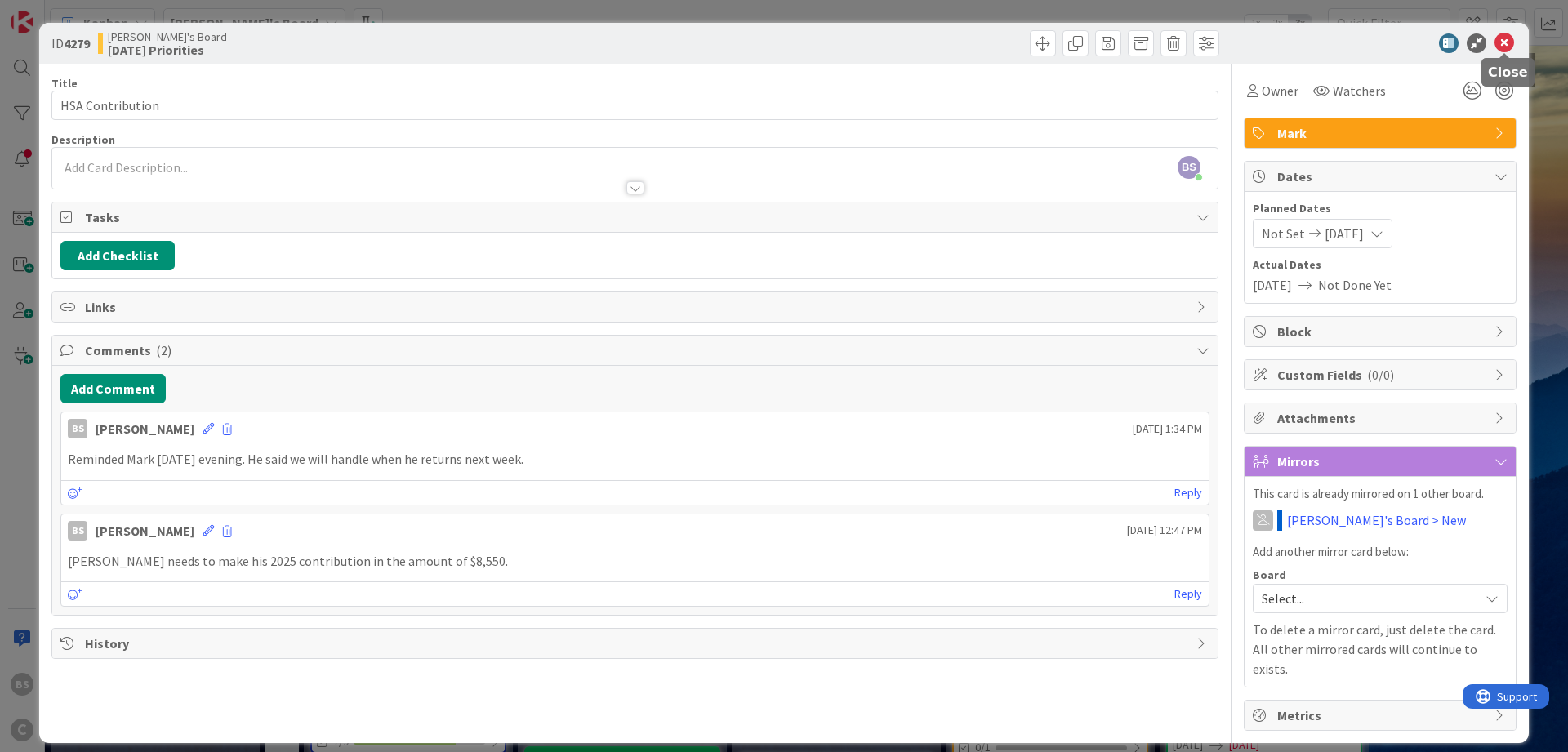
click at [1501, 36] on icon at bounding box center [1505, 44] width 20 height 20
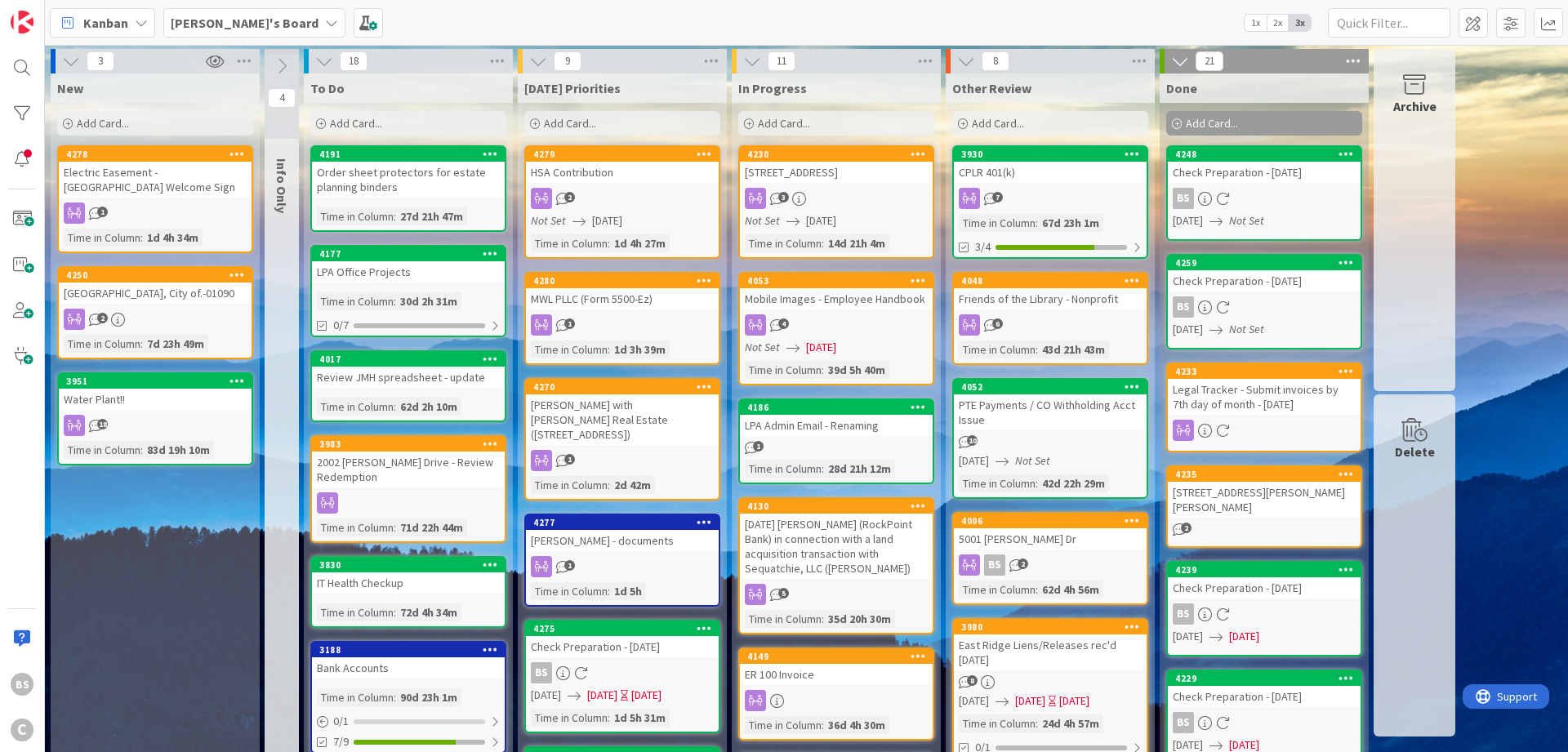
click at [204, 21] on b "[PERSON_NAME]'s Board" at bounding box center [245, 23] width 148 height 16
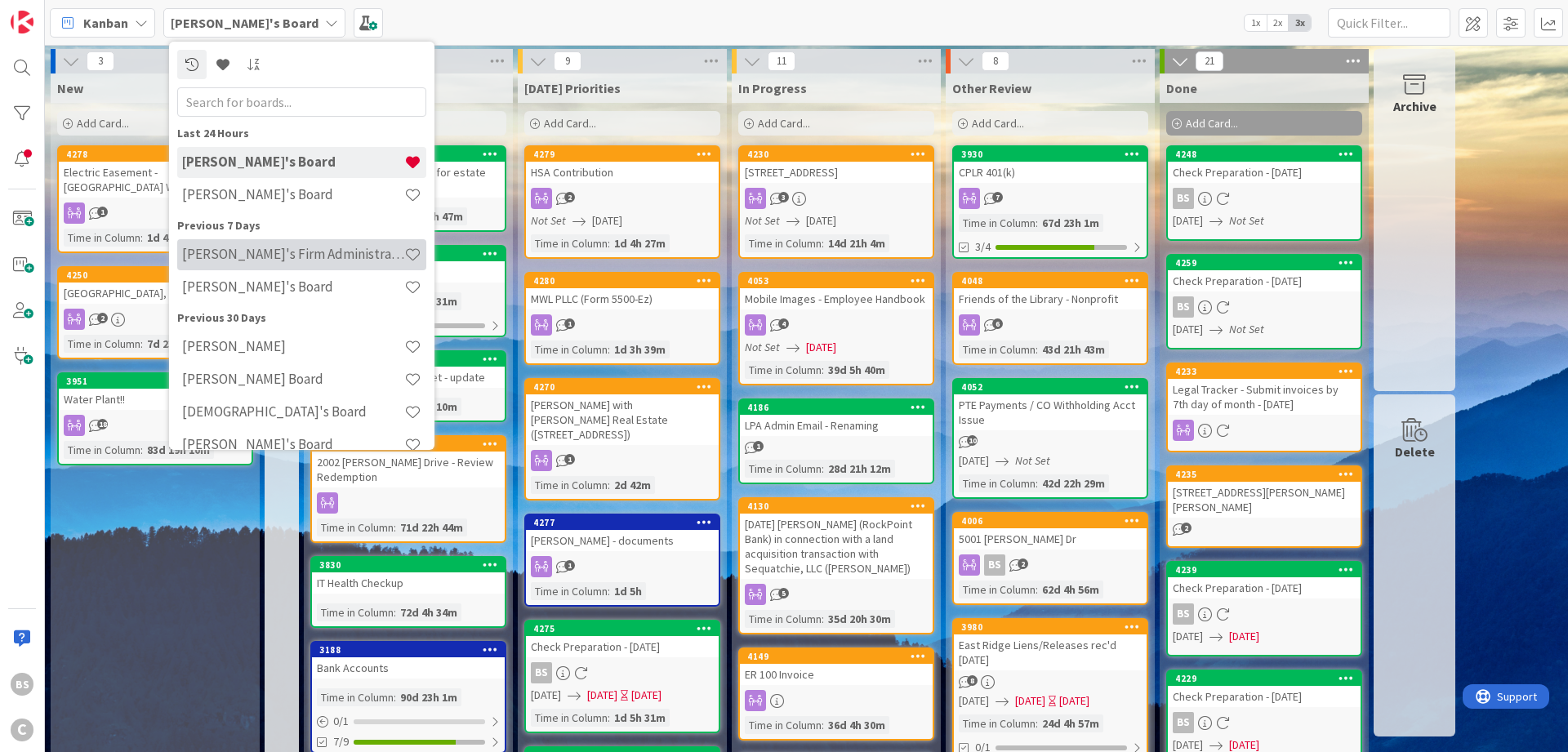
click at [201, 254] on h4 "[PERSON_NAME]'s Firm Administration Board" at bounding box center [292, 254] width 222 height 16
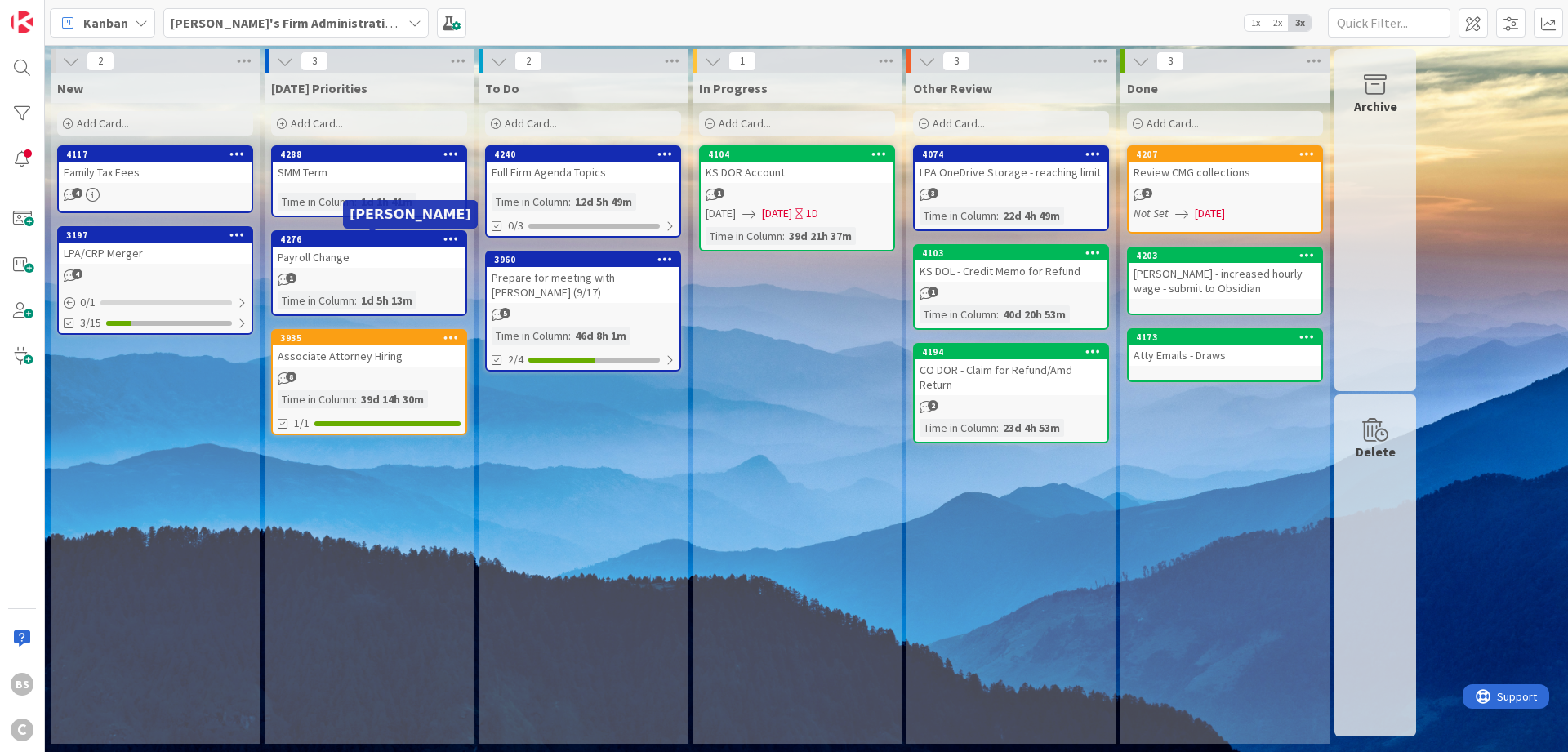
click at [329, 244] on div "4276" at bounding box center [372, 239] width 185 height 12
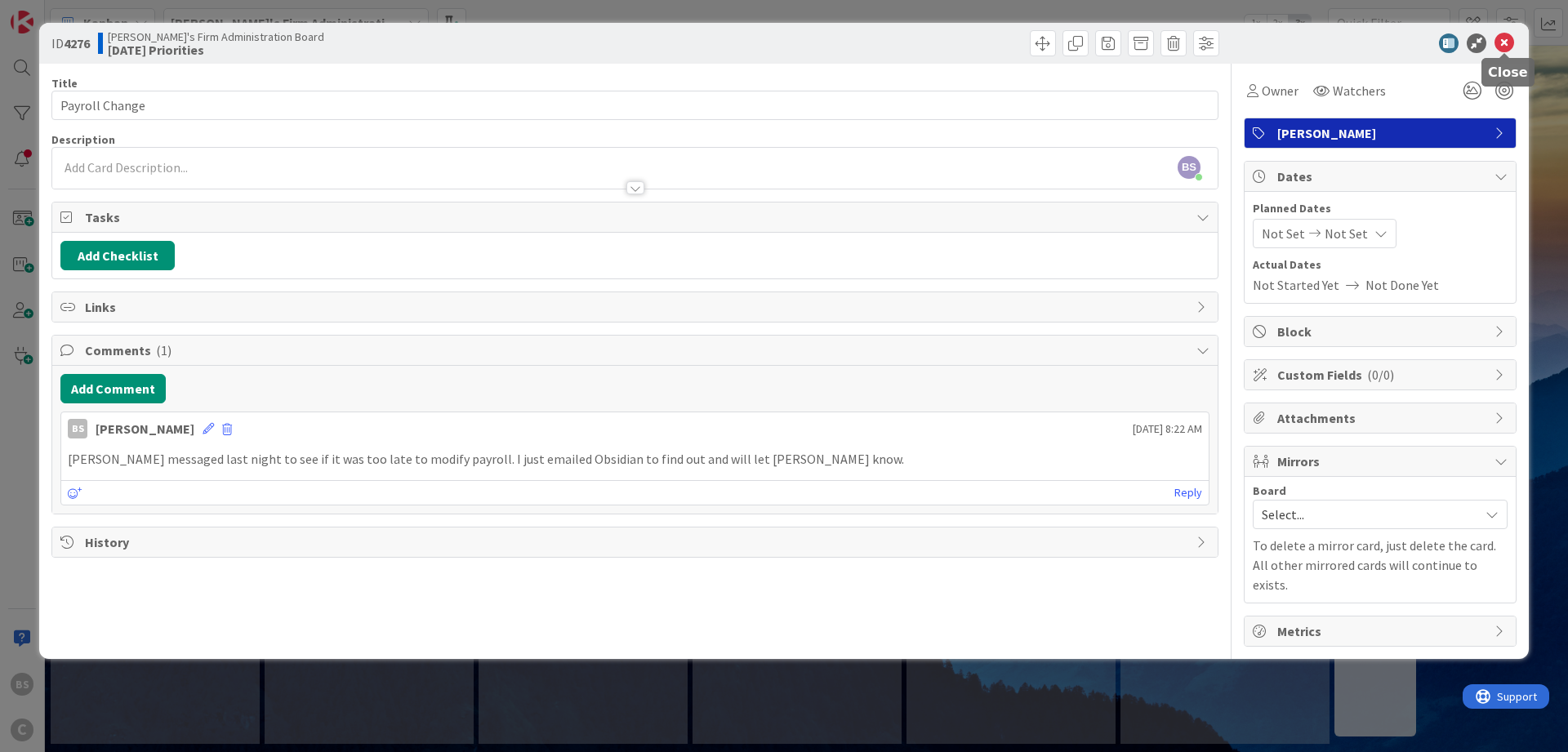
click at [1499, 41] on icon at bounding box center [1505, 44] width 20 height 20
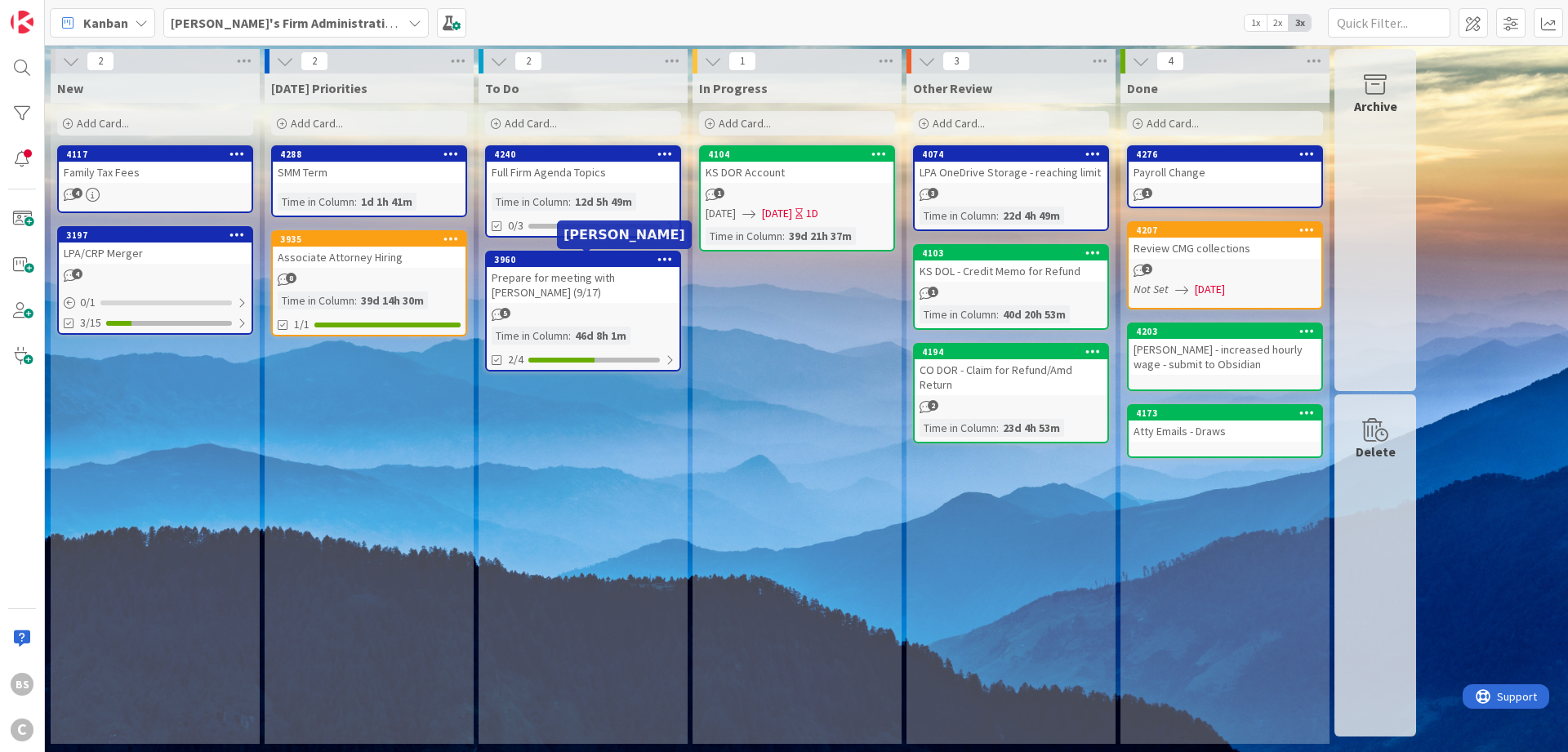
click at [571, 257] on div "3960" at bounding box center [587, 259] width 185 height 12
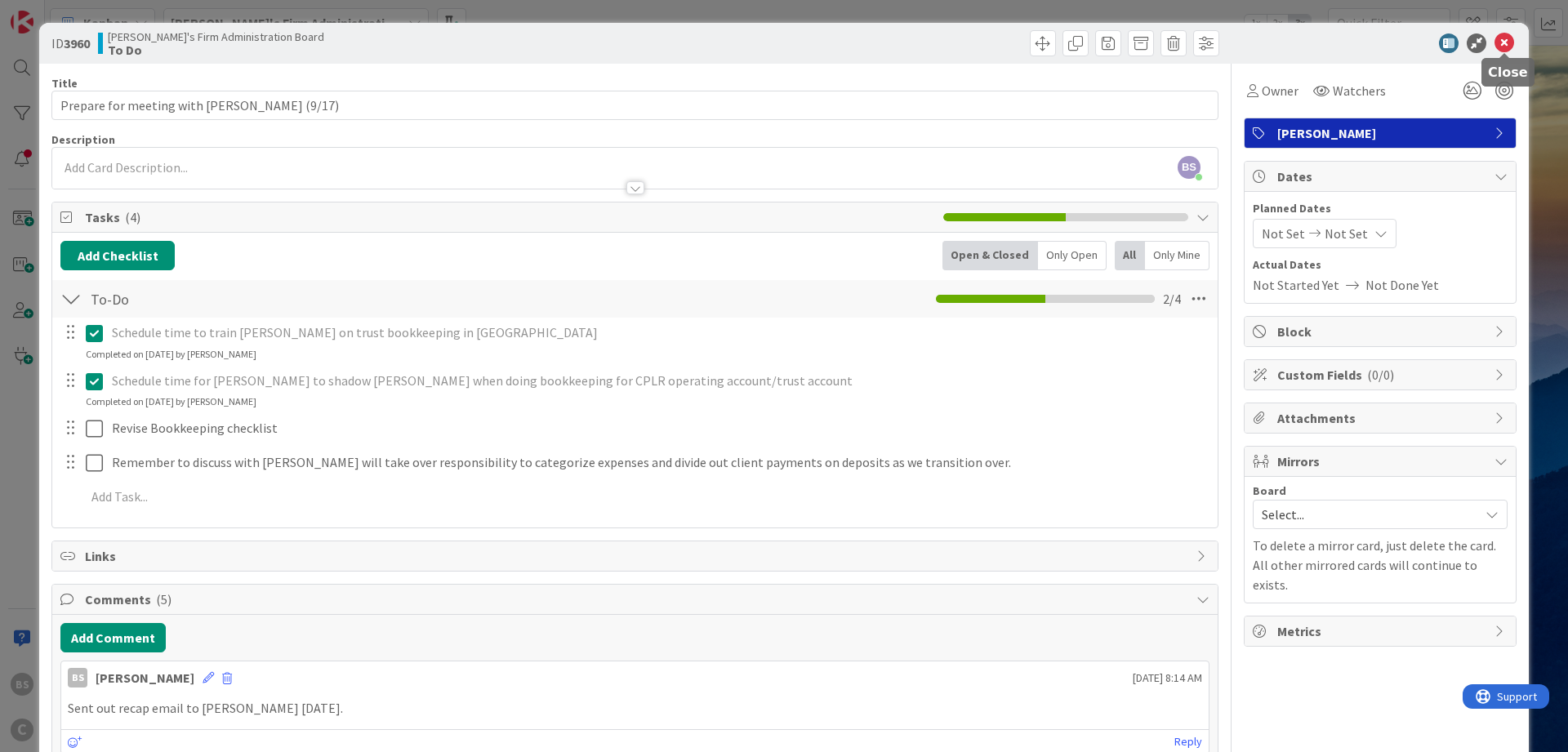
click at [1506, 45] on icon at bounding box center [1505, 44] width 20 height 20
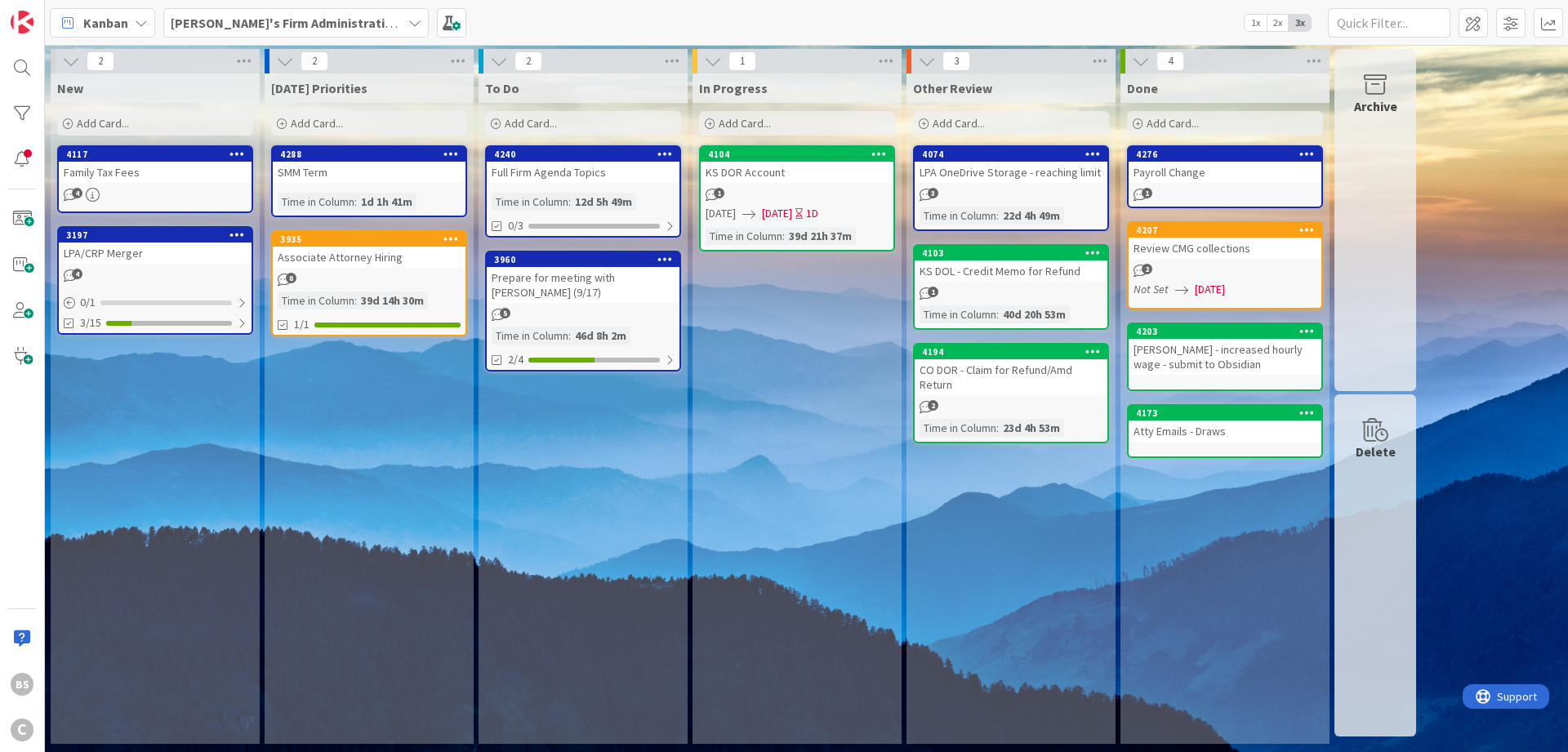
click at [182, 20] on b "[PERSON_NAME]'s Firm Administration Board" at bounding box center [305, 23] width 268 height 16
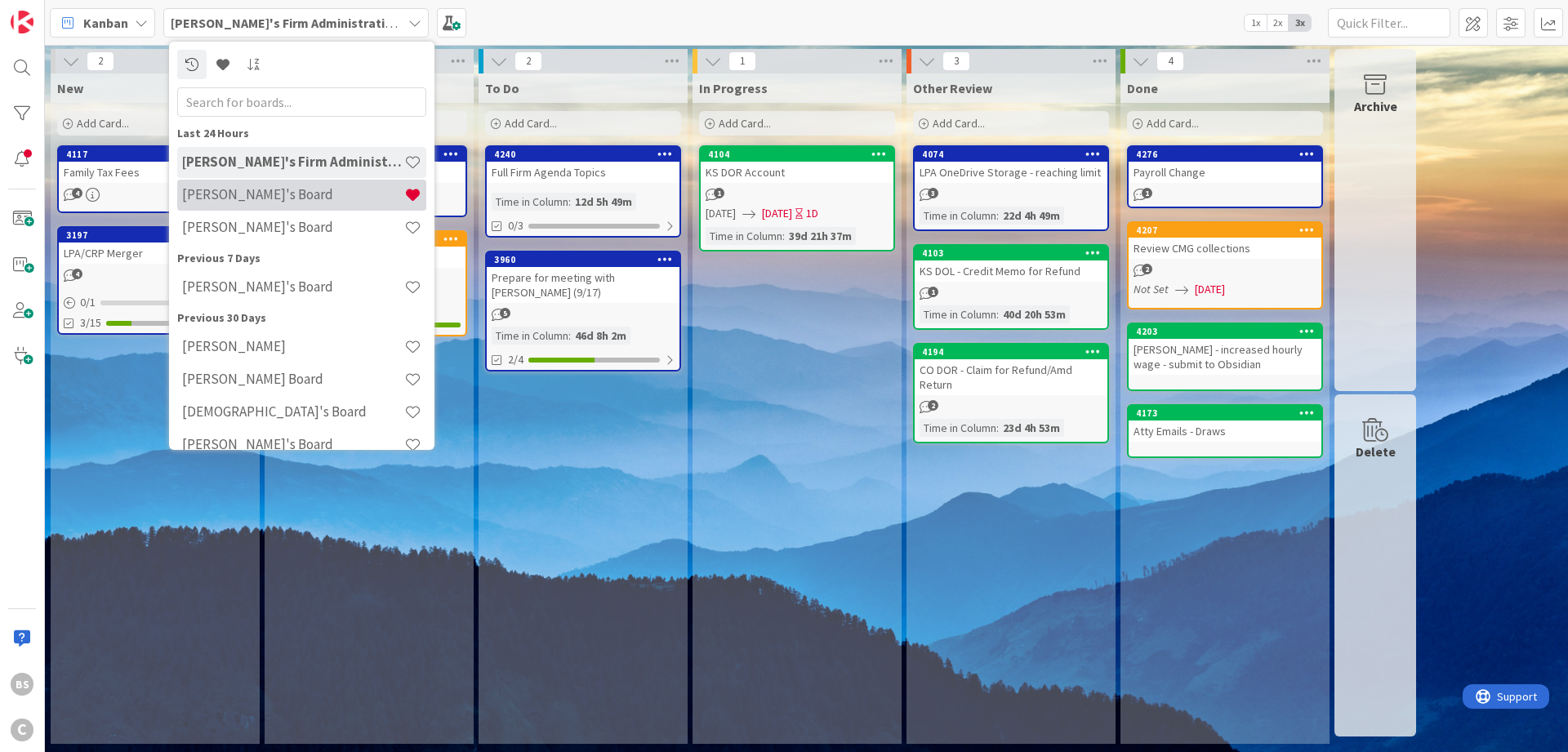
click at [217, 185] on div "[PERSON_NAME]'s Board" at bounding box center [302, 195] width 249 height 31
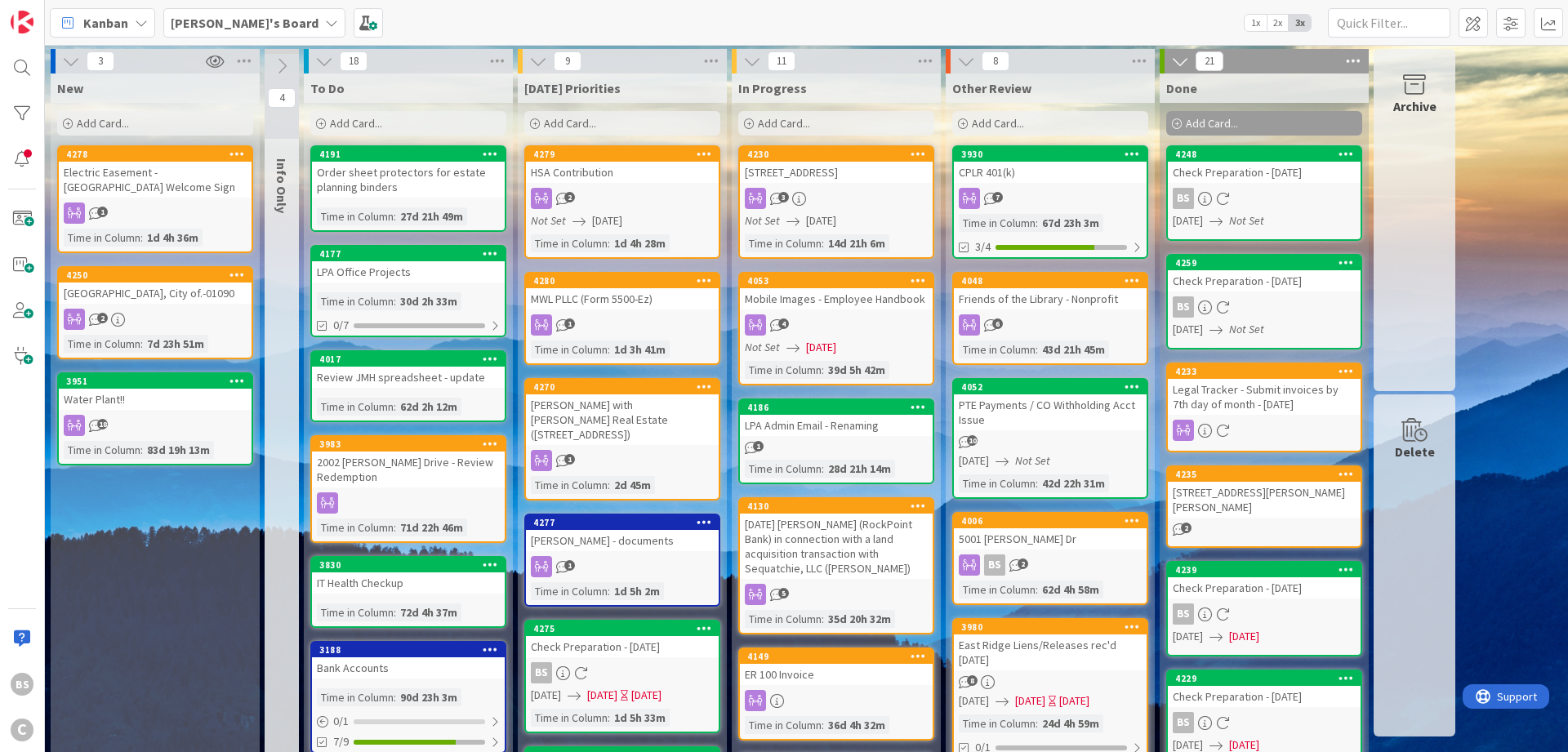
click at [619, 393] on div "4270" at bounding box center [622, 387] width 192 height 15
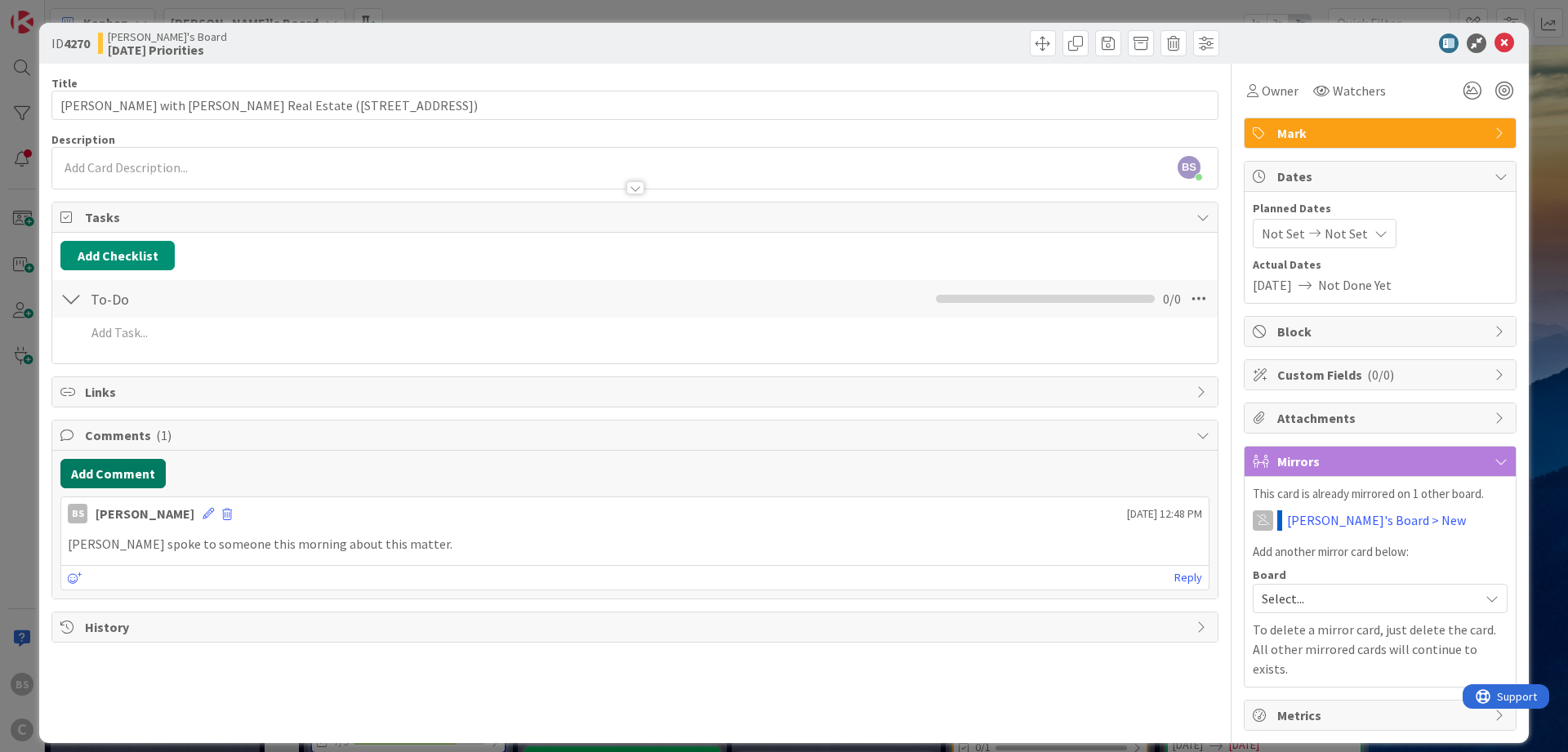
click at [102, 466] on button "Add Comment" at bounding box center [113, 473] width 105 height 29
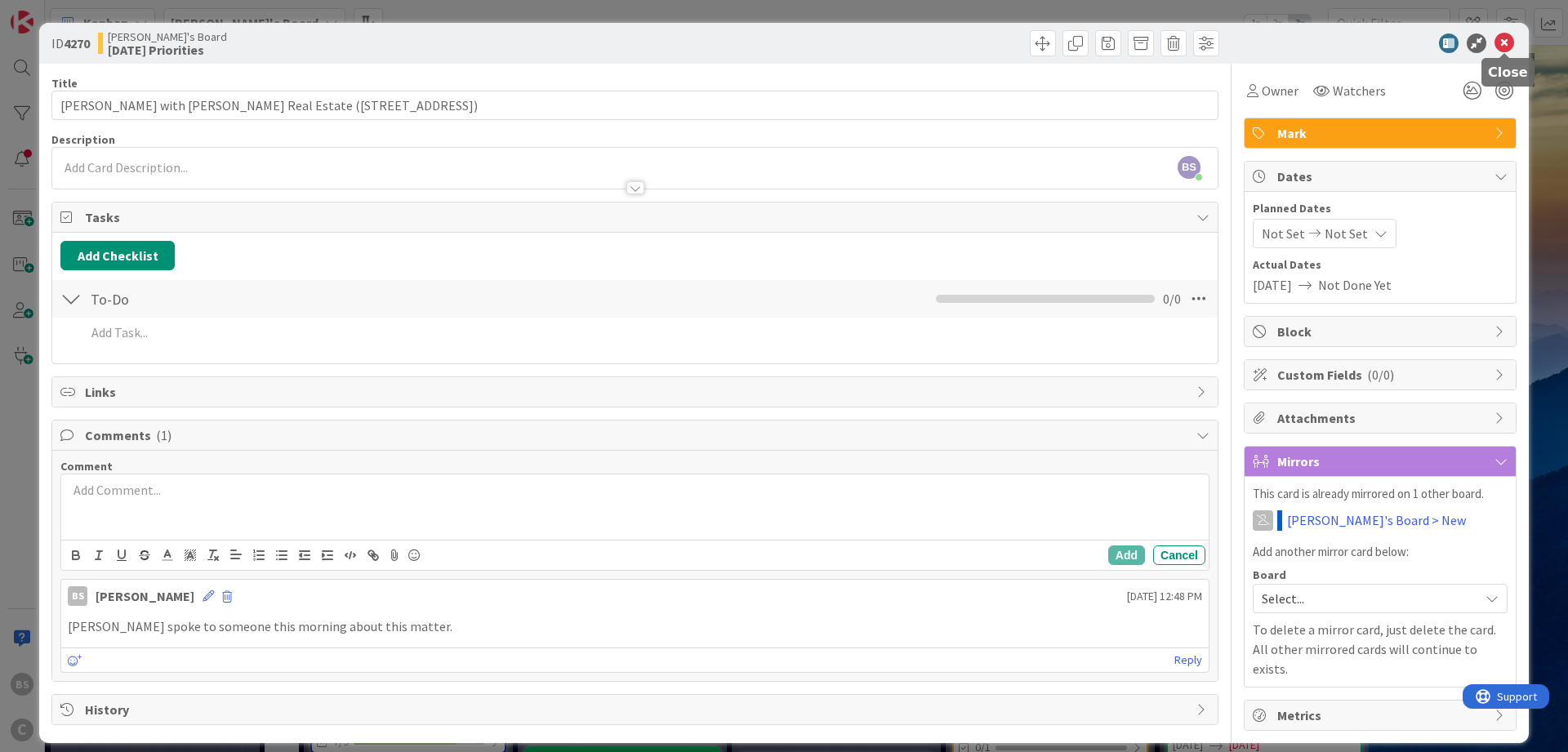
click at [1506, 40] on icon at bounding box center [1505, 44] width 20 height 20
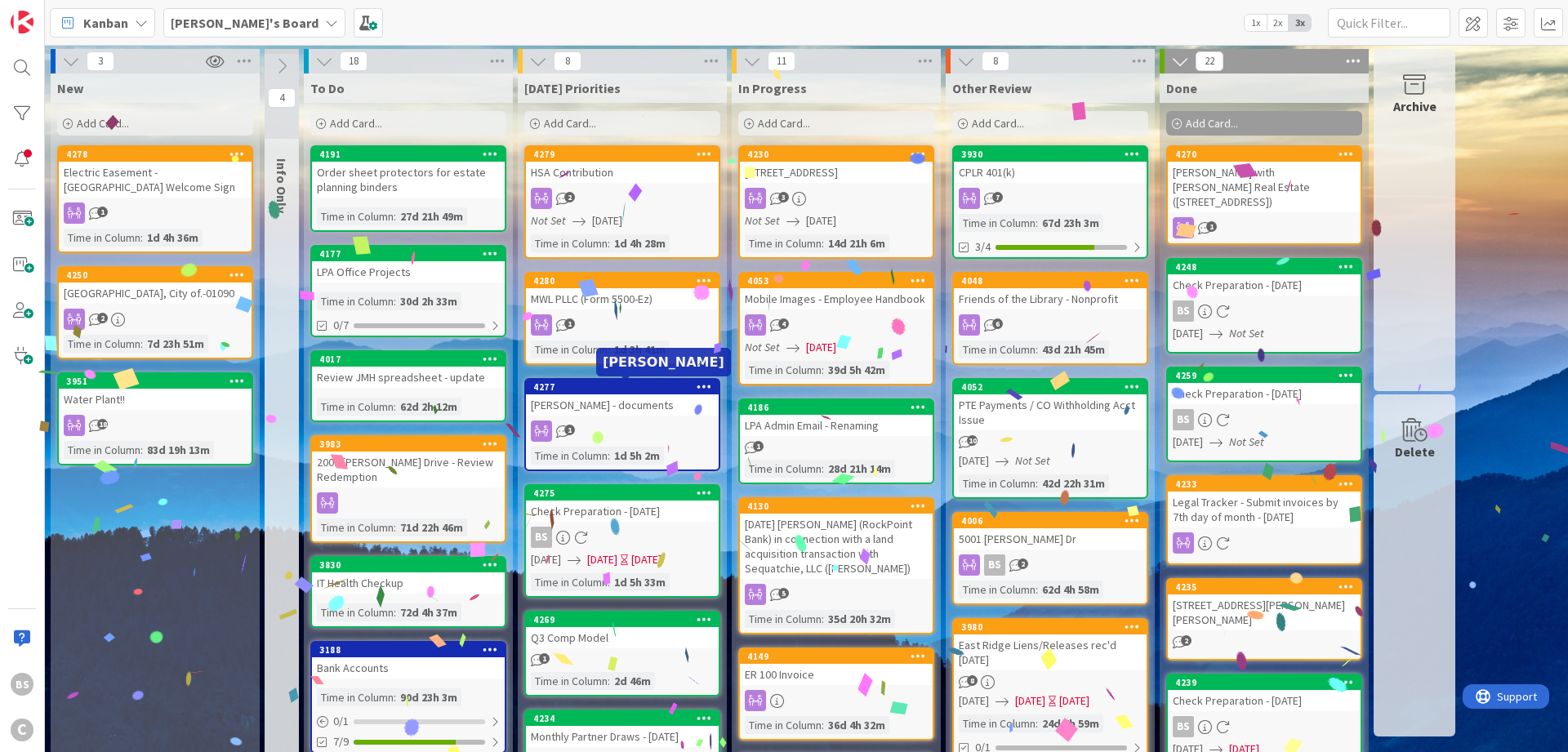
click at [585, 387] on div "4277" at bounding box center [626, 387] width 185 height 12
